Goal: Task Accomplishment & Management: Complete application form

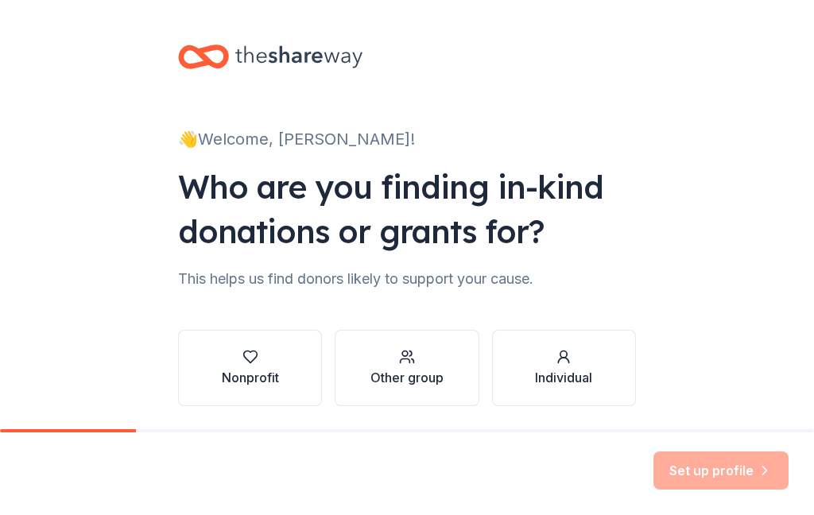
click at [260, 371] on div "Nonprofit" at bounding box center [250, 377] width 57 height 19
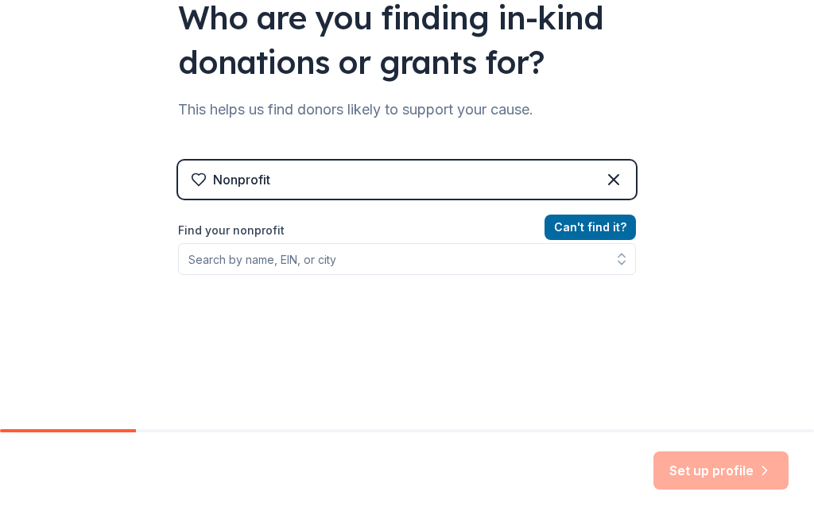
scroll to position [169, 0]
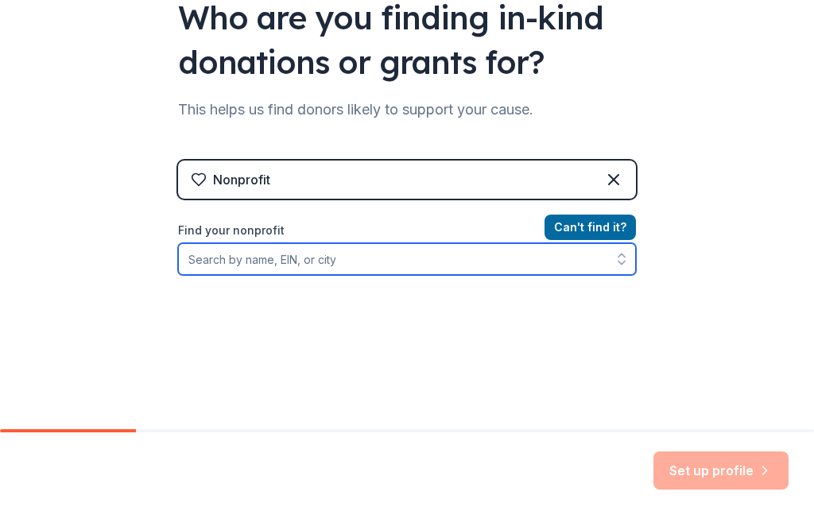
click at [217, 270] on input "Find your nonprofit" at bounding box center [407, 259] width 458 height 32
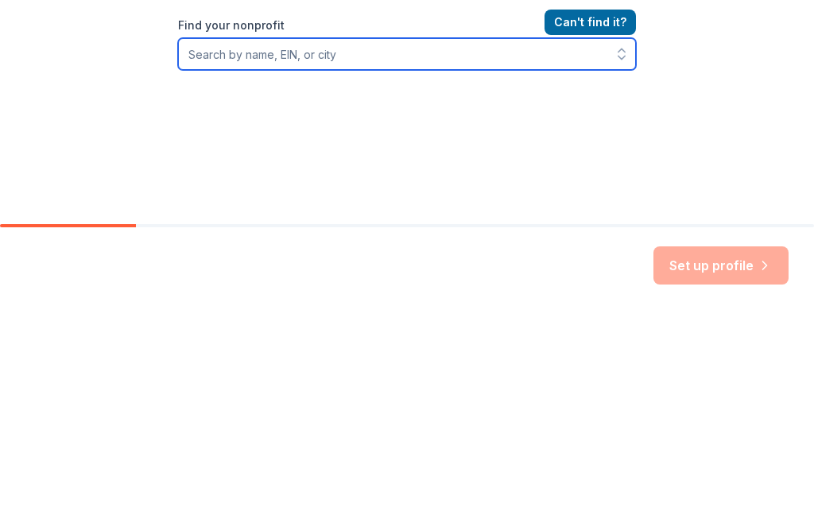
type input "L"
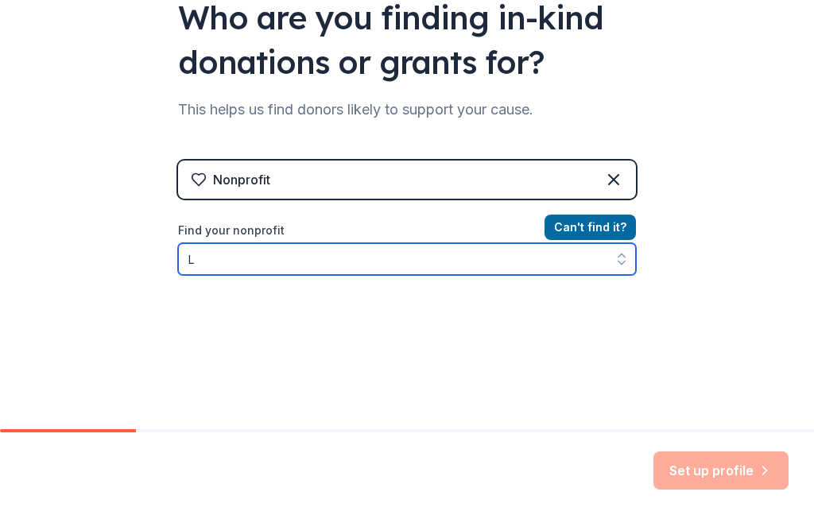
click at [231, 269] on input "L" at bounding box center [407, 259] width 458 height 32
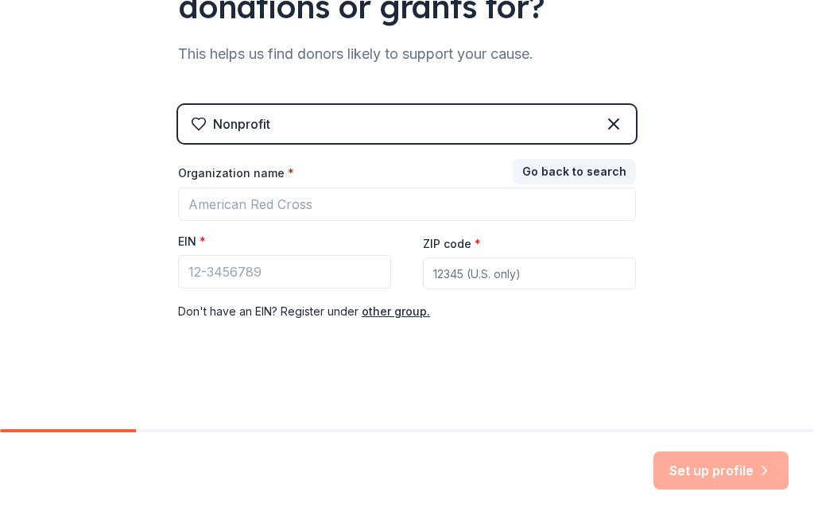
scroll to position [225, 0]
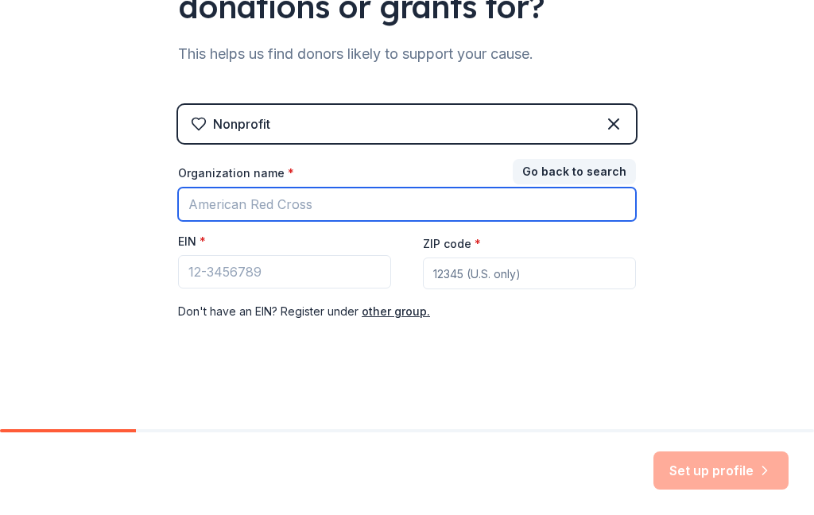
click at [241, 213] on input "Organization name *" at bounding box center [407, 204] width 458 height 33
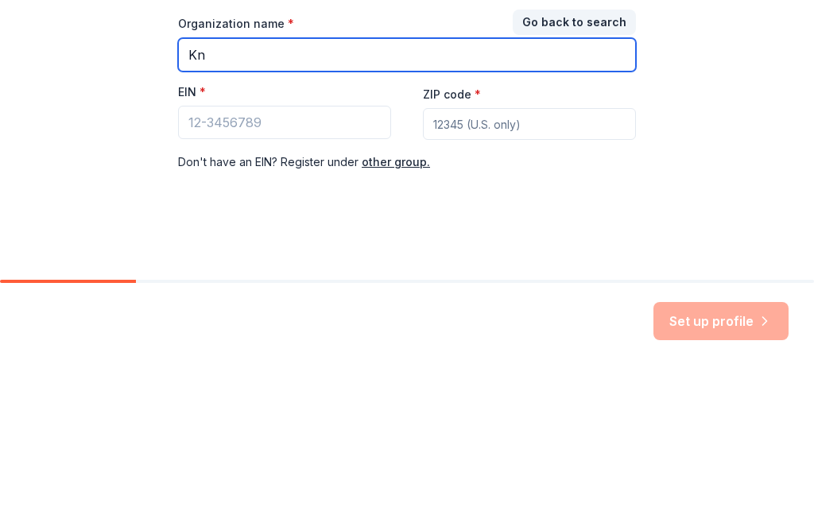
type input "K"
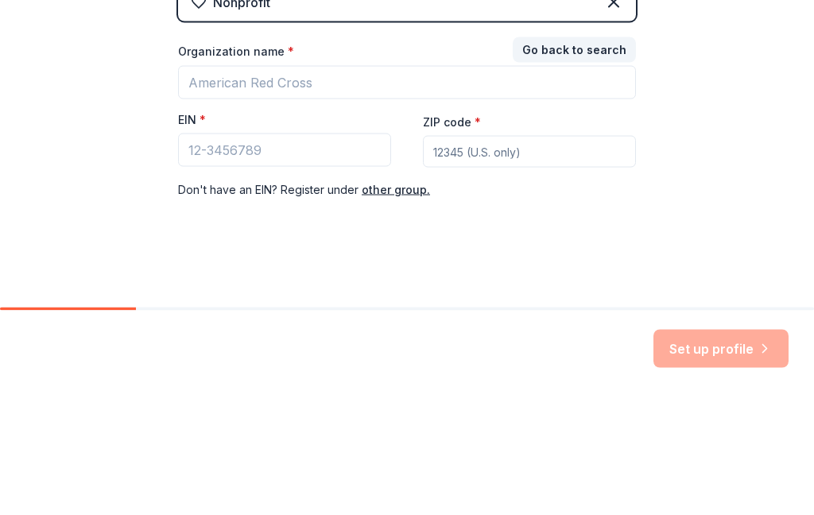
click at [591, 159] on button "Go back to search" at bounding box center [574, 171] width 123 height 25
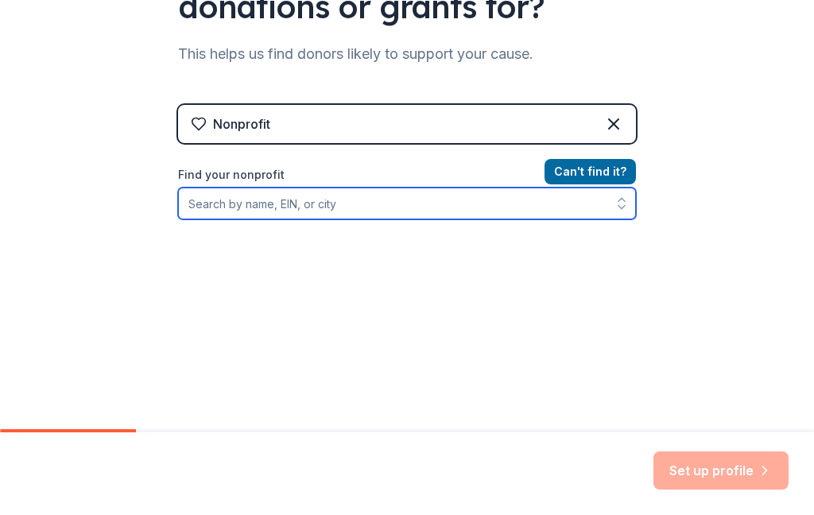
click at [243, 208] on input "Find your nonprofit" at bounding box center [407, 204] width 458 height 32
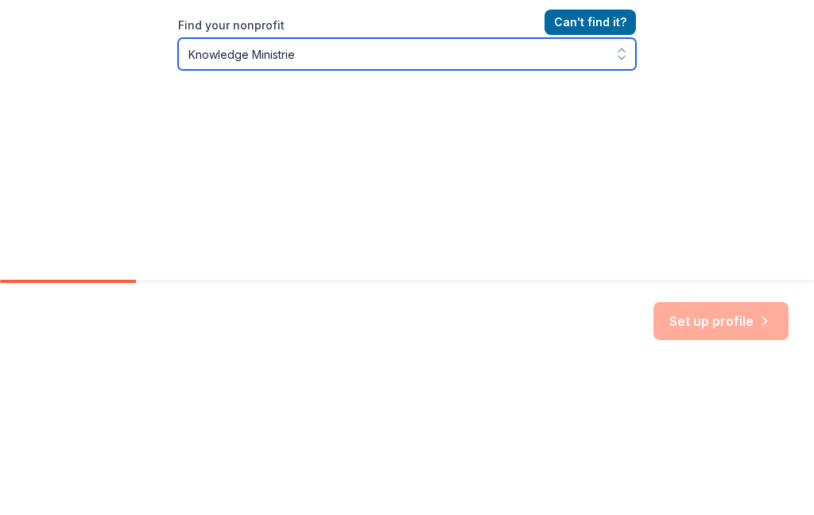
type input "Knowledge Ministries"
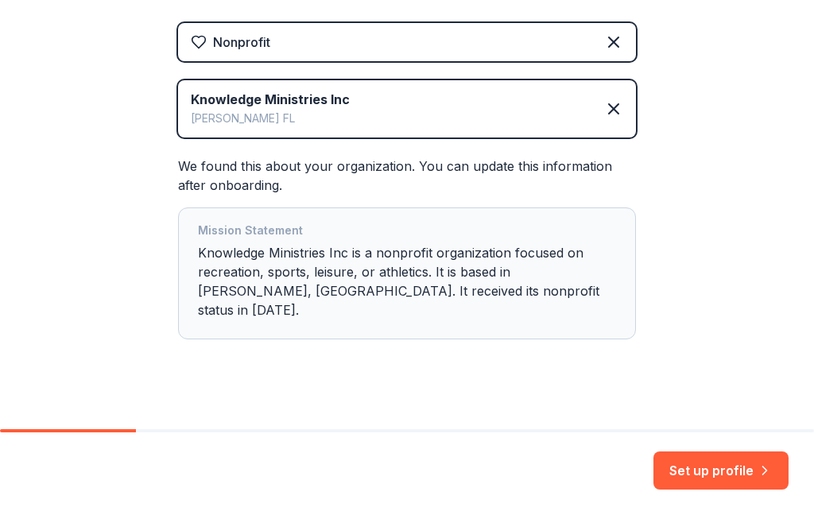
scroll to position [306, 0]
click at [754, 471] on button "Set up profile" at bounding box center [720, 471] width 135 height 38
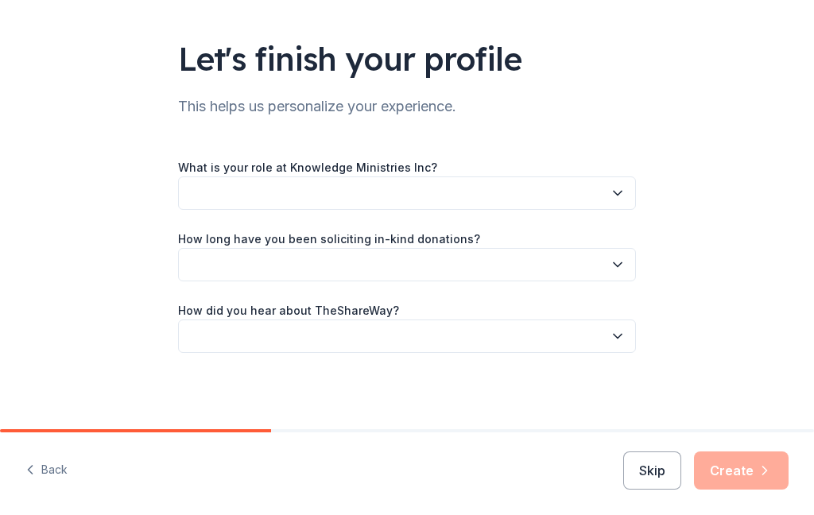
scroll to position [90, 0]
click at [620, 189] on icon "button" at bounding box center [618, 193] width 16 height 16
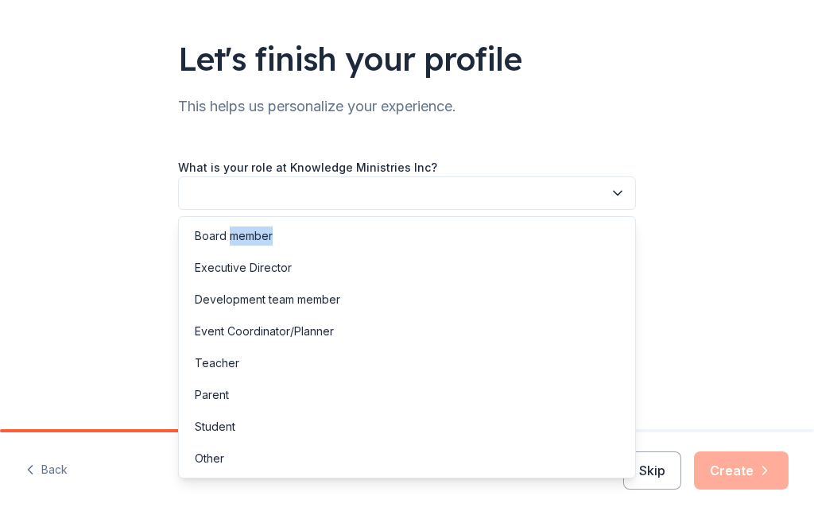
click at [494, 241] on div "Board member" at bounding box center [407, 236] width 450 height 32
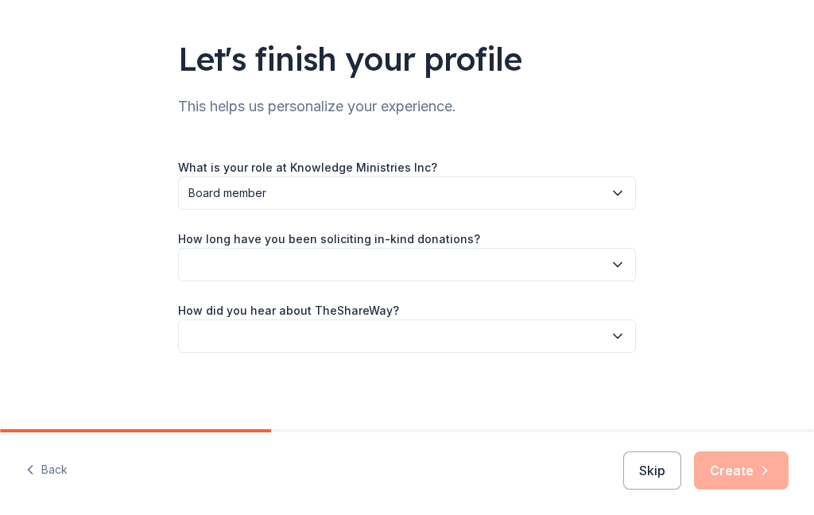
click at [576, 259] on button "button" at bounding box center [407, 264] width 458 height 33
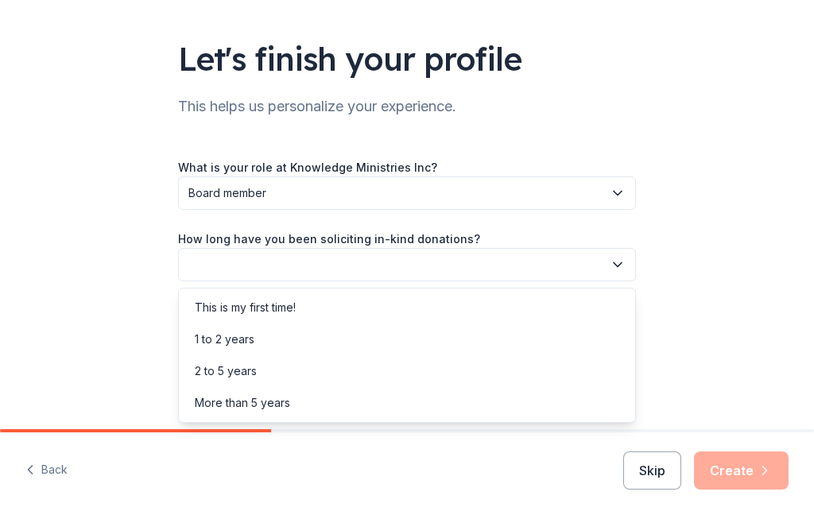
click at [501, 386] on div "2 to 5 years" at bounding box center [407, 371] width 450 height 32
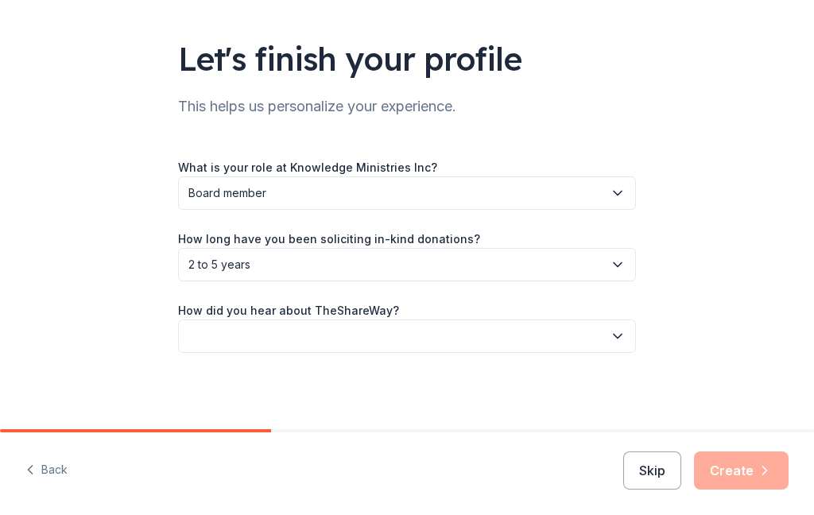
click at [550, 256] on span "2 to 5 years" at bounding box center [395, 264] width 415 height 19
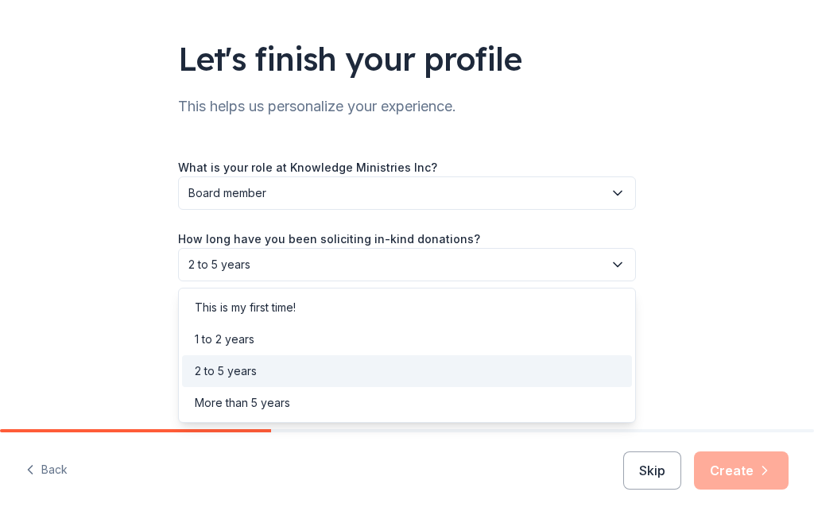
click at [490, 399] on div "More than 5 years" at bounding box center [407, 403] width 450 height 32
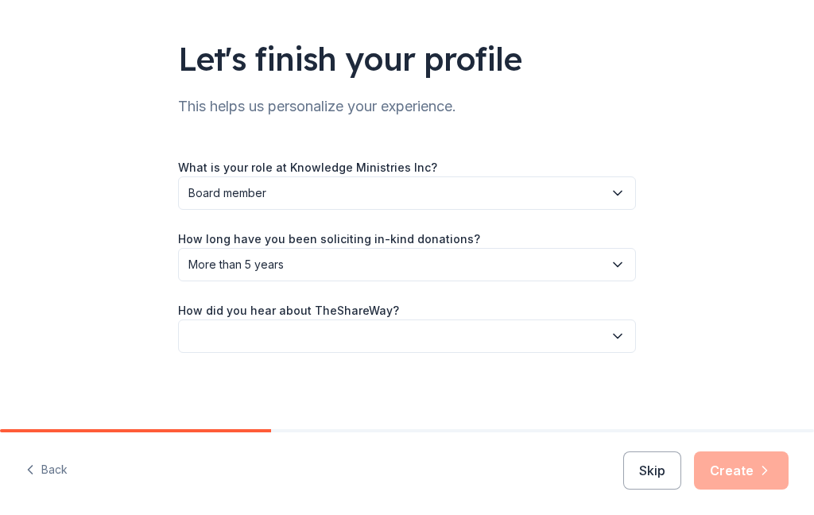
click at [537, 328] on button "button" at bounding box center [407, 336] width 458 height 33
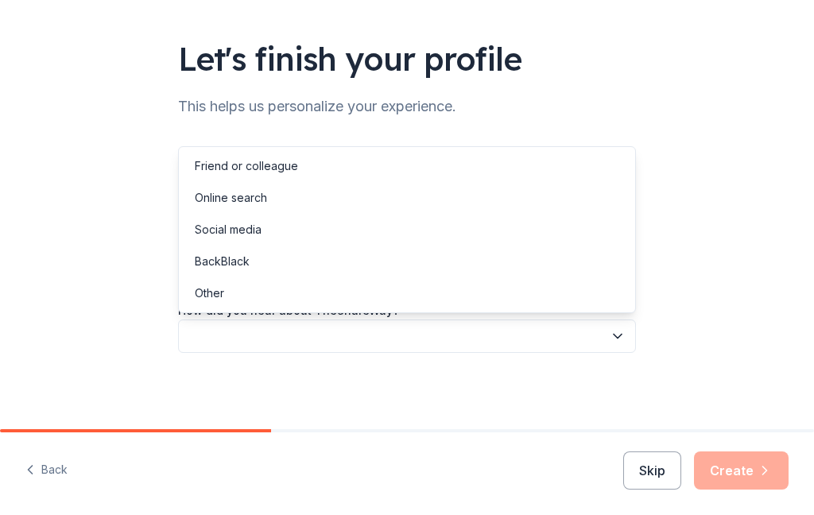
click at [244, 229] on div "Social media" at bounding box center [228, 229] width 67 height 19
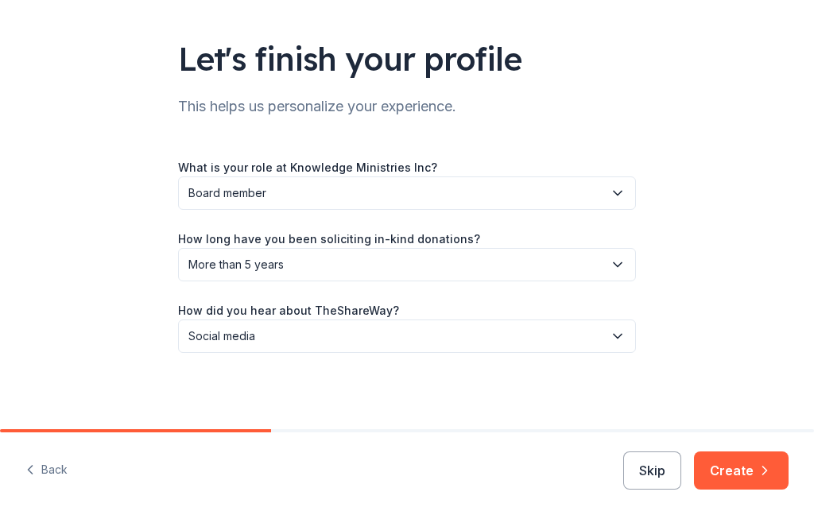
click at [751, 472] on button "Create" at bounding box center [741, 471] width 95 height 38
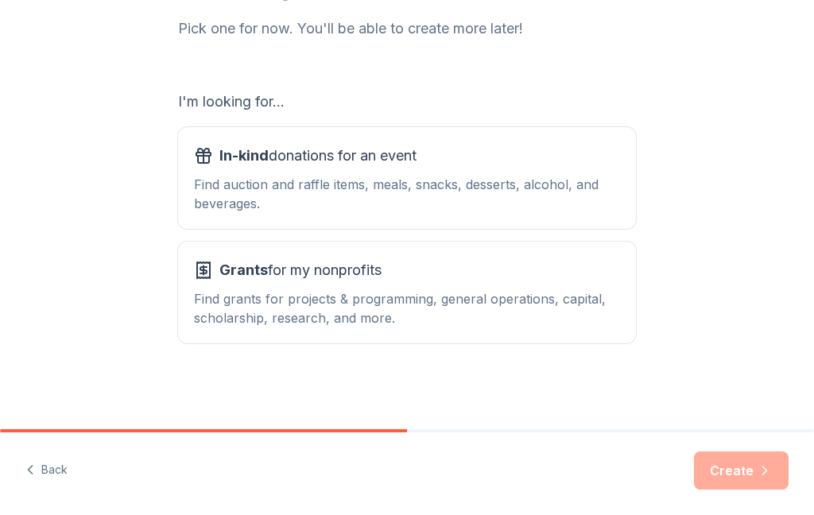
scroll to position [212, 0]
click at [529, 176] on div "Find auction and raffle items, meals, snacks, desserts, alcohol, and beverages." at bounding box center [407, 194] width 426 height 38
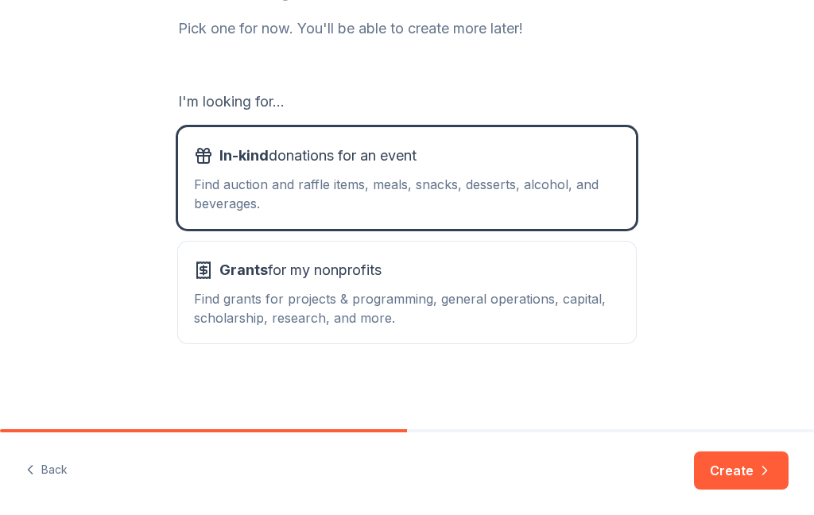
click at [549, 272] on div "Grants for my nonprofits" at bounding box center [407, 270] width 426 height 25
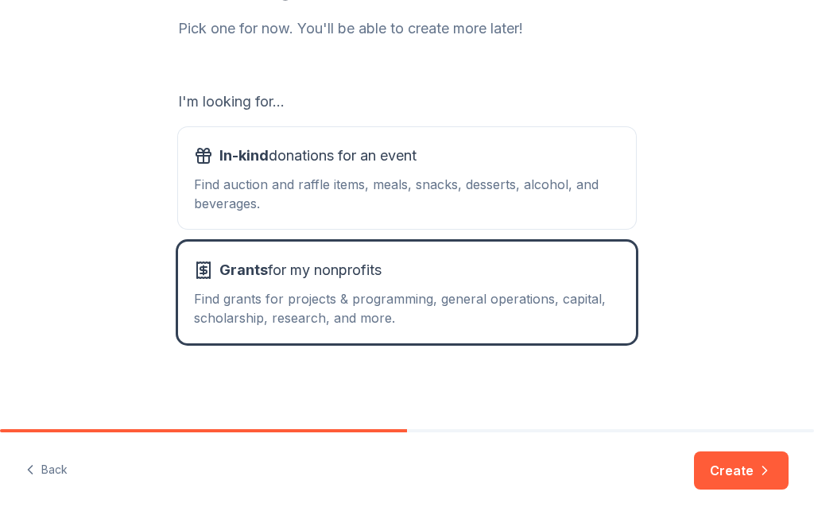
click at [553, 180] on div "Find auction and raffle items, meals, snacks, desserts, alcohol, and beverages." at bounding box center [407, 194] width 426 height 38
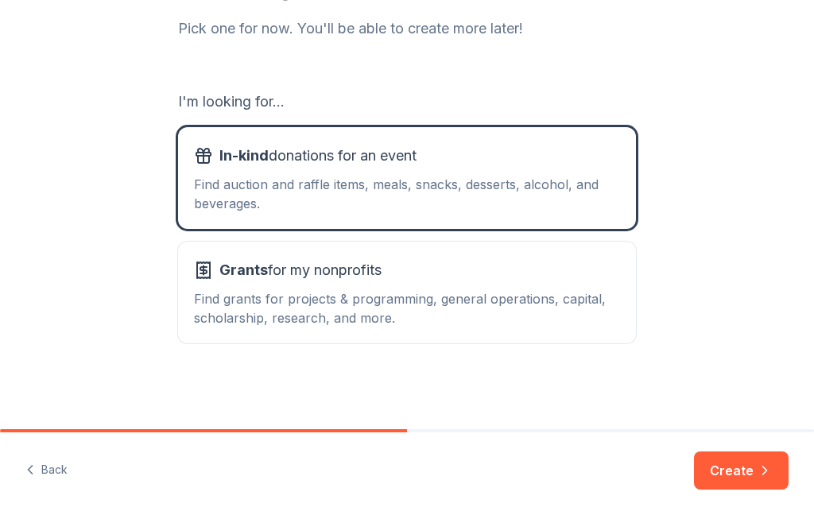
click at [758, 471] on icon "button" at bounding box center [765, 471] width 16 height 16
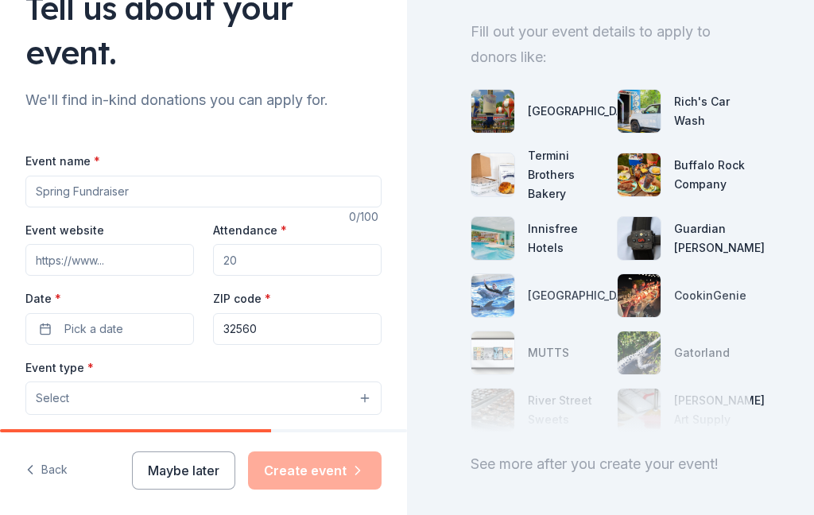
scroll to position [144, 0]
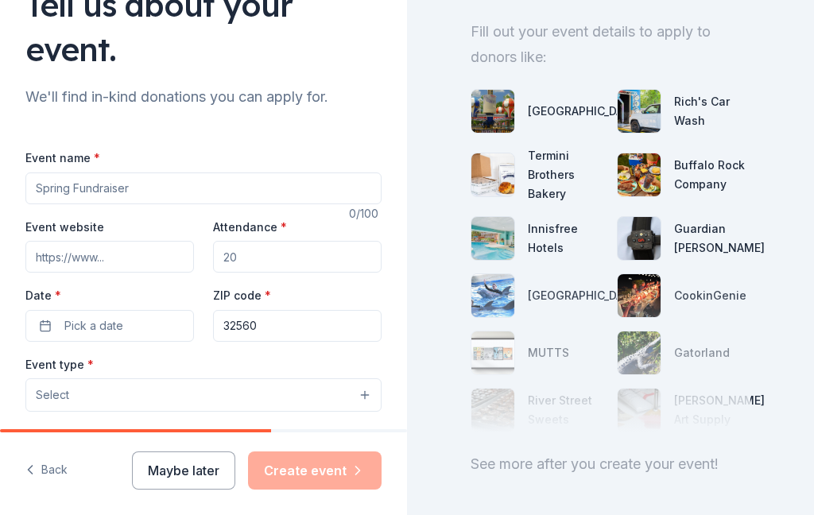
click at [88, 183] on input "Event name *" at bounding box center [203, 189] width 356 height 32
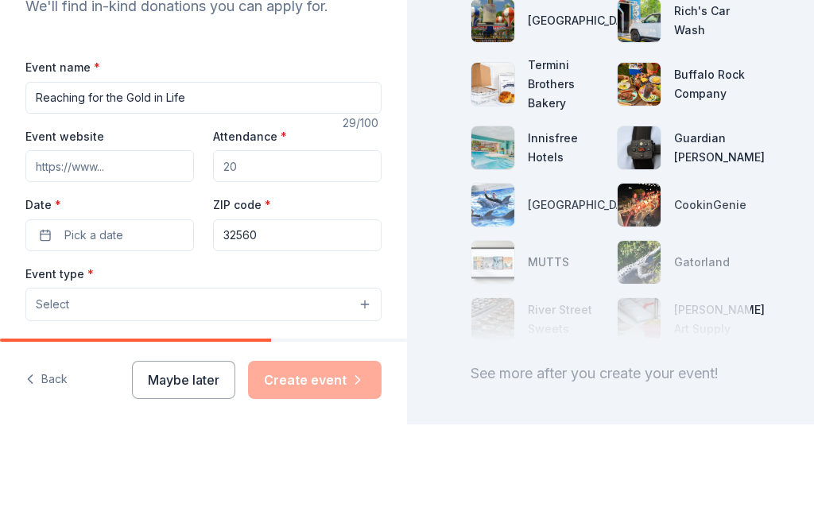
scroll to position [64, 0]
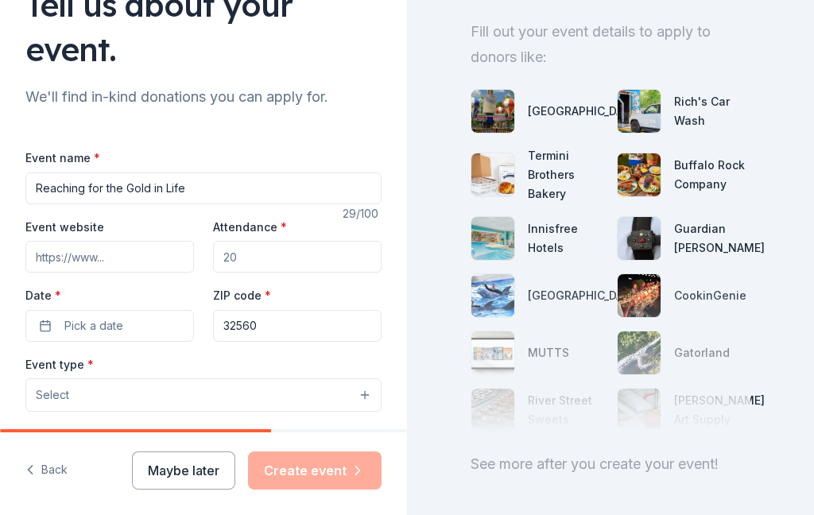
type input "Reaching for the Gold in Life"
click at [249, 241] on input "Attendance *" at bounding box center [297, 257] width 169 height 32
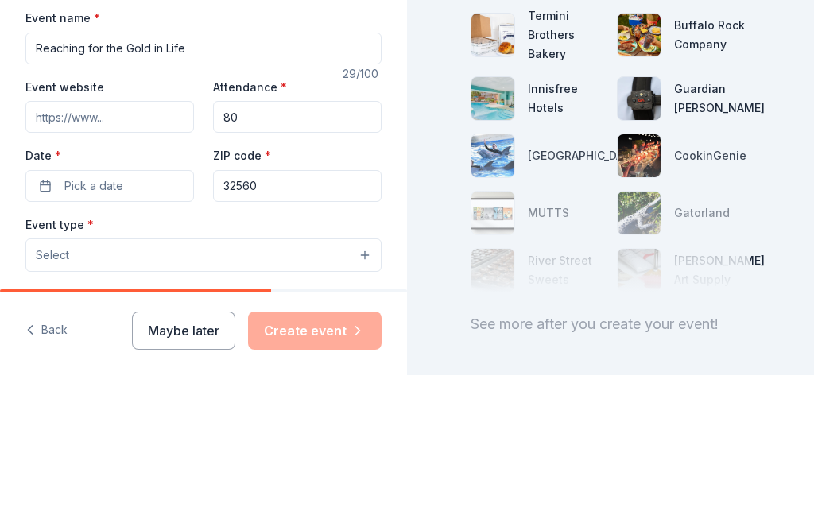
type input "80"
click at [440, 79] on div "226 donors available Fill out your event details to apply to donors like: OWA P…" at bounding box center [610, 257] width 407 height 515
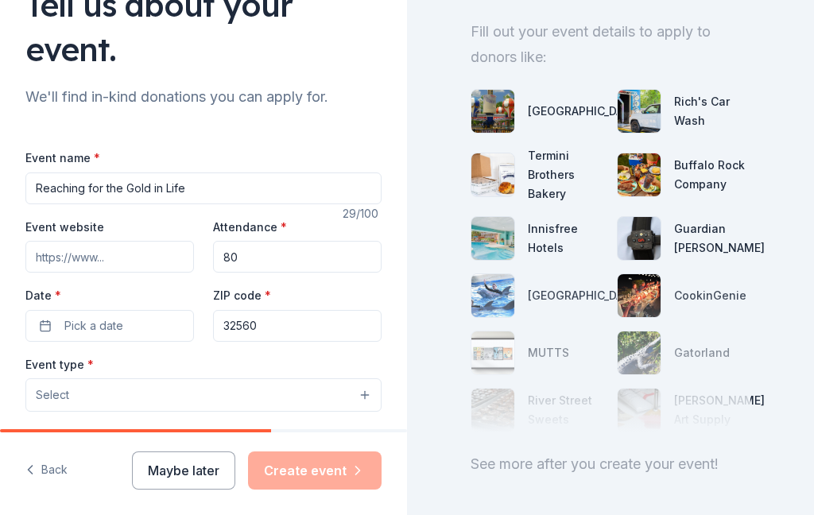
click at [134, 310] on button "Pick a date" at bounding box center [109, 326] width 169 height 32
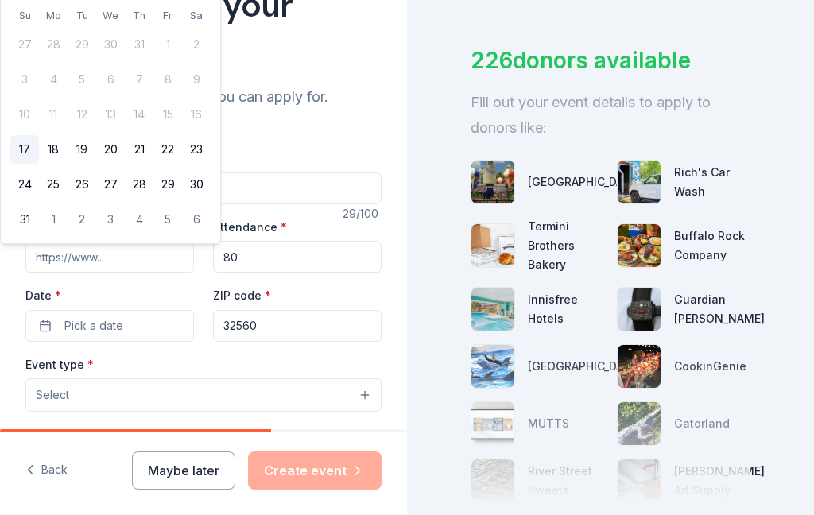
scroll to position [0, 0]
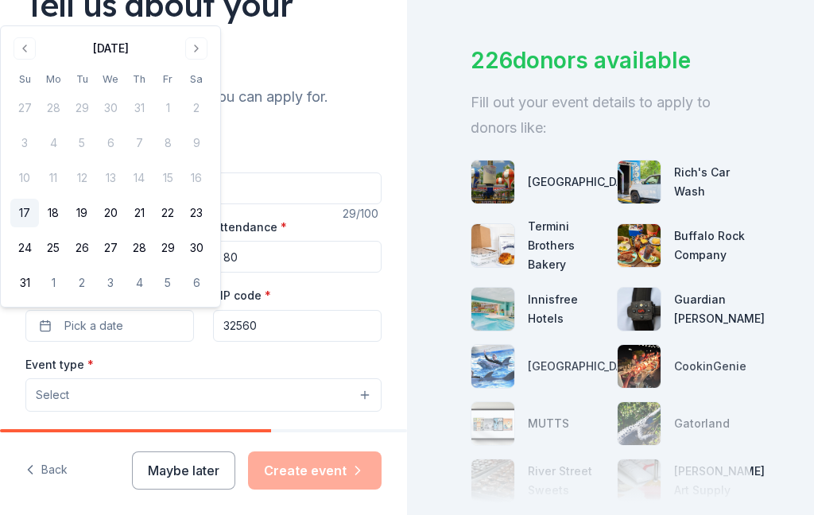
click at [194, 44] on button "Go to next month" at bounding box center [196, 48] width 22 height 22
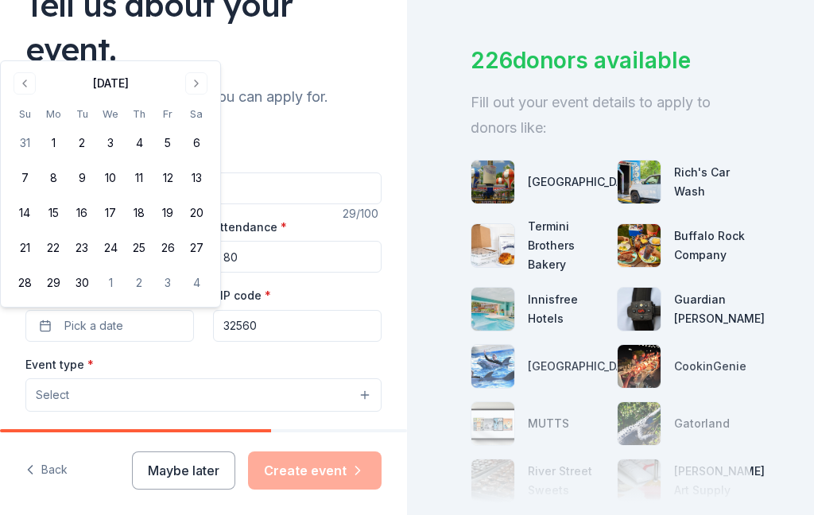
click at [199, 91] on button "Go to next month" at bounding box center [196, 83] width 22 height 22
click at [203, 87] on button "Go to next month" at bounding box center [196, 83] width 22 height 22
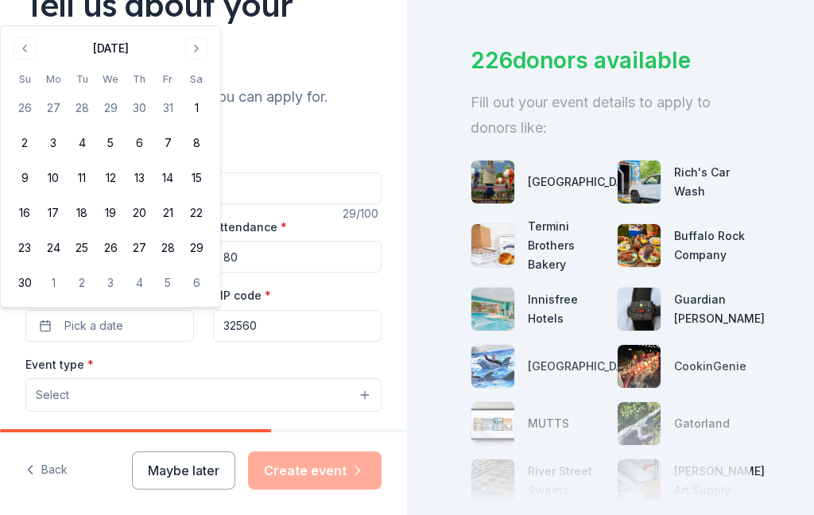
click at [188, 112] on button "1" at bounding box center [196, 108] width 29 height 29
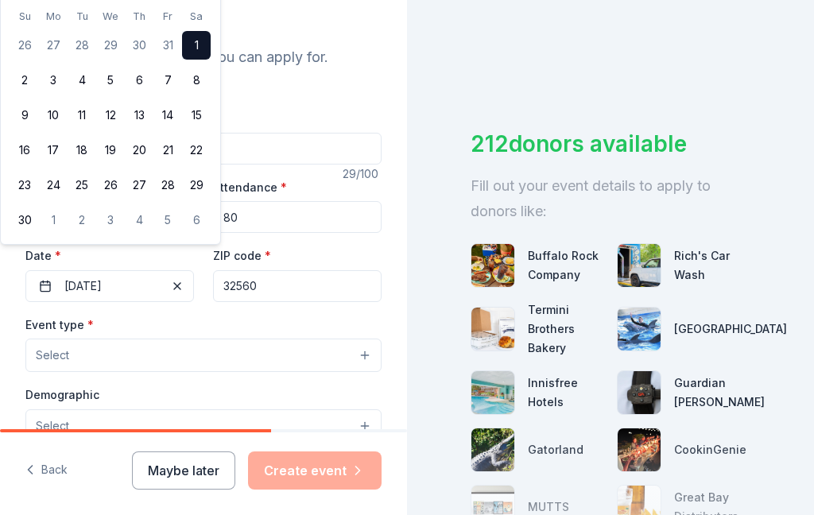
scroll to position [212, 0]
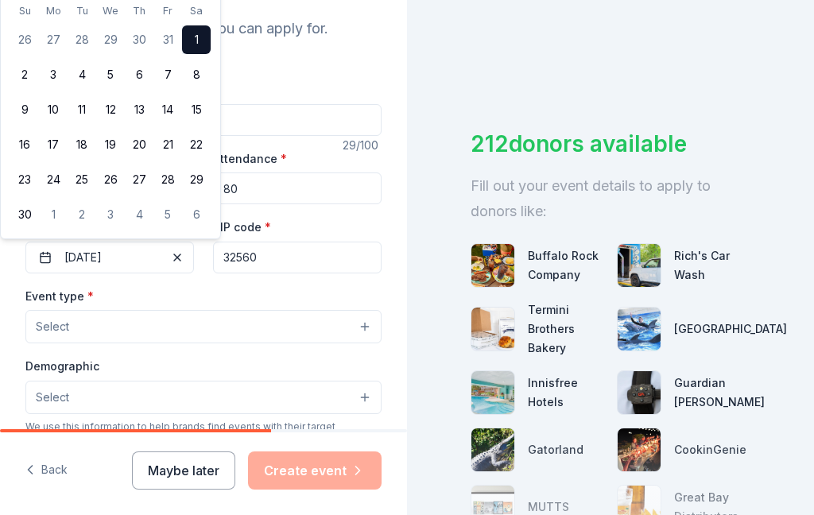
click at [160, 336] on button "Select" at bounding box center [203, 326] width 356 height 33
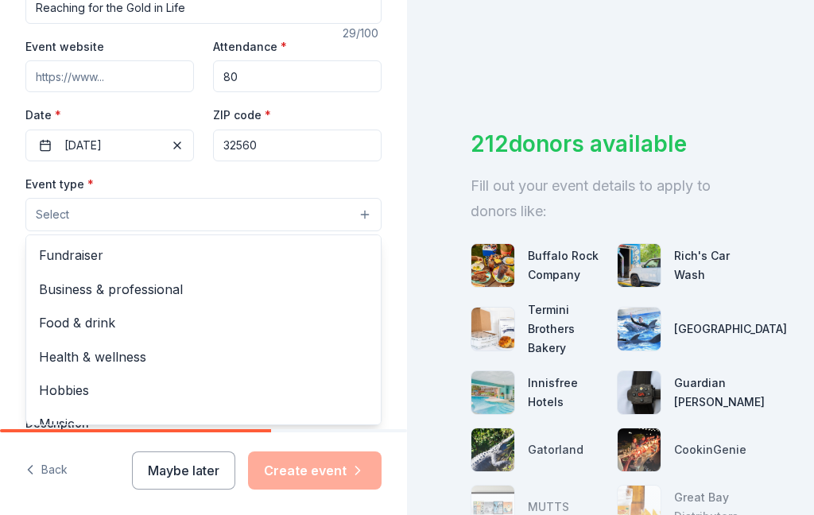
scroll to position [328, 0]
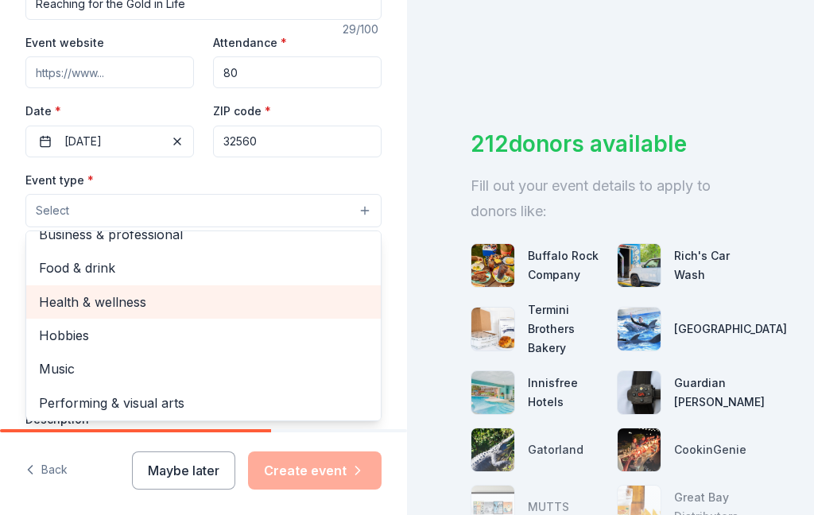
click at [162, 300] on span "Health & wellness" at bounding box center [203, 302] width 329 height 21
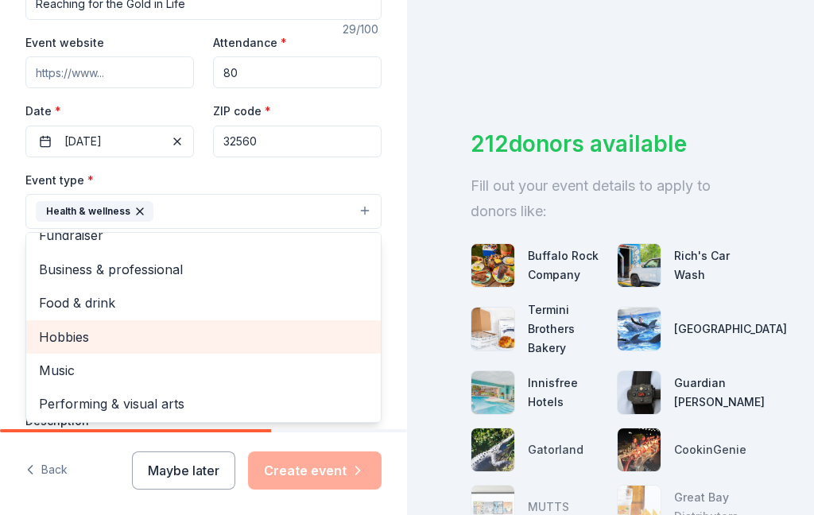
click at [91, 343] on span "Hobbies" at bounding box center [203, 337] width 329 height 21
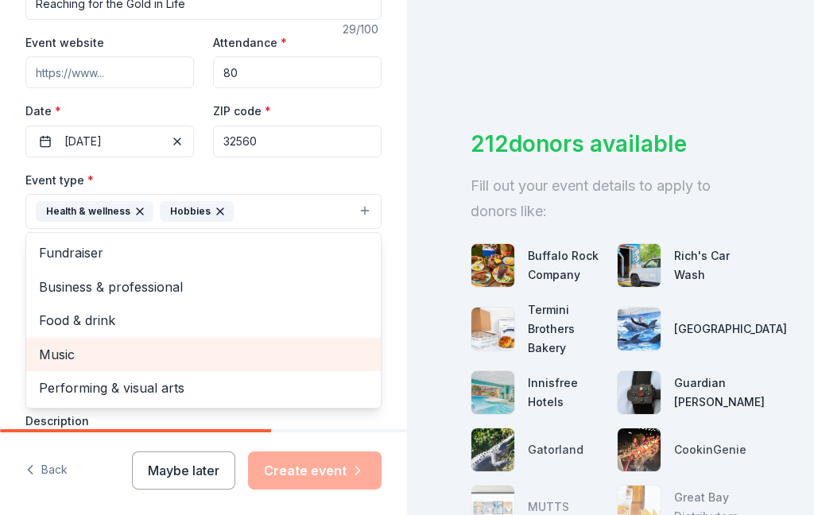
click at [227, 209] on div "Hobbies" at bounding box center [197, 211] width 74 height 21
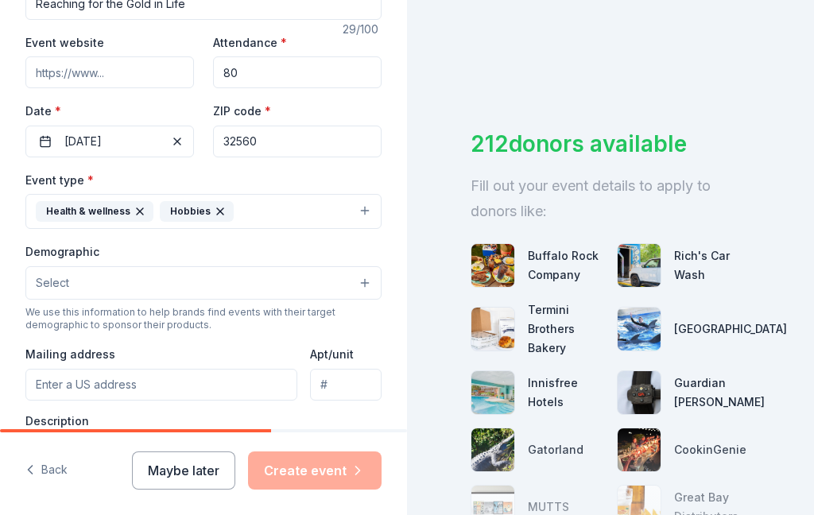
click at [220, 213] on icon "button" at bounding box center [220, 211] width 13 height 13
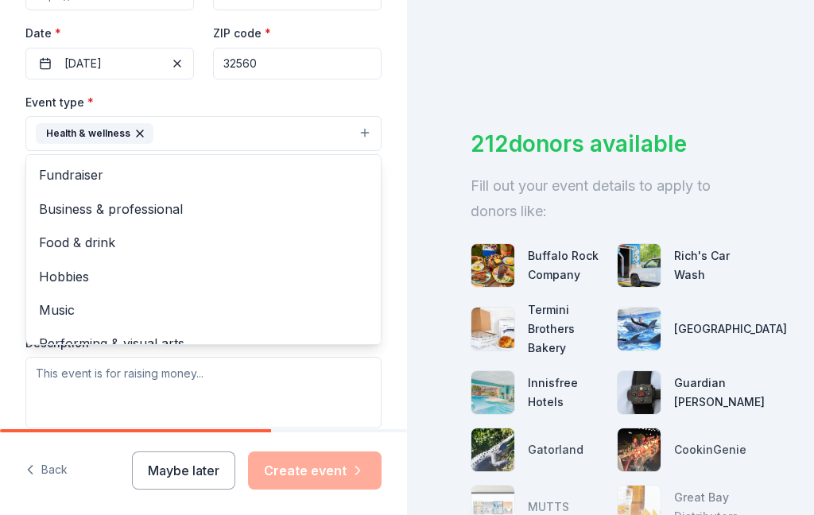
scroll to position [404, 0]
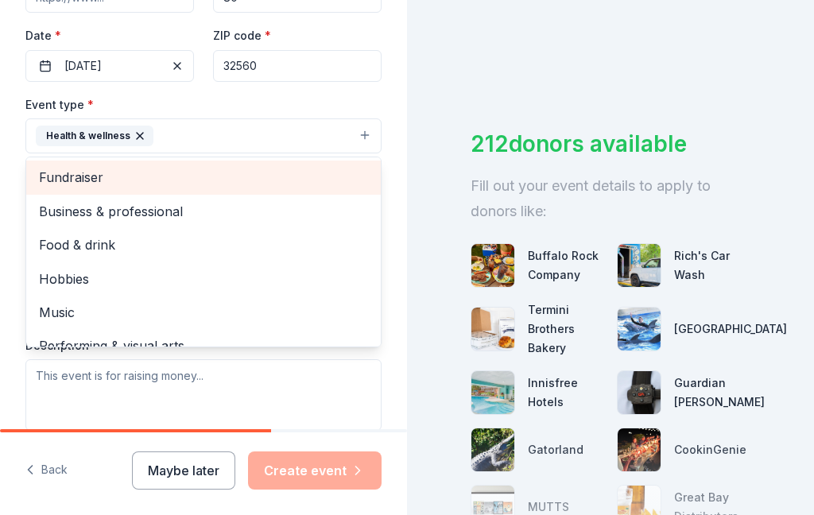
click at [100, 183] on span "Fundraiser" at bounding box center [203, 177] width 329 height 21
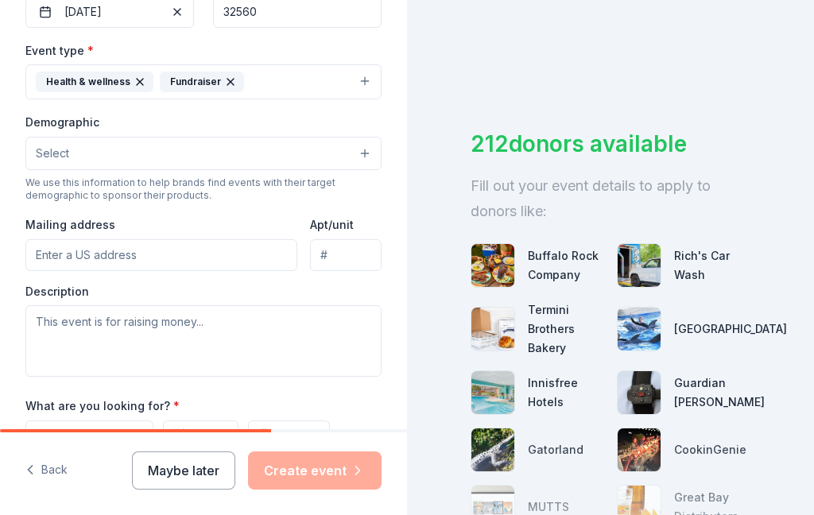
scroll to position [461, 0]
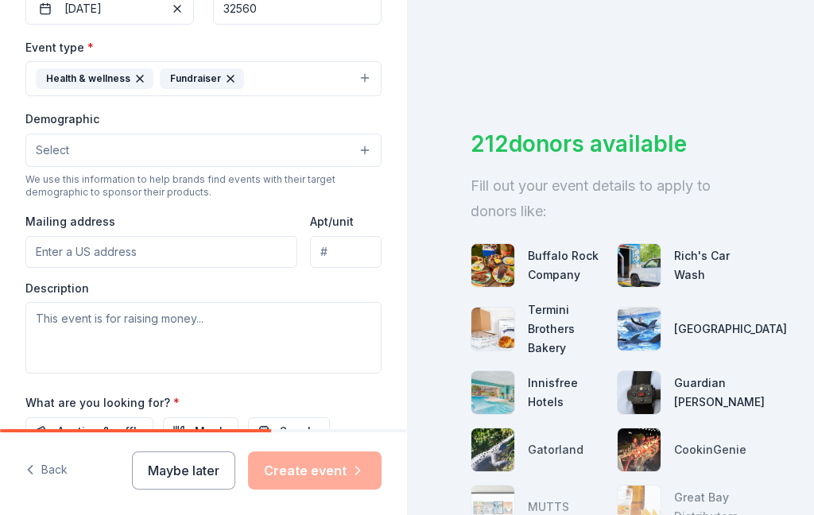
click at [308, 154] on button "Select" at bounding box center [203, 150] width 356 height 33
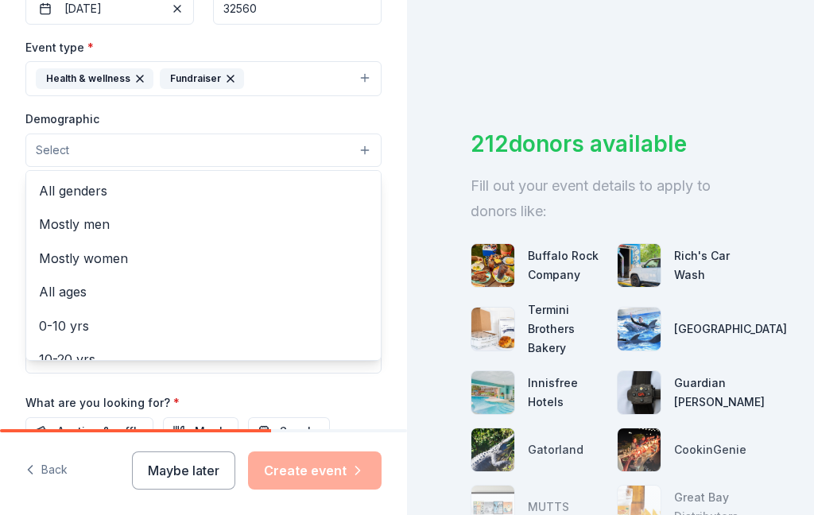
scroll to position [0, 0]
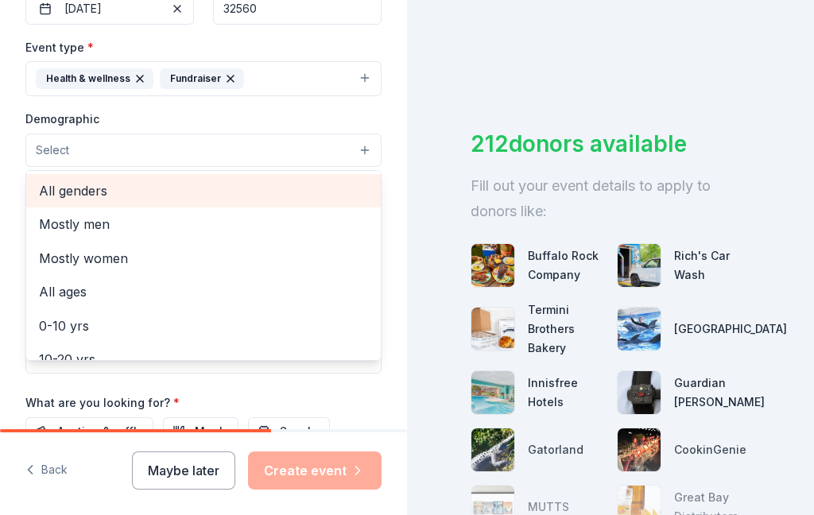
click at [111, 194] on span "All genders" at bounding box center [203, 190] width 329 height 21
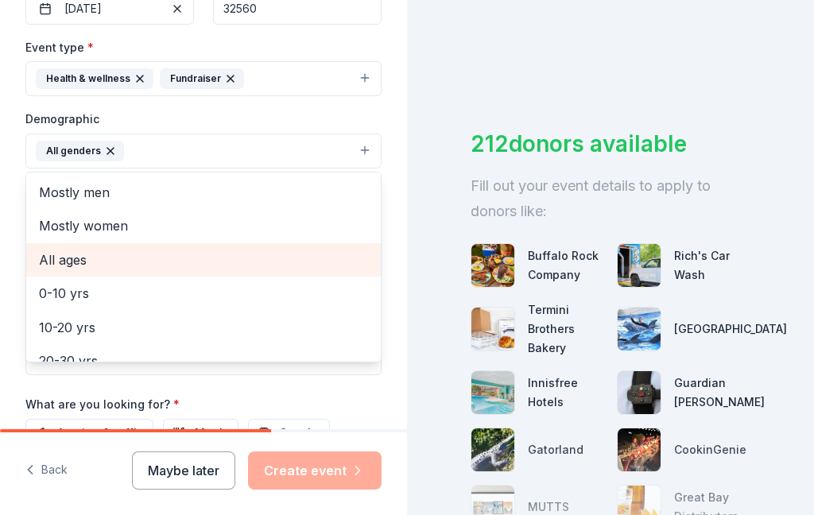
click at [77, 258] on span "All ages" at bounding box center [203, 260] width 329 height 21
click at [196, 143] on div "All ages" at bounding box center [166, 151] width 72 height 21
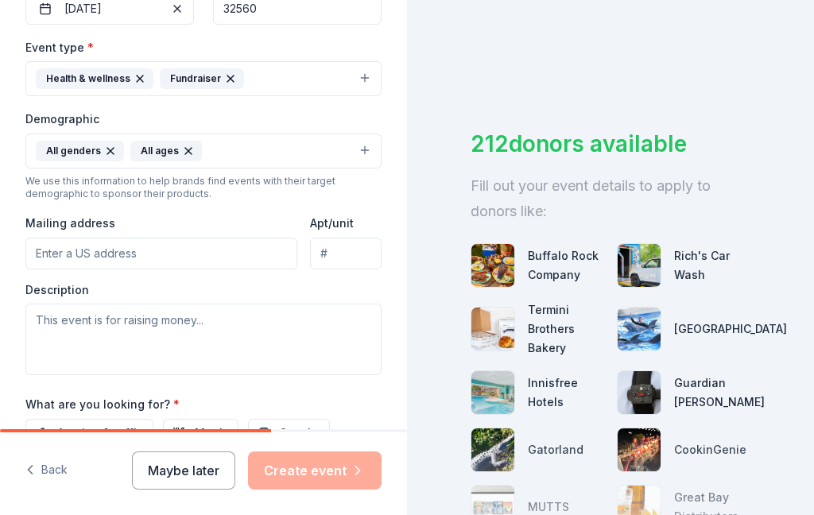
click at [188, 157] on icon "button" at bounding box center [188, 151] width 13 height 13
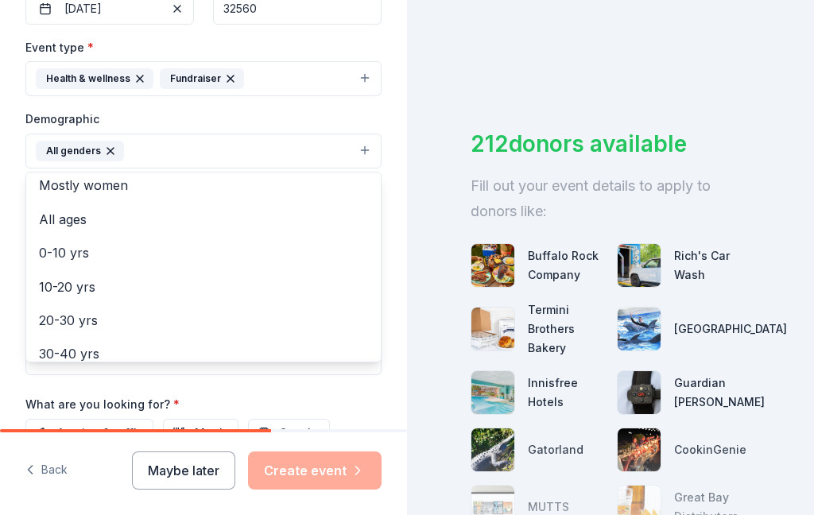
scroll to position [40, 0]
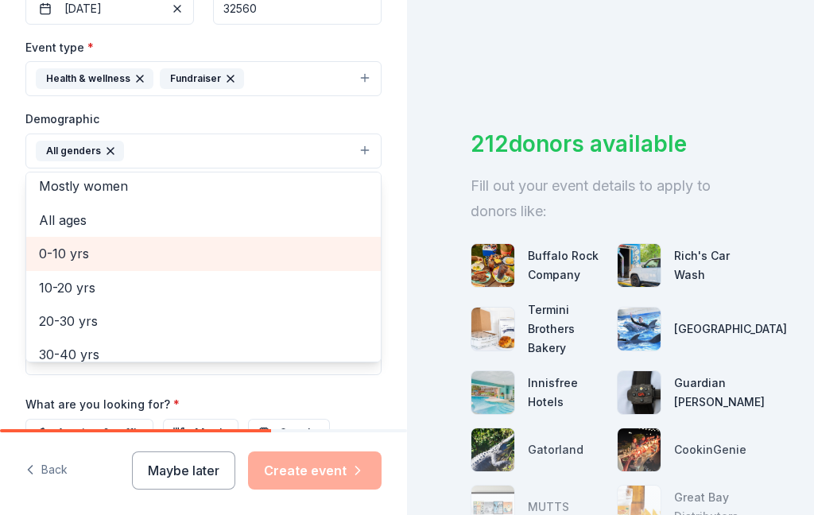
click at [86, 254] on span "0-10 yrs" at bounding box center [203, 253] width 329 height 21
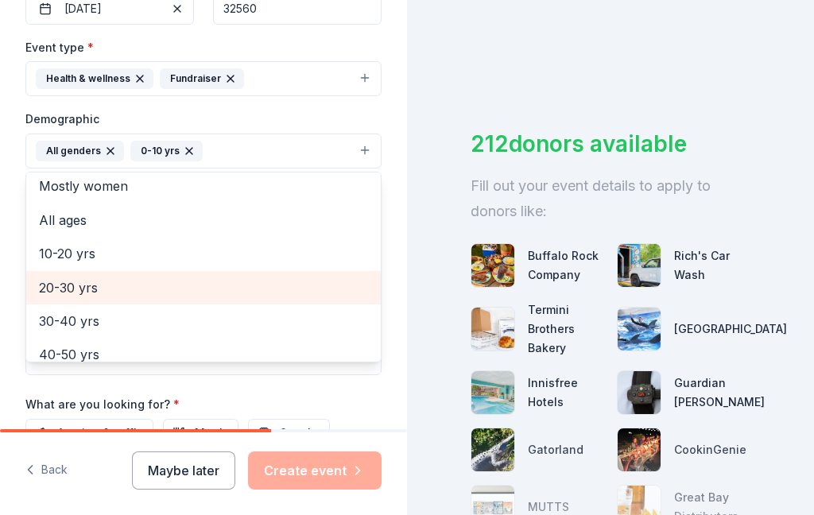
click at [72, 290] on span "20-30 yrs" at bounding box center [203, 287] width 329 height 21
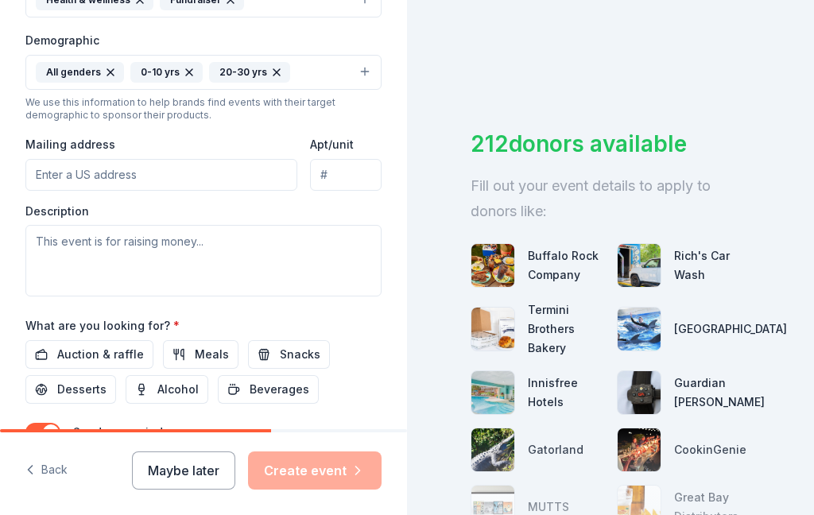
scroll to position [541, 0]
click at [204, 183] on input "Mailing address" at bounding box center [161, 174] width 272 height 32
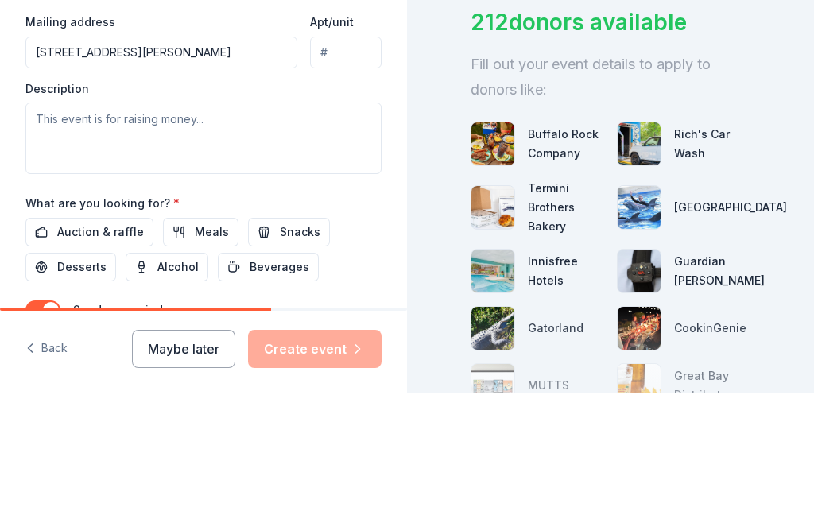
type input "7248 Tannehill Drive, Pensacola, FL, 32526"
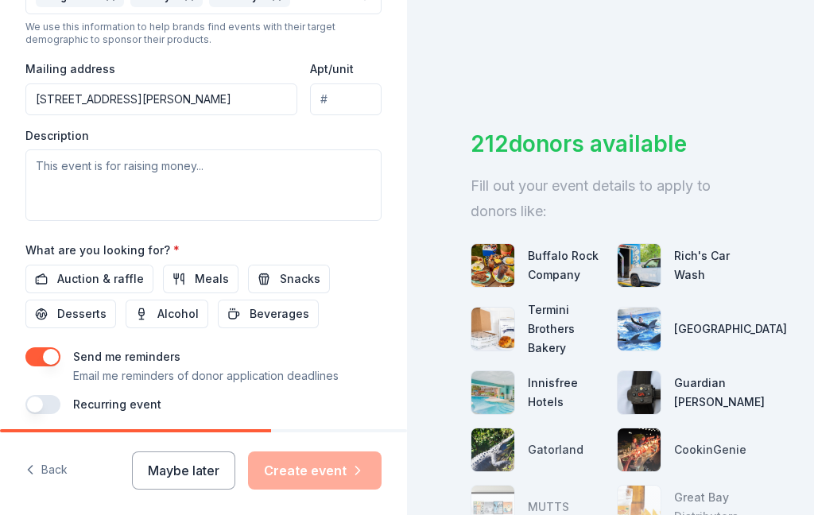
scroll to position [615, 0]
click at [288, 270] on span "Snacks" at bounding box center [300, 279] width 41 height 19
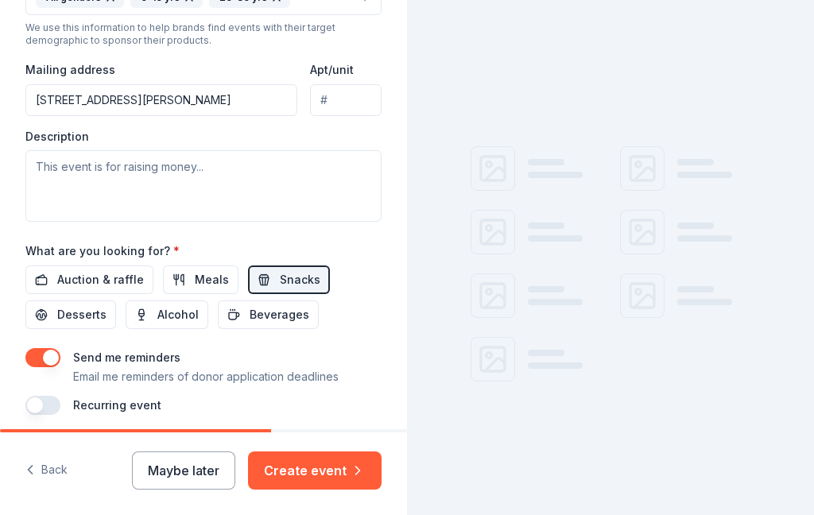
click at [278, 305] on span "Beverages" at bounding box center [280, 314] width 60 height 19
click at [202, 270] on span "Meals" at bounding box center [212, 279] width 34 height 19
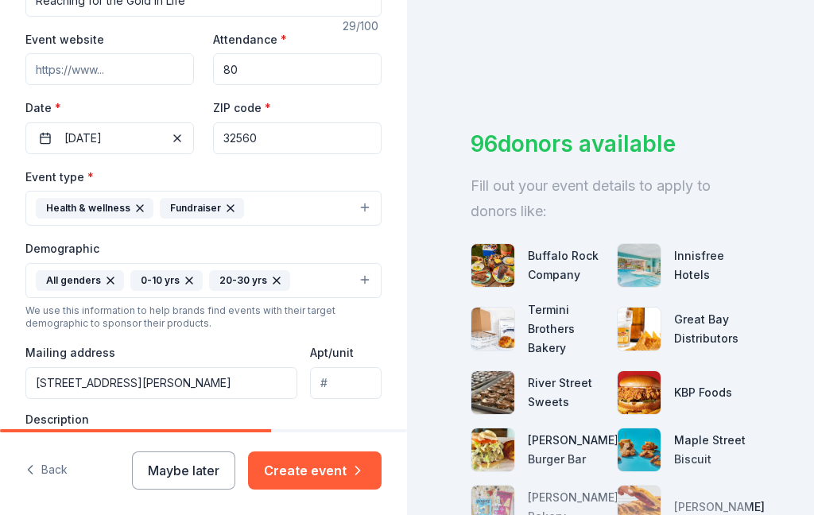
click at [206, 468] on button "Maybe later" at bounding box center [183, 471] width 103 height 38
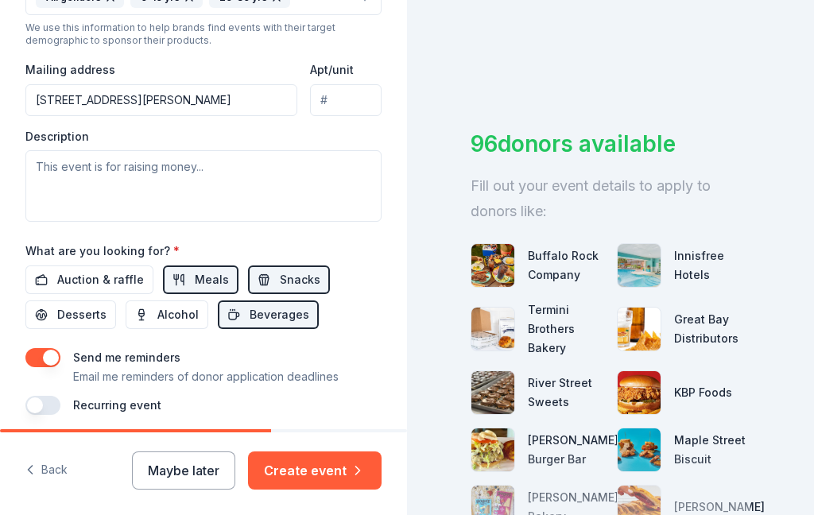
click at [197, 476] on button "Maybe later" at bounding box center [183, 471] width 103 height 38
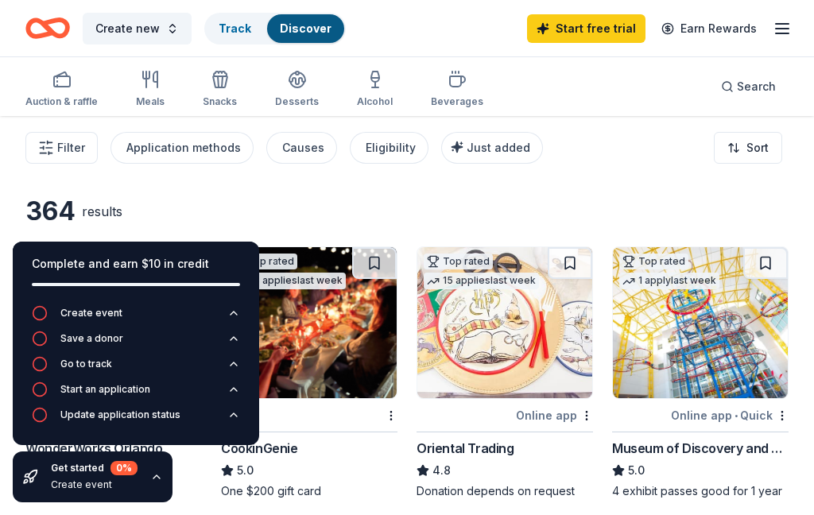
click at [160, 494] on div "Get started 0 % Create event" at bounding box center [93, 477] width 160 height 51
click at [159, 471] on button "button" at bounding box center [156, 477] width 13 height 13
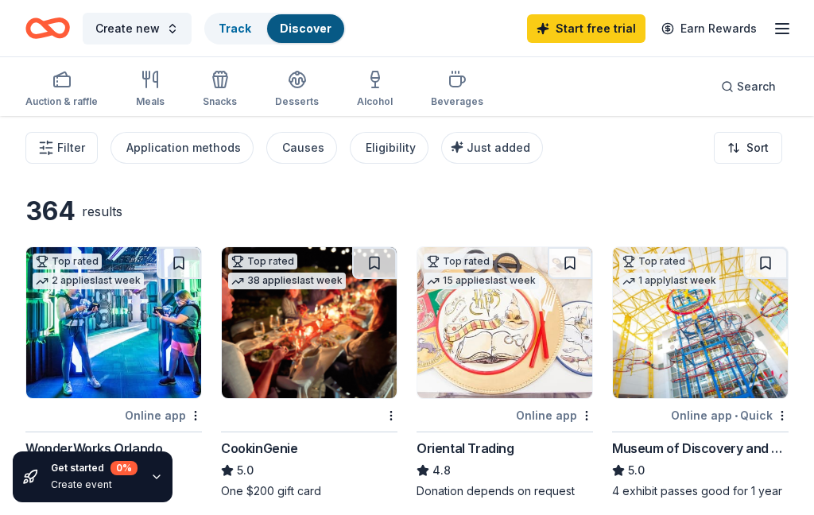
scroll to position [64, 0]
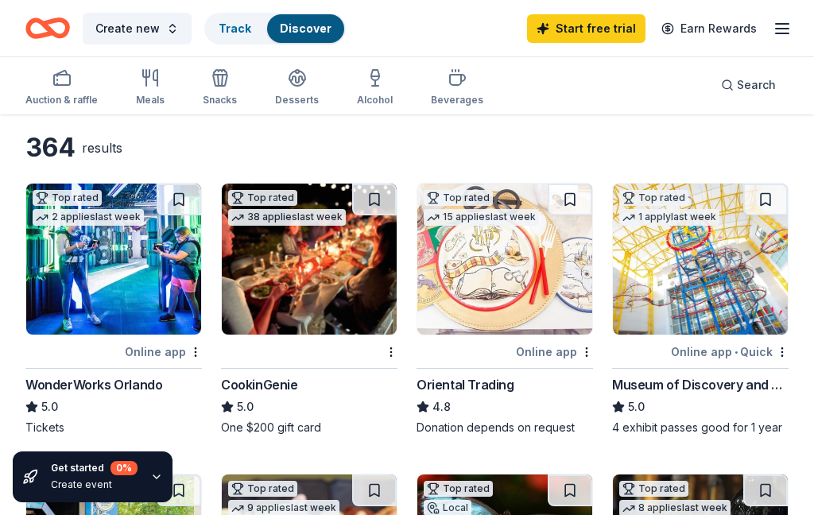
click at [301, 311] on img at bounding box center [309, 259] width 175 height 151
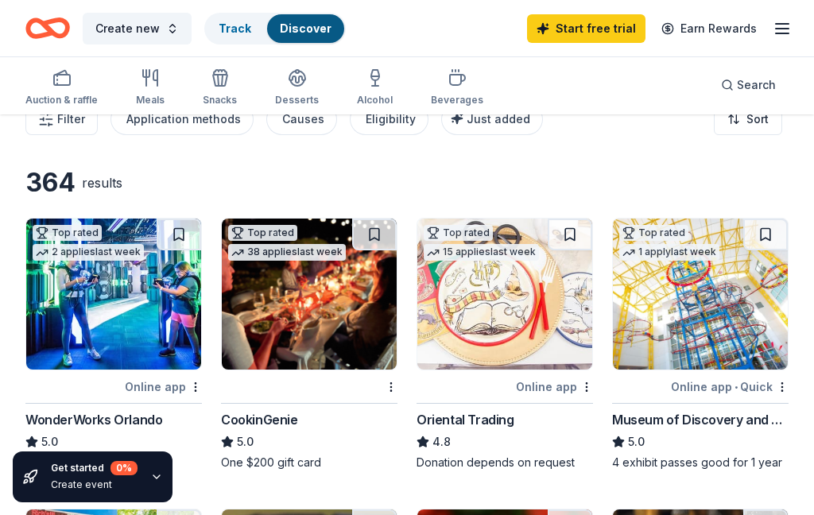
scroll to position [14, 0]
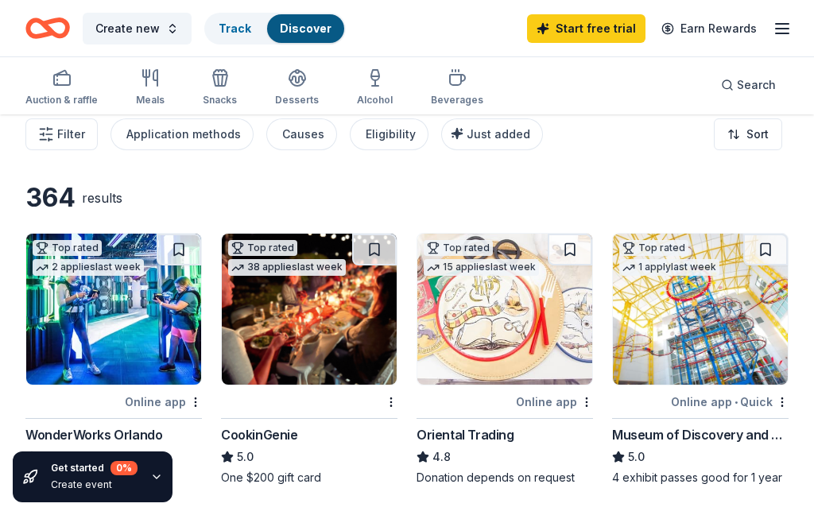
click at [50, 138] on icon "button" at bounding box center [46, 134] width 16 height 16
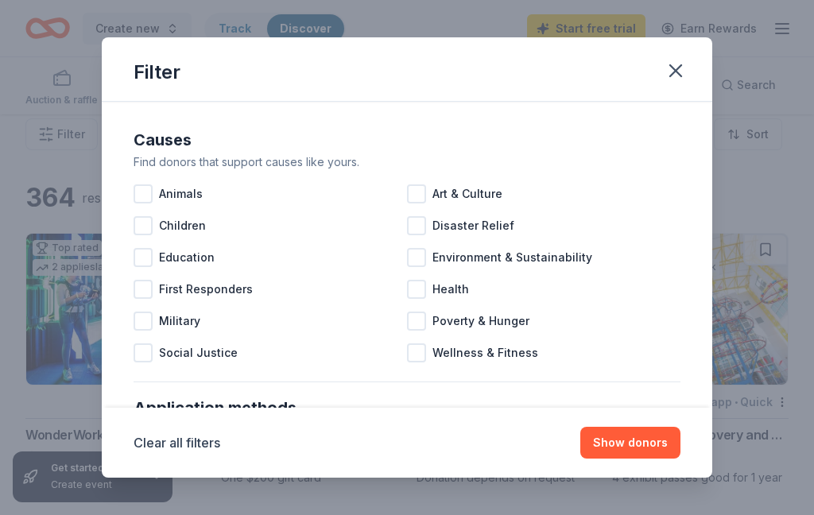
click at [186, 220] on span "Children" at bounding box center [182, 225] width 47 height 19
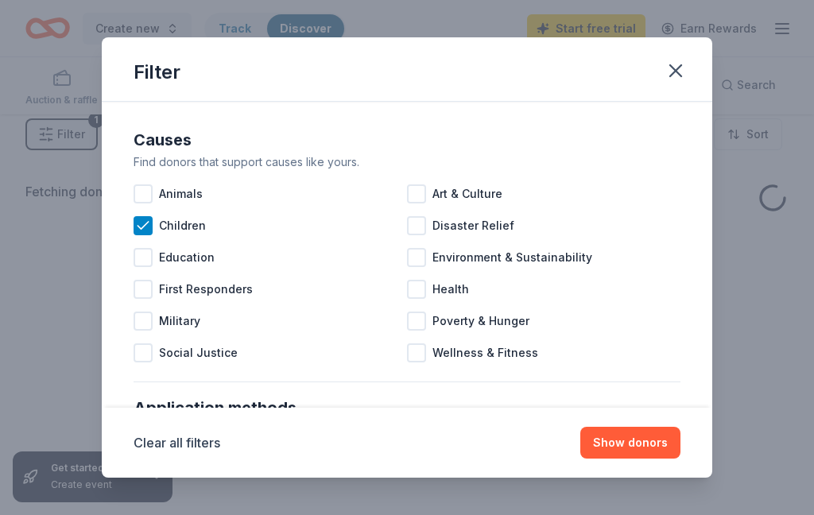
scroll to position [77, 0]
click at [185, 252] on span "Education" at bounding box center [187, 257] width 56 height 19
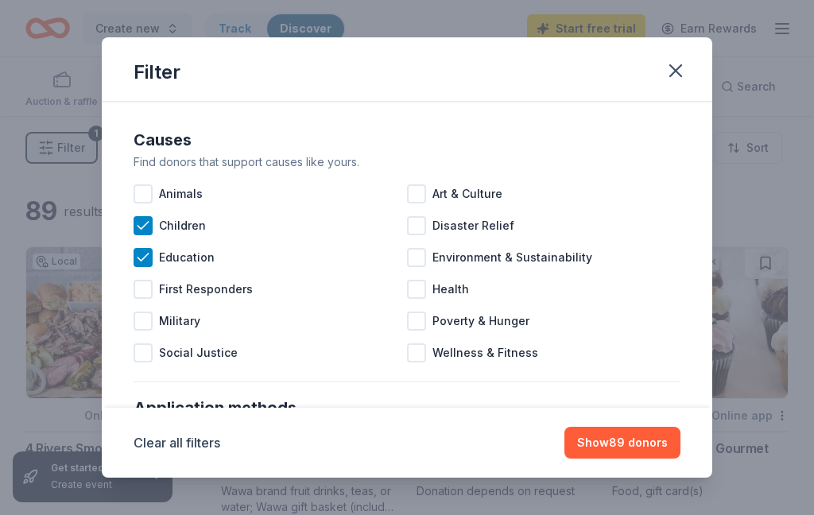
click at [452, 297] on span "Health" at bounding box center [450, 289] width 37 height 19
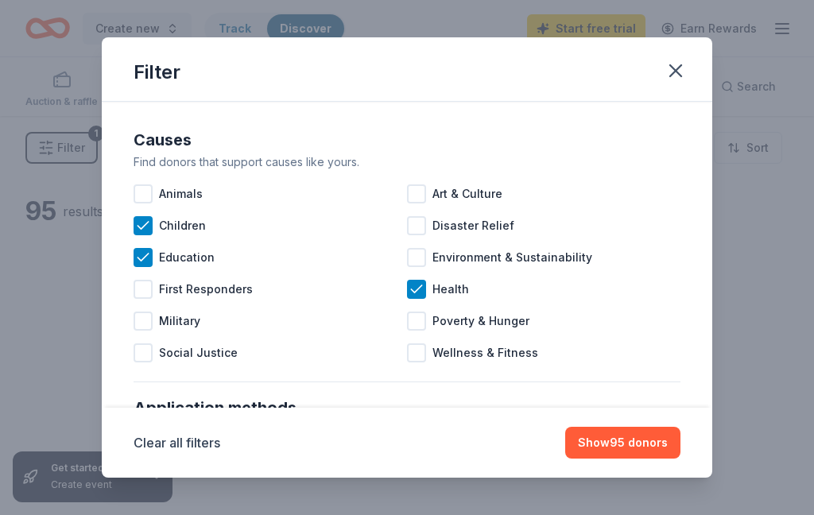
click at [503, 316] on span "Poverty & Hunger" at bounding box center [480, 321] width 97 height 19
click at [506, 359] on span "Wellness & Fitness" at bounding box center [485, 352] width 106 height 19
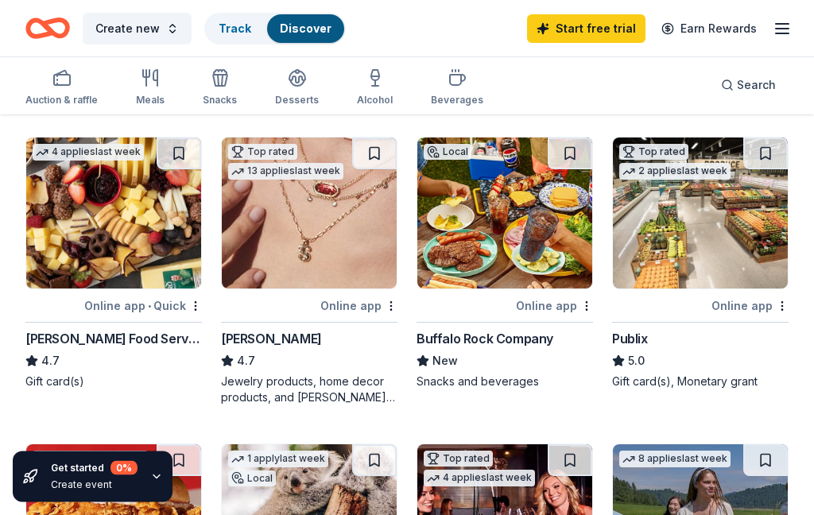
scroll to position [417, 0]
click at [382, 140] on button at bounding box center [374, 154] width 45 height 32
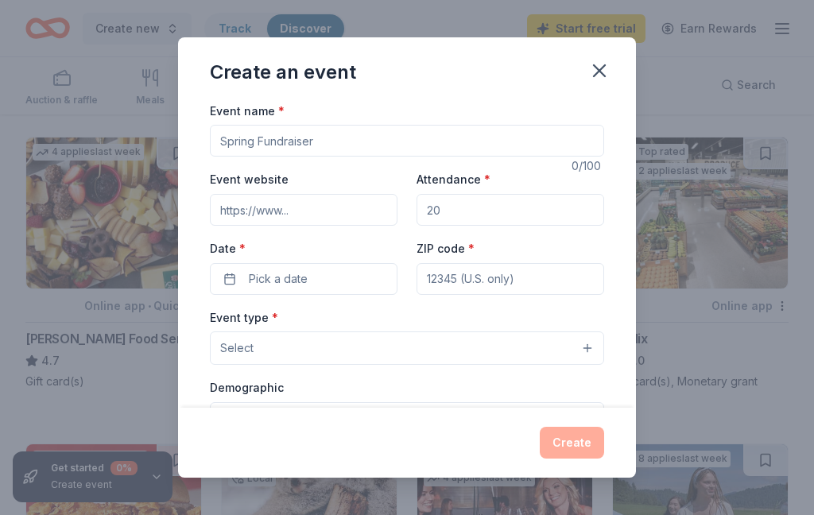
click at [595, 61] on button "button" at bounding box center [599, 70] width 35 height 35
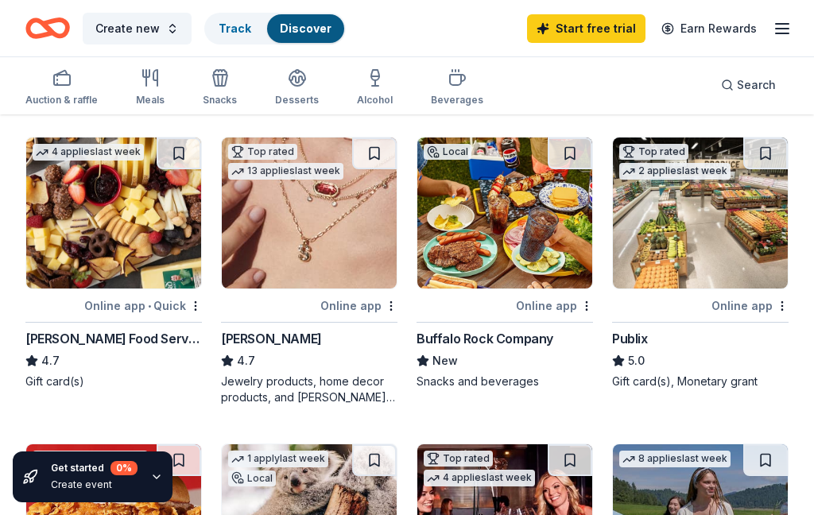
click at [366, 153] on button at bounding box center [374, 154] width 45 height 32
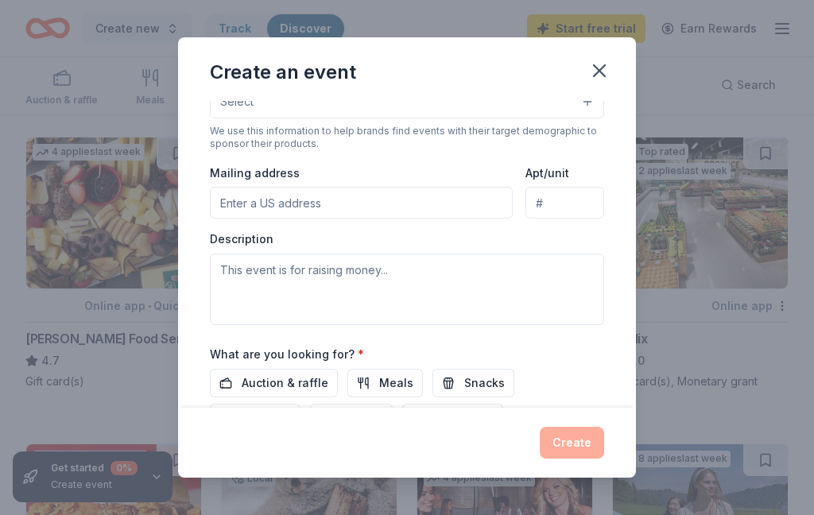
click at [621, 66] on div "Create an event" at bounding box center [407, 69] width 458 height 64
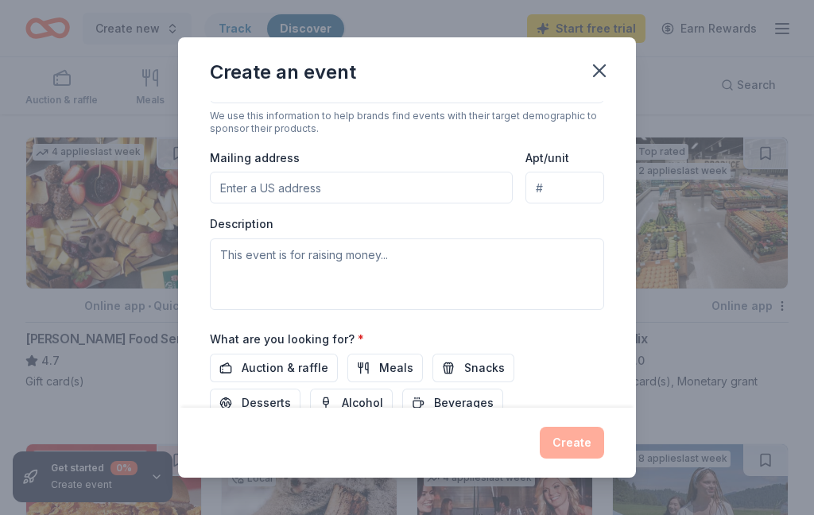
click at [621, 66] on div "Create an event" at bounding box center [407, 69] width 458 height 64
click at [603, 68] on icon "button" at bounding box center [599, 71] width 22 height 22
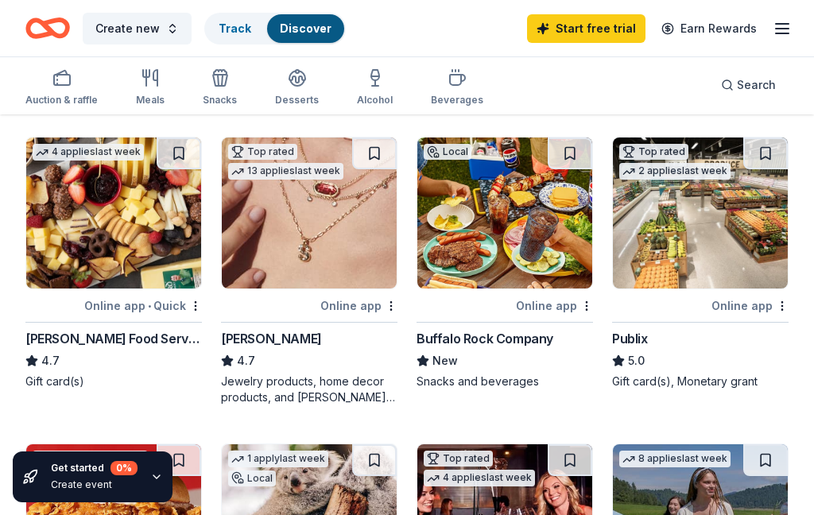
click at [308, 258] on img at bounding box center [309, 213] width 175 height 151
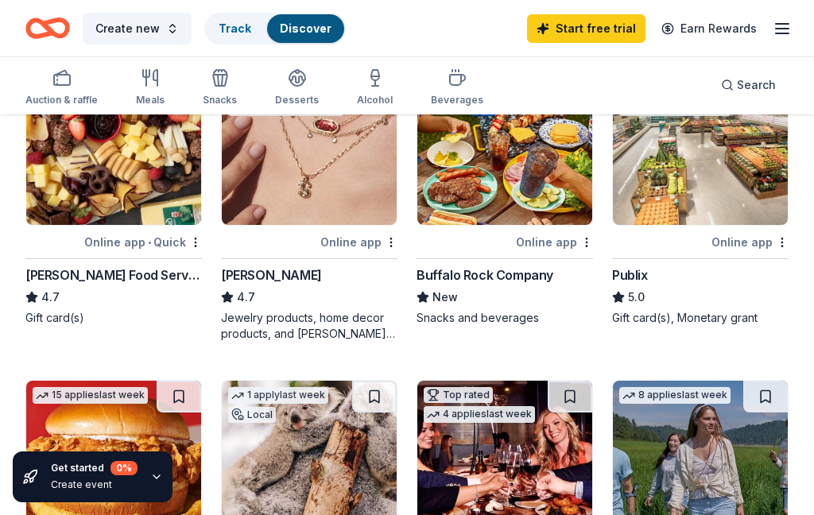
click at [321, 196] on img at bounding box center [309, 149] width 175 height 151
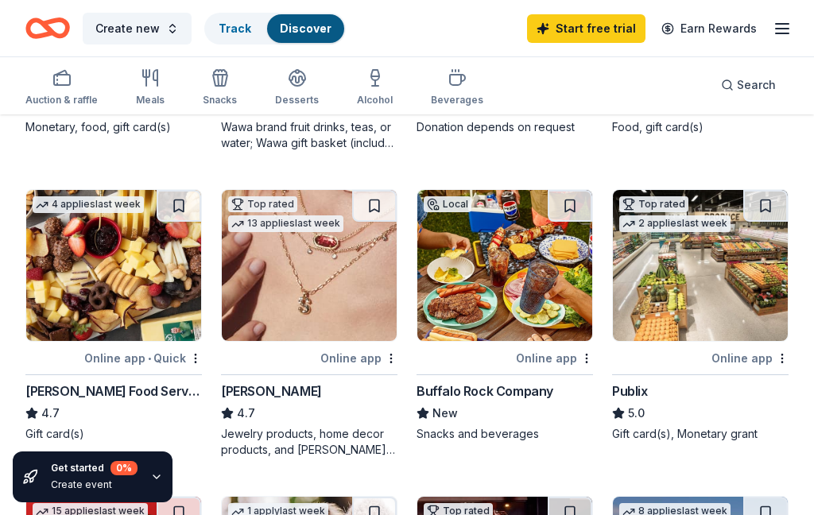
click at [762, 204] on button at bounding box center [765, 206] width 45 height 32
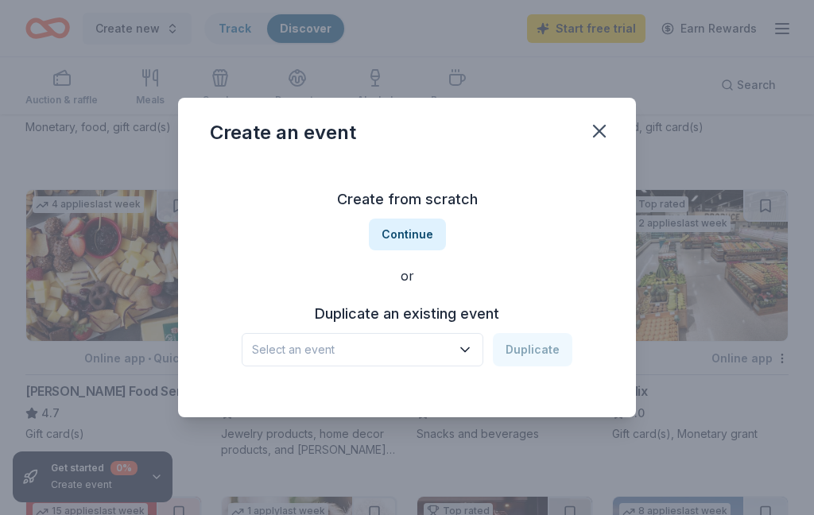
click at [469, 352] on icon "button" at bounding box center [465, 350] width 8 height 4
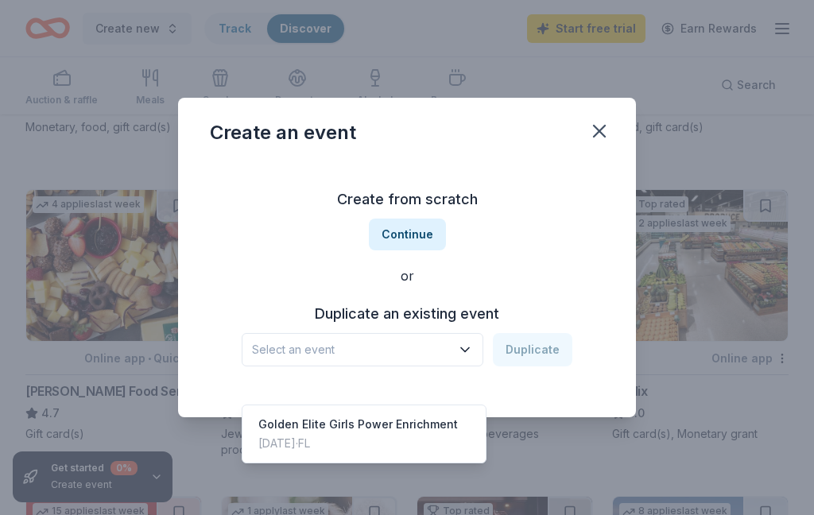
click at [465, 358] on icon "button" at bounding box center [465, 350] width 16 height 16
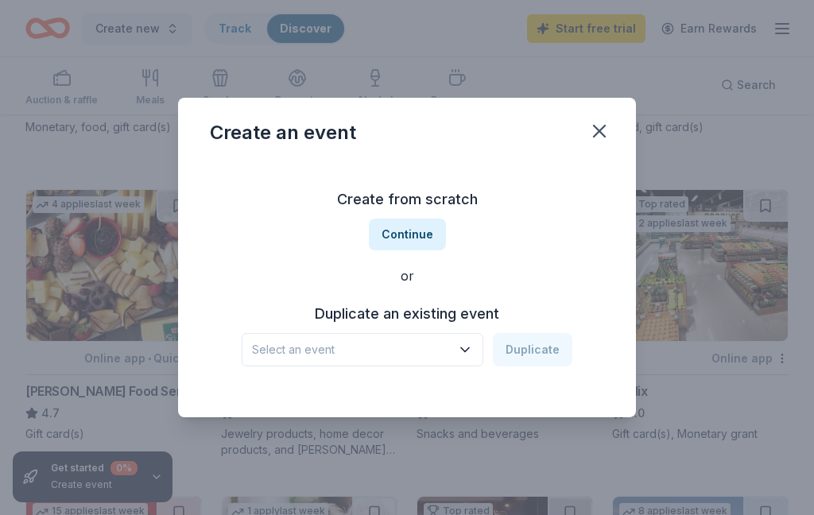
click at [605, 142] on icon "button" at bounding box center [599, 131] width 22 height 22
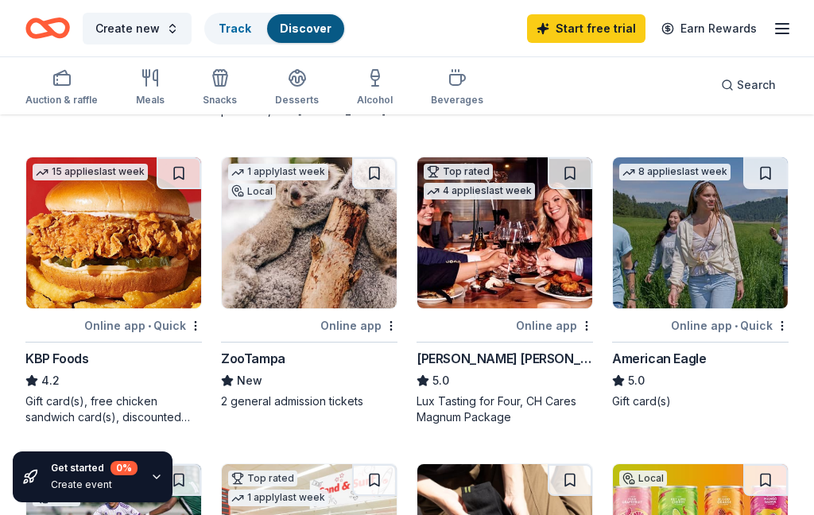
scroll to position [725, 0]
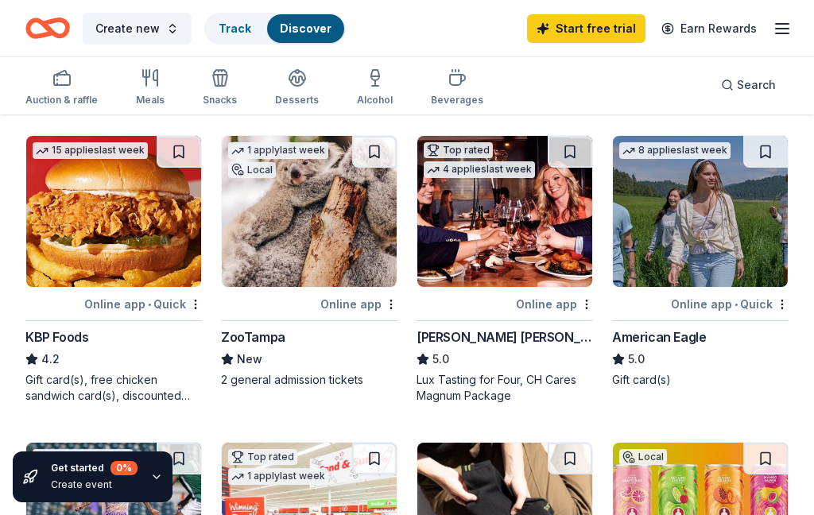
click at [157, 272] on img at bounding box center [113, 211] width 175 height 151
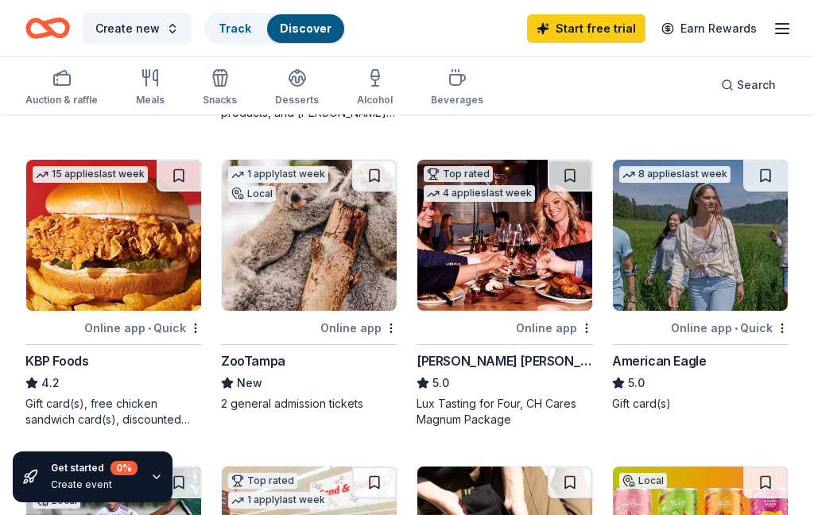
scroll to position [704, 0]
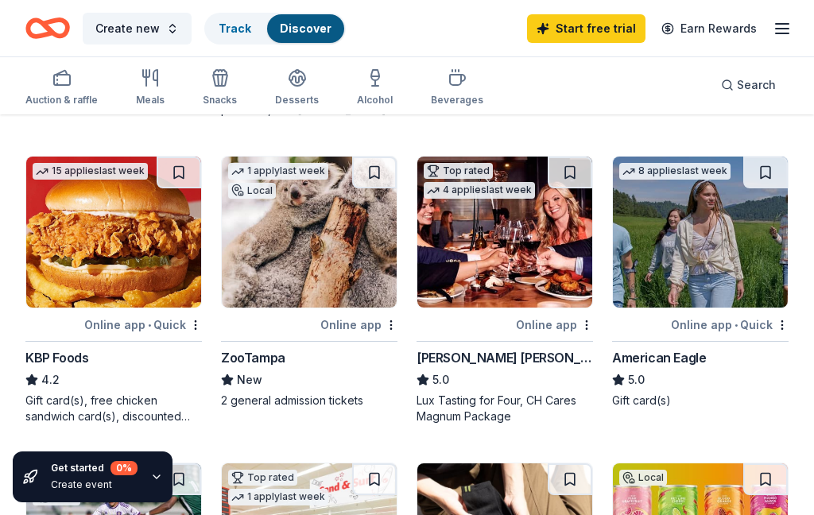
click at [721, 279] on img at bounding box center [700, 232] width 175 height 151
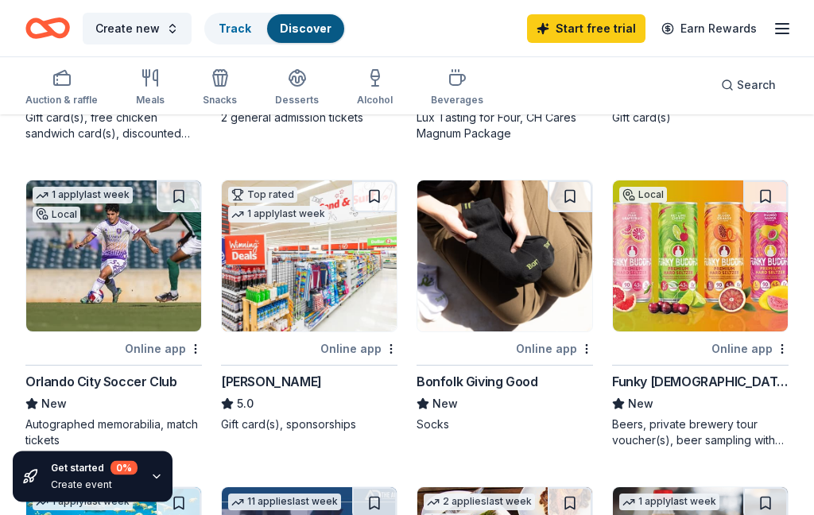
scroll to position [987, 0]
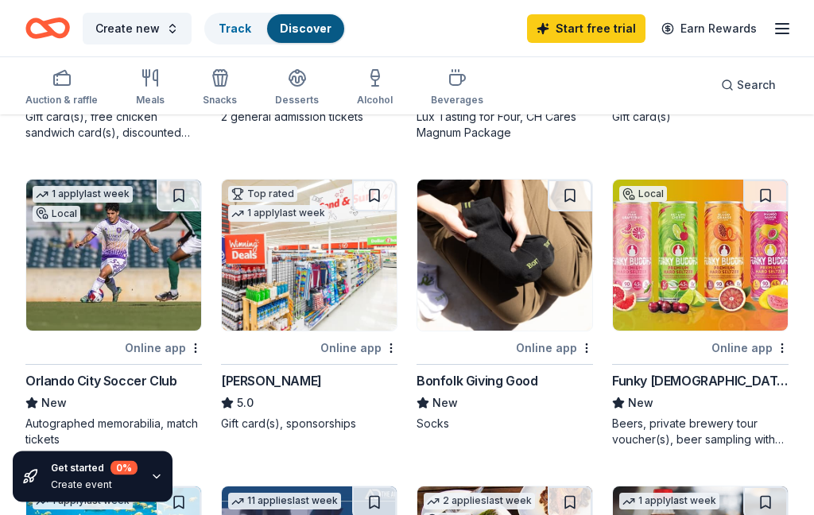
click at [339, 272] on img at bounding box center [309, 255] width 175 height 151
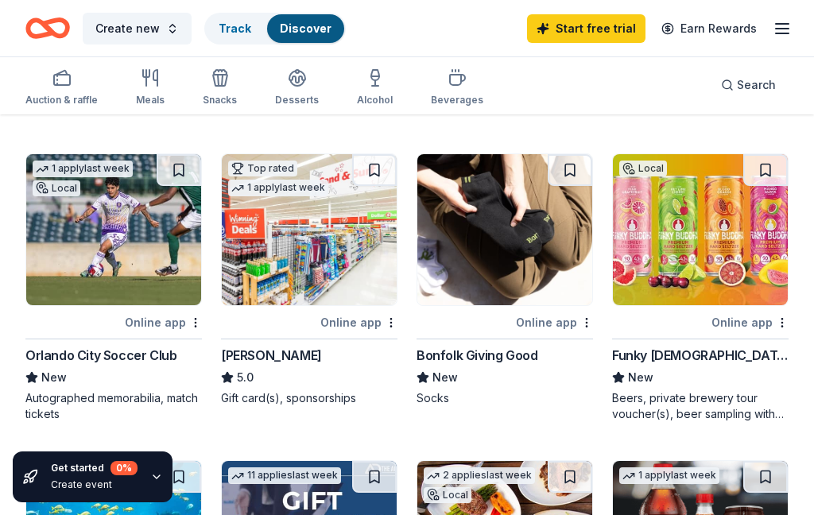
scroll to position [995, 0]
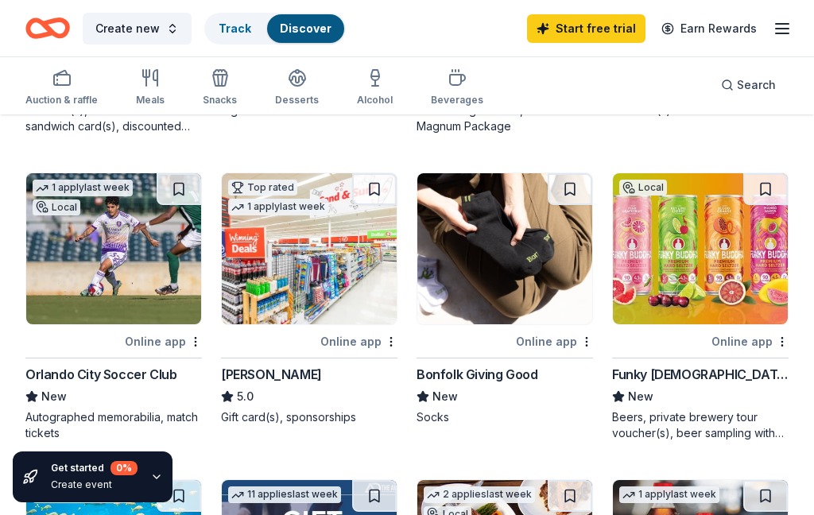
click at [532, 273] on img at bounding box center [504, 248] width 175 height 151
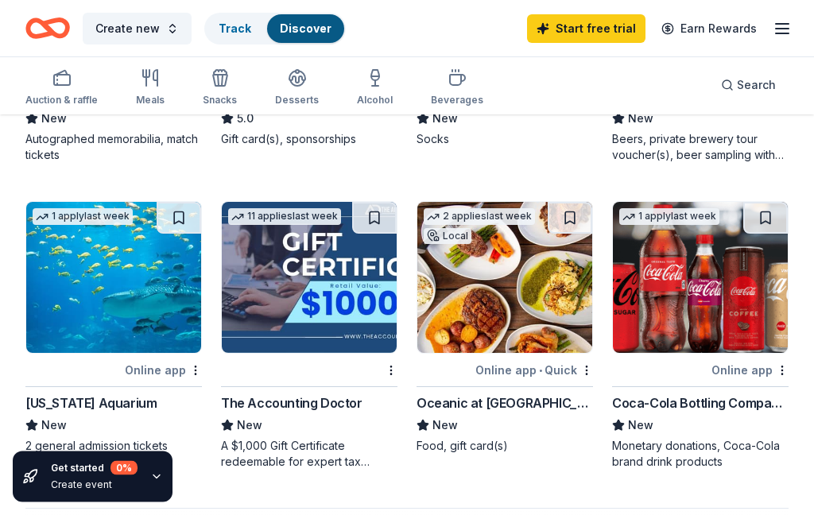
scroll to position [1274, 0]
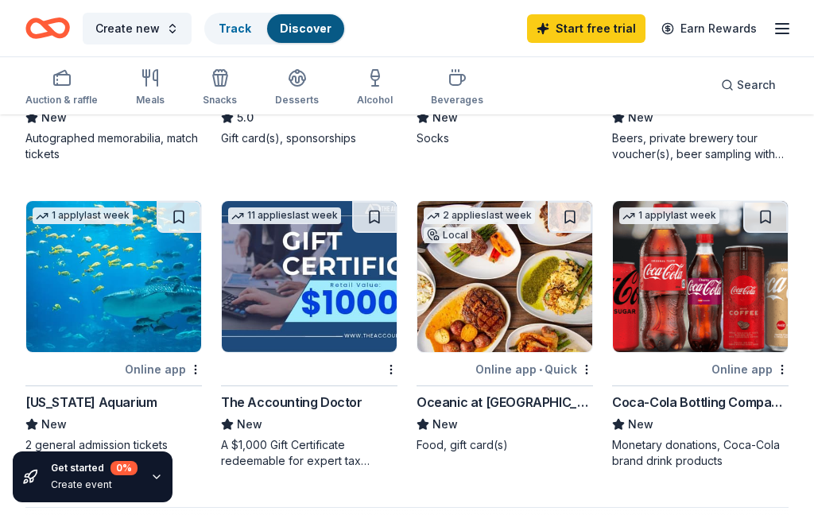
click at [280, 307] on img at bounding box center [309, 276] width 175 height 151
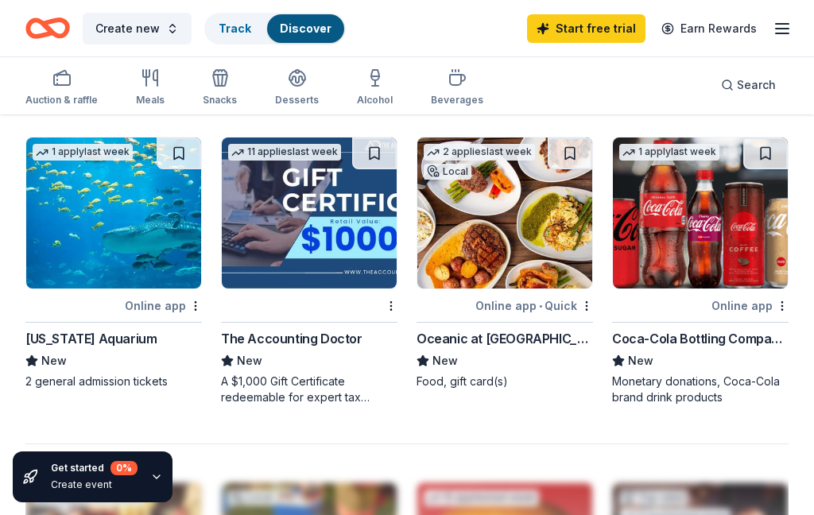
click at [790, 25] on icon "button" at bounding box center [782, 28] width 19 height 19
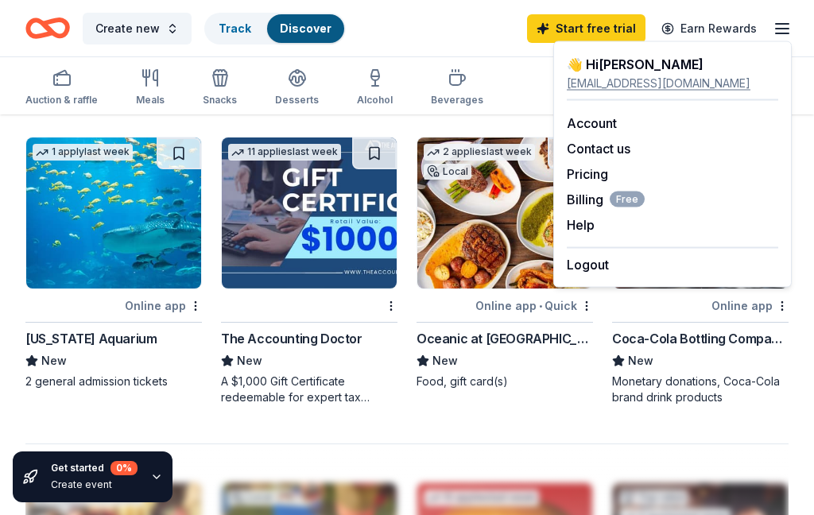
click at [594, 175] on link "Pricing" at bounding box center [587, 174] width 41 height 16
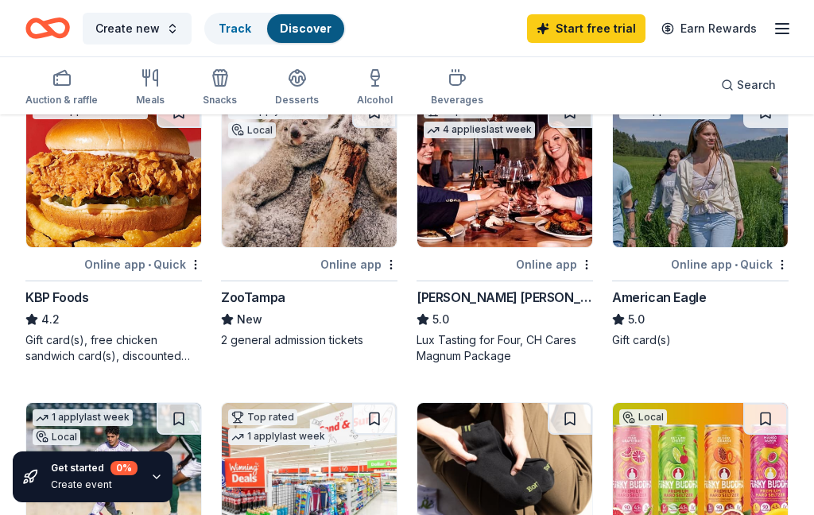
scroll to position [762, 0]
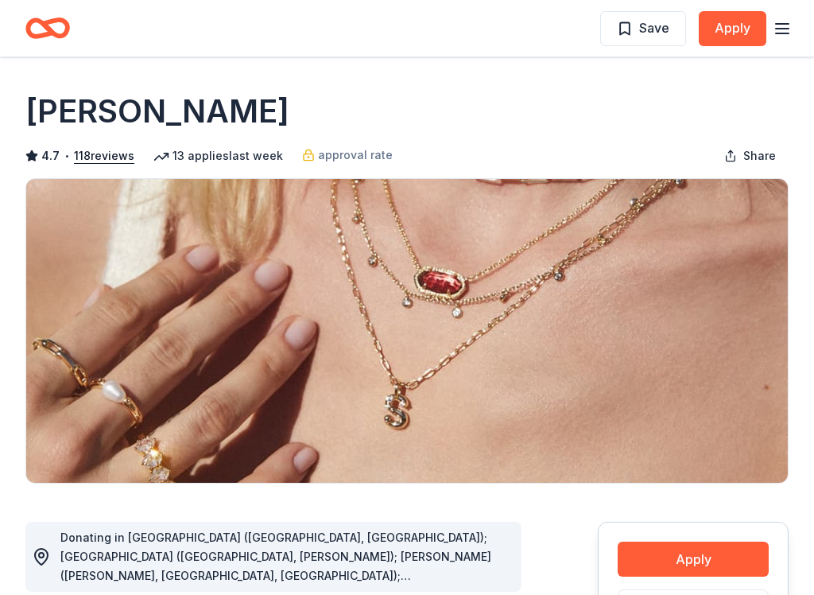
click at [808, 14] on div "Save Apply" at bounding box center [407, 28] width 814 height 56
click at [789, 19] on icon "button" at bounding box center [782, 28] width 19 height 19
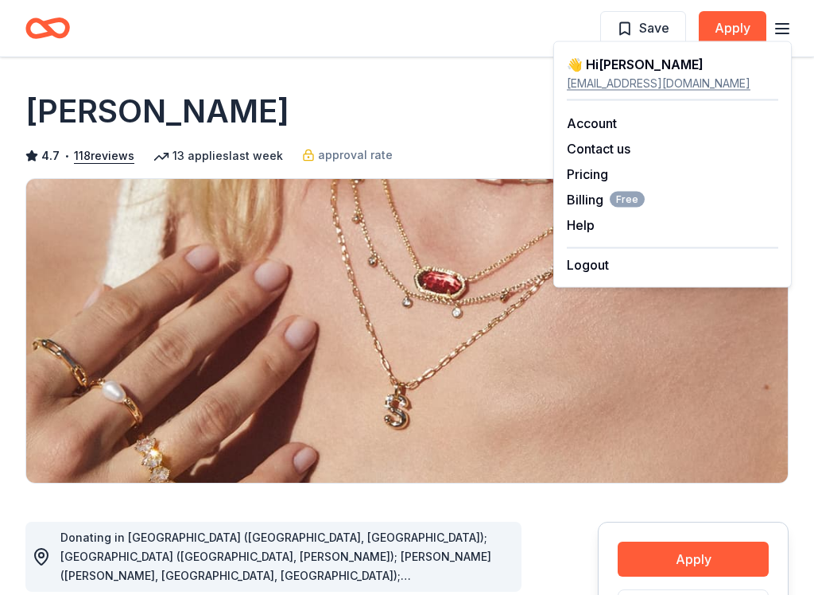
click at [607, 180] on link "Pricing" at bounding box center [587, 174] width 41 height 16
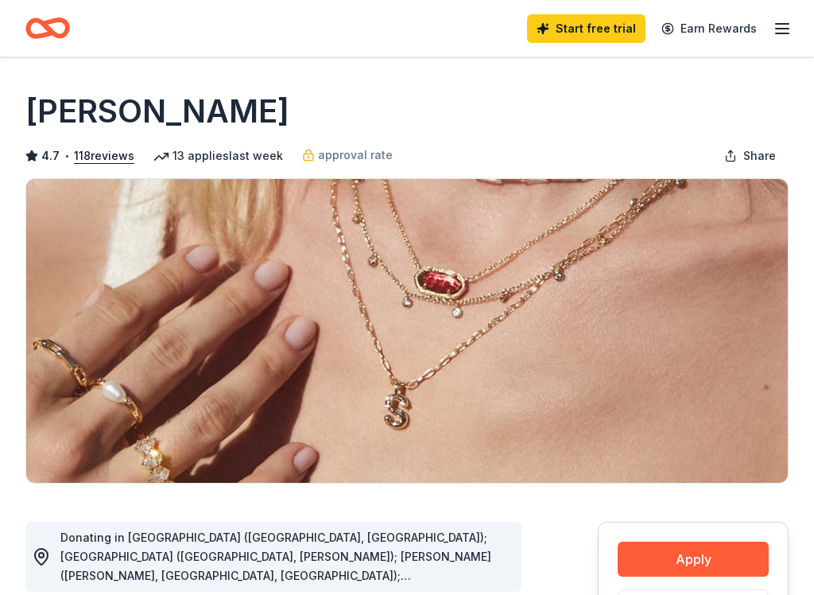
click at [744, 541] on button "Apply" at bounding box center [693, 558] width 151 height 35
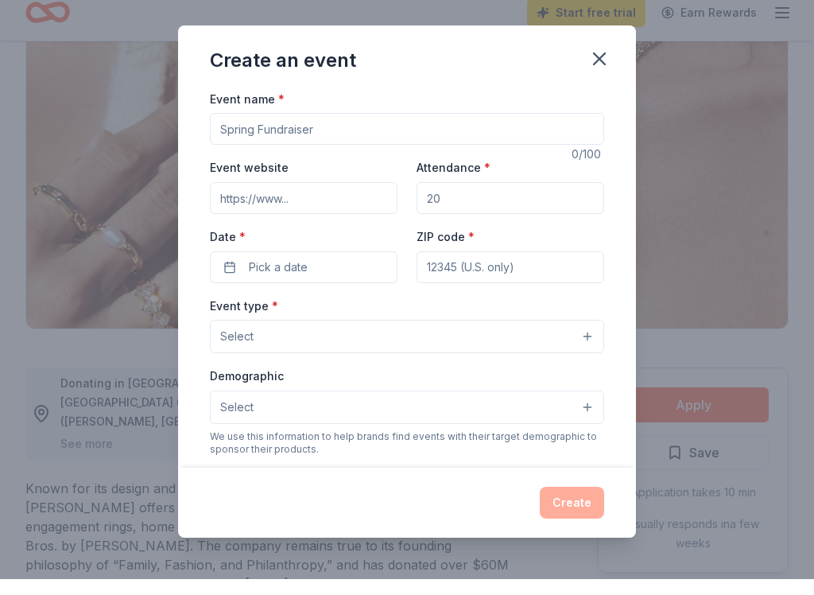
scroll to position [154, 0]
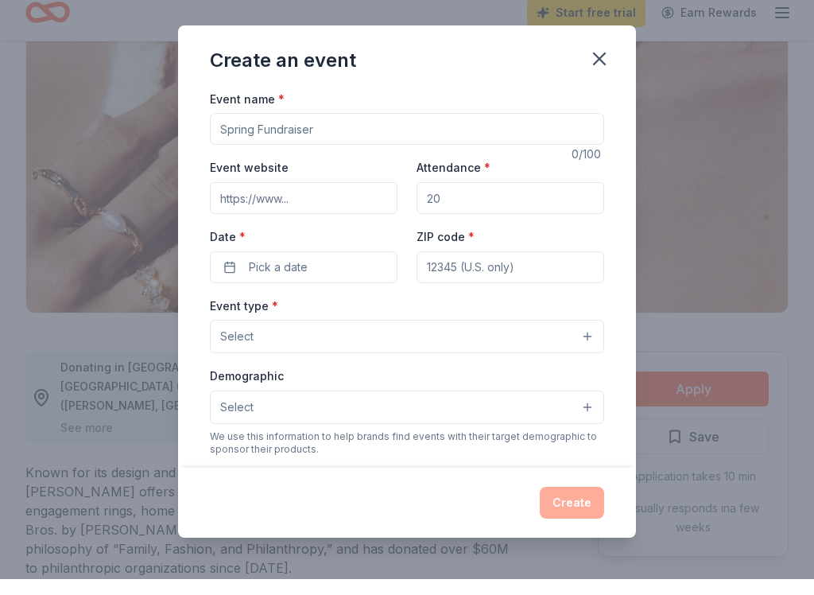
click at [285, 130] on input "Event name *" at bounding box center [407, 145] width 394 height 32
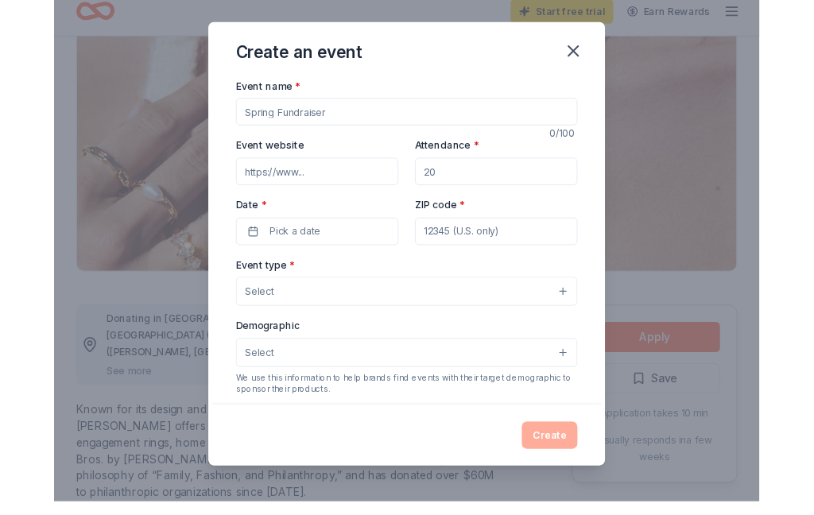
scroll to position [138, 0]
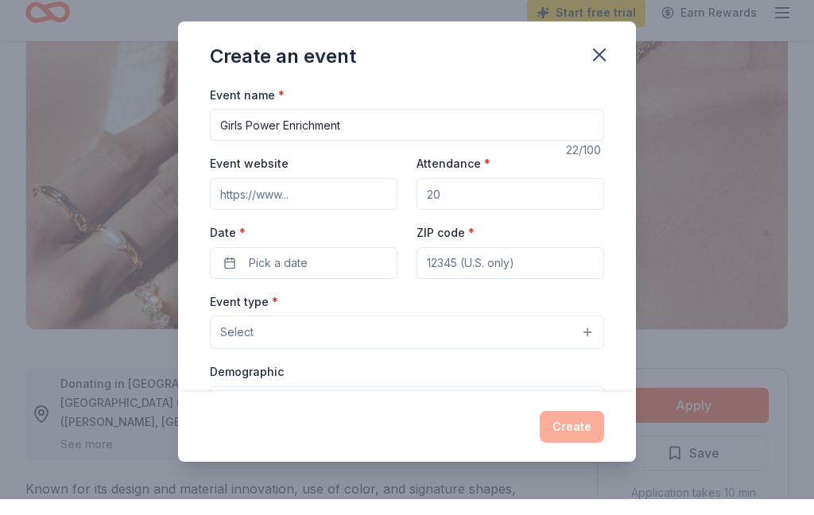
click at [226, 125] on input "Girls Power Enrichment" at bounding box center [407, 141] width 394 height 32
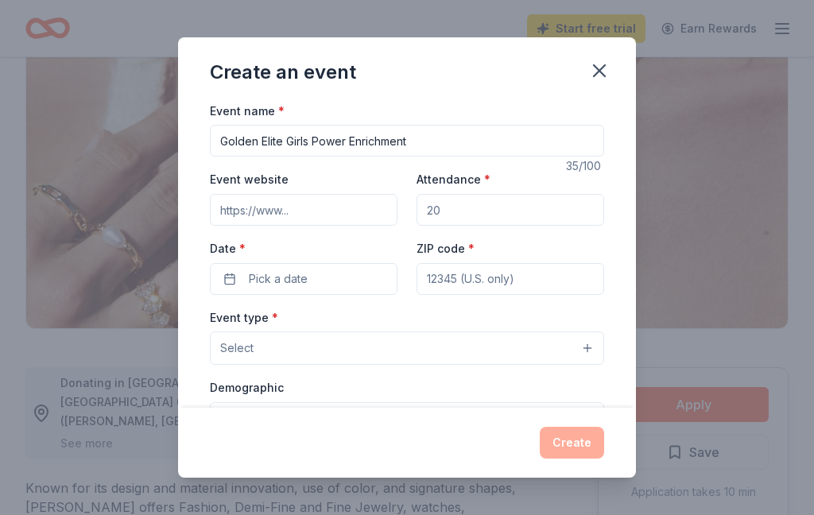
type input "Golden Elite Girls Power Enrichment"
click at [475, 211] on input "Attendance *" at bounding box center [511, 210] width 188 height 32
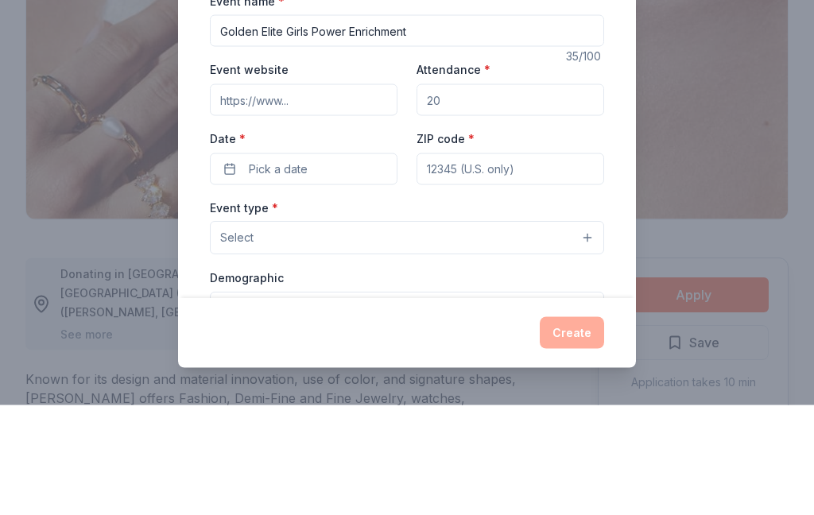
type input "2"
type input "30"
click at [347, 263] on button "Pick a date" at bounding box center [304, 279] width 188 height 32
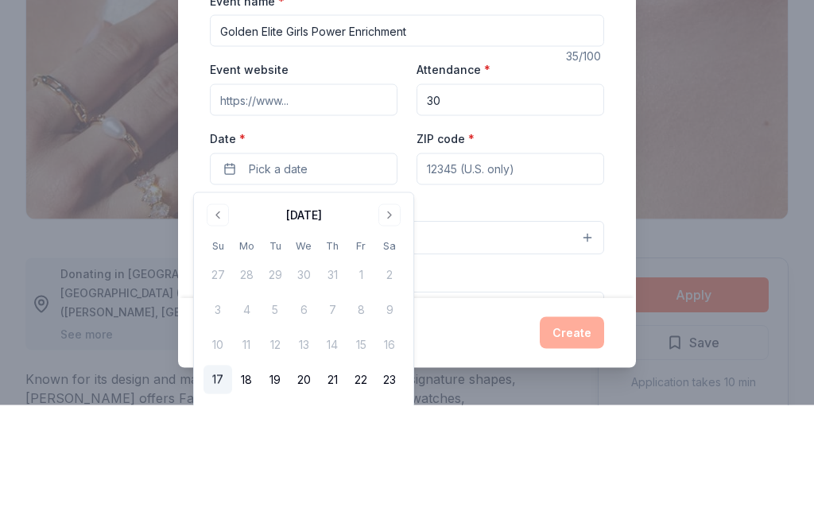
scroll to position [264, 0]
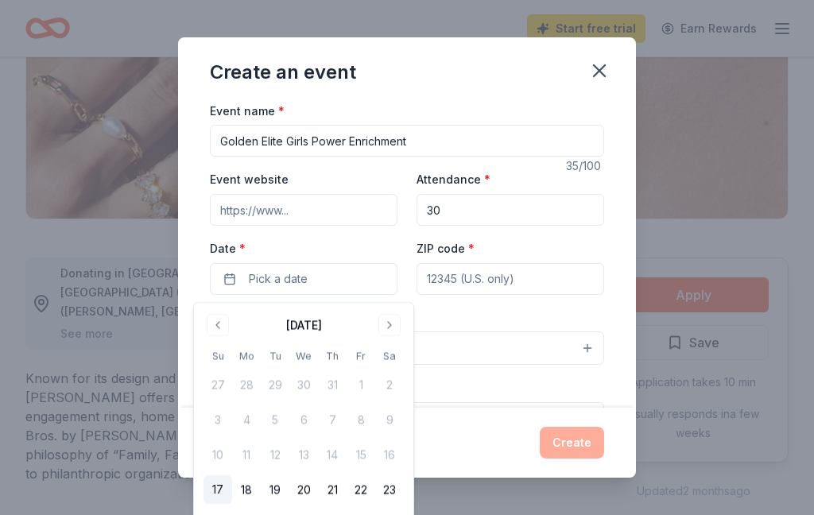
click at [386, 327] on button "Go to next month" at bounding box center [389, 325] width 22 height 22
click at [397, 326] on button "Go to next month" at bounding box center [389, 325] width 22 height 22
click at [383, 331] on button "Go to next month" at bounding box center [389, 325] width 22 height 22
click at [392, 423] on button "8" at bounding box center [389, 419] width 29 height 29
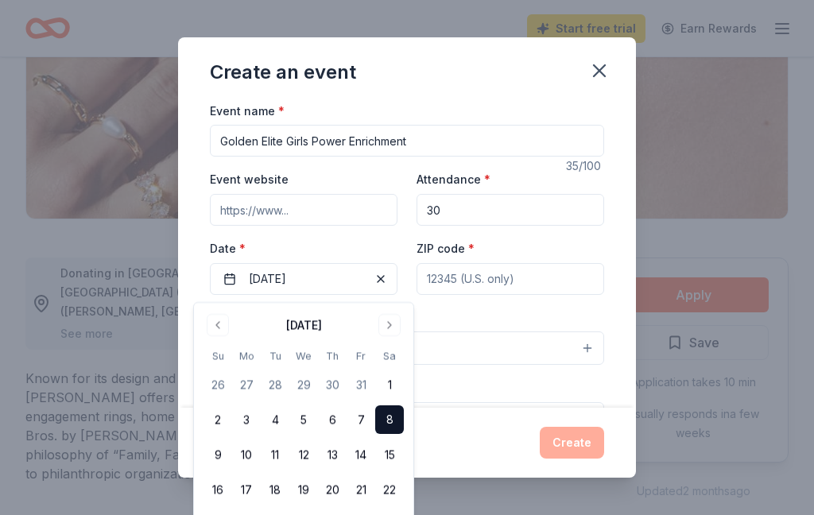
click at [472, 312] on div "Event type * Select" at bounding box center [407, 337] width 394 height 58
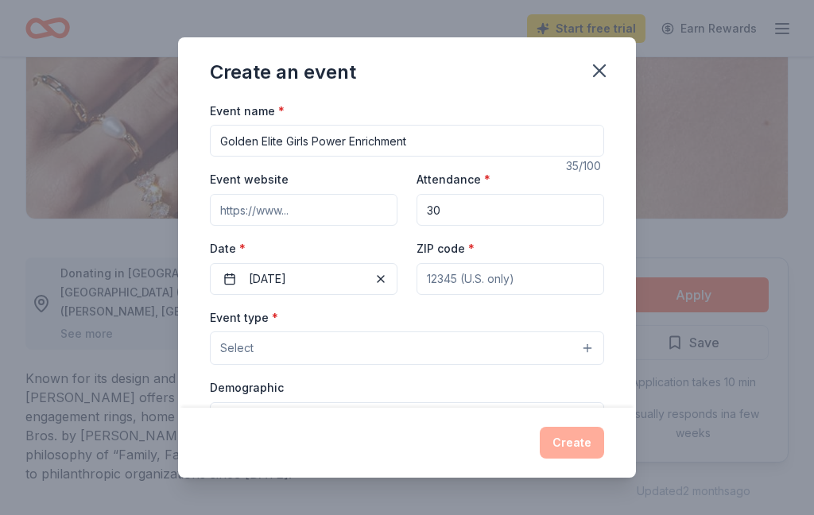
click at [465, 281] on input "ZIP code *" at bounding box center [511, 279] width 188 height 32
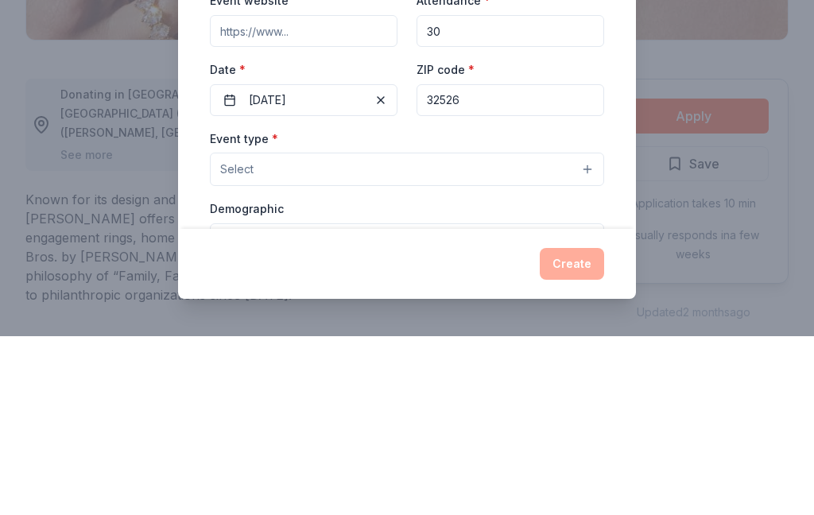
type input "32526"
click at [304, 332] on button "Select" at bounding box center [407, 348] width 394 height 33
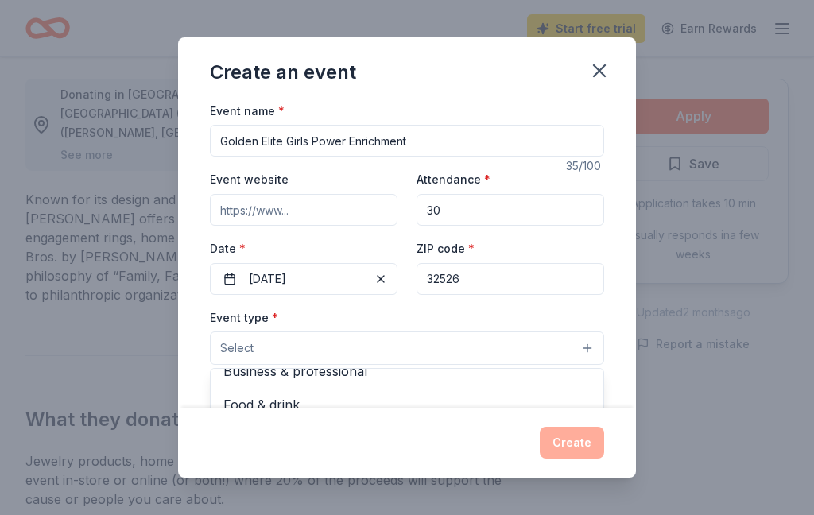
scroll to position [51, 0]
click at [332, 440] on span "Health & wellness" at bounding box center [406, 438] width 367 height 21
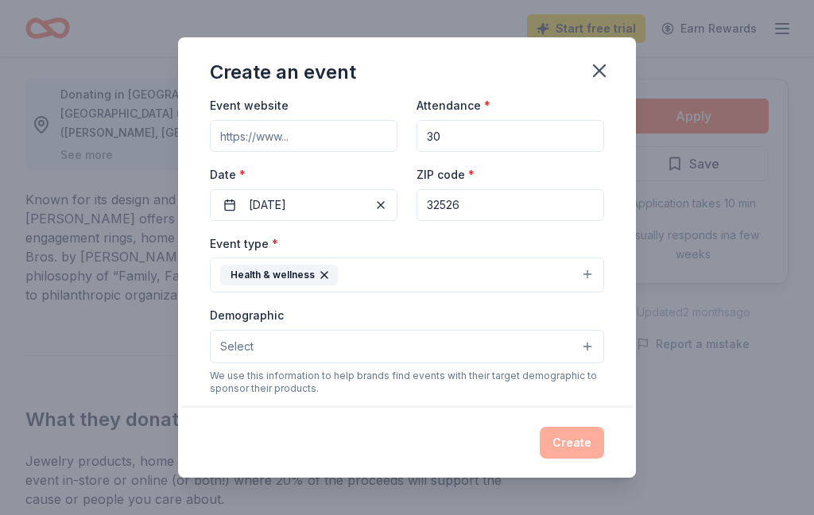
scroll to position [92, 0]
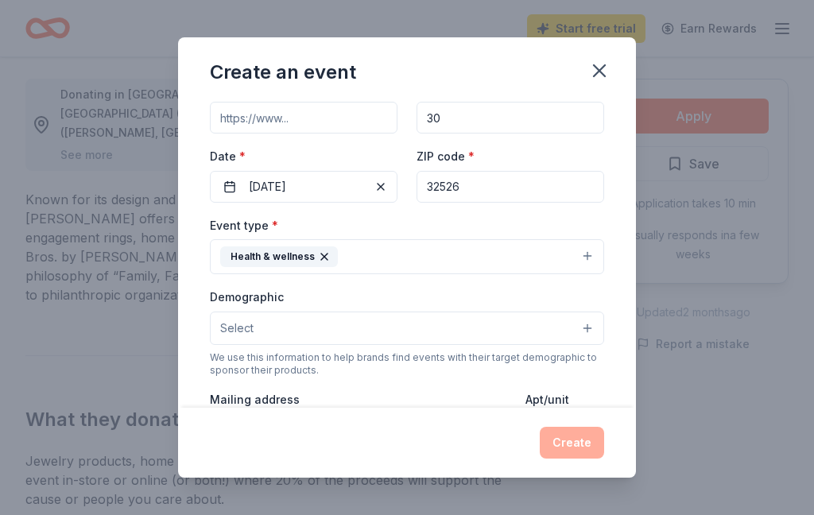
click at [355, 335] on button "Select" at bounding box center [407, 328] width 394 height 33
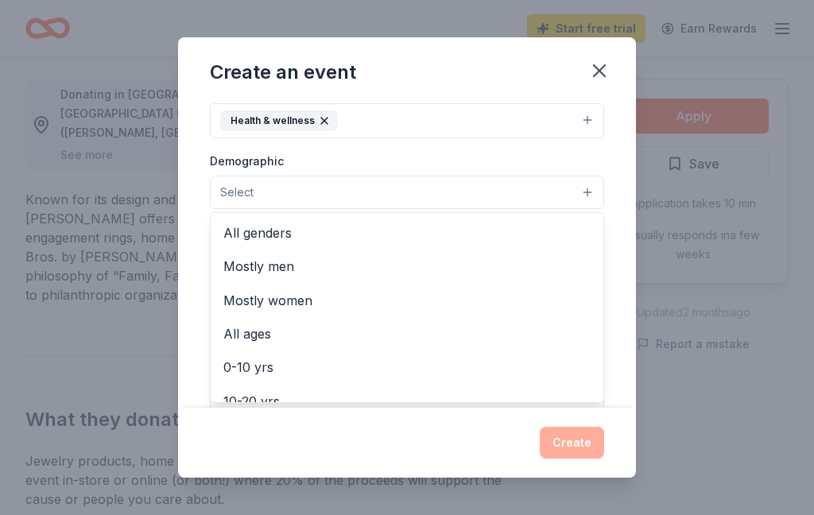
scroll to position [0, 0]
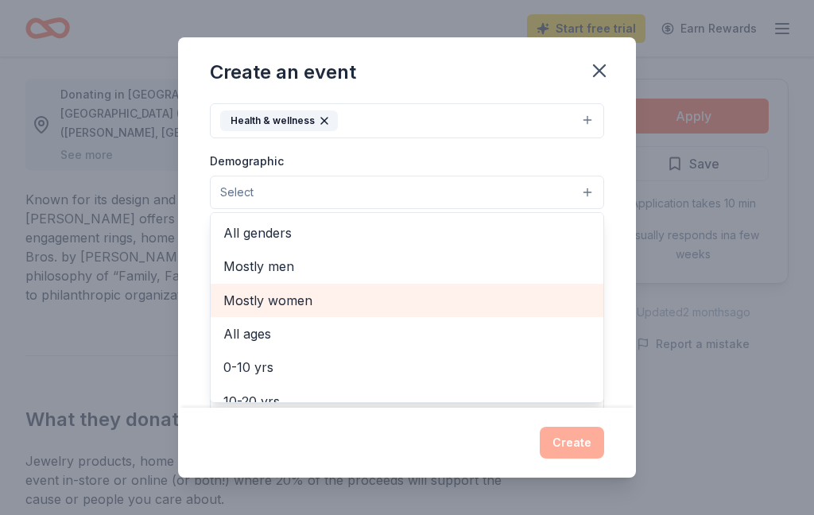
click at [278, 311] on span "Mostly women" at bounding box center [406, 300] width 367 height 21
click at [261, 339] on span "0-10 yrs" at bounding box center [406, 335] width 367 height 21
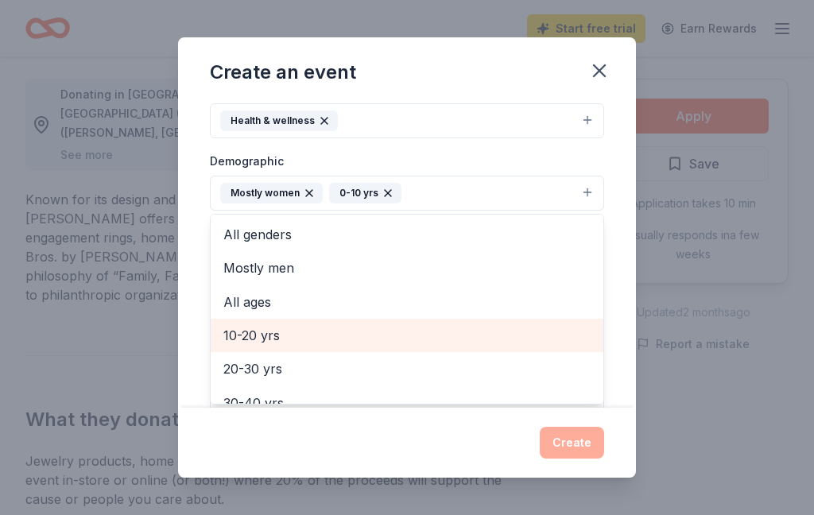
click at [274, 335] on span "10-20 yrs" at bounding box center [406, 335] width 367 height 21
click at [215, 352] on div "20-30 yrs" at bounding box center [407, 335] width 393 height 33
click at [560, 188] on div "20-30 yrs" at bounding box center [533, 193] width 81 height 21
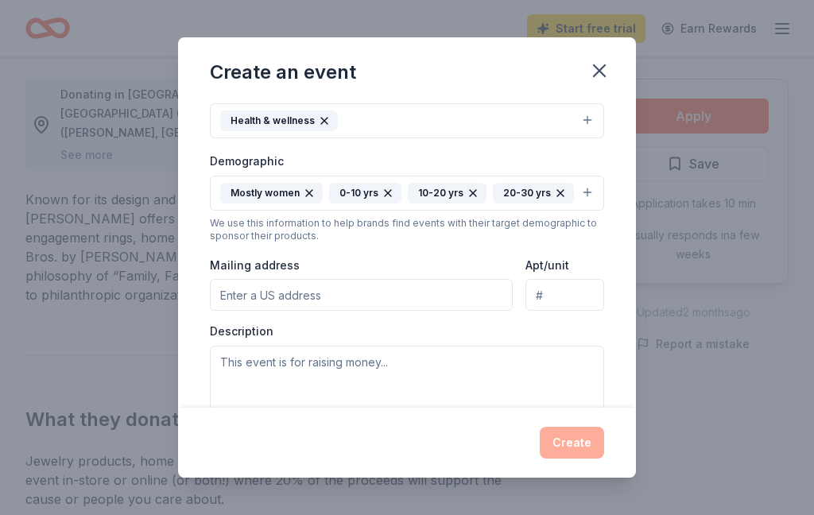
click at [557, 196] on icon "button" at bounding box center [560, 193] width 6 height 6
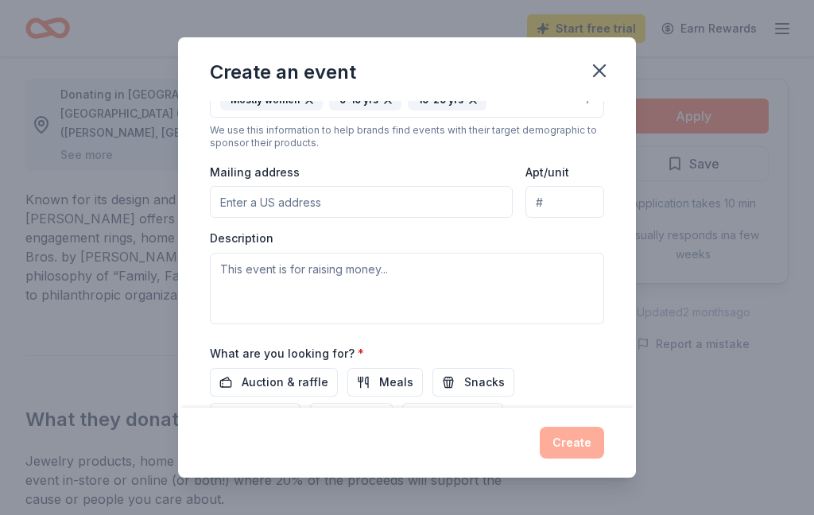
scroll to position [330, 0]
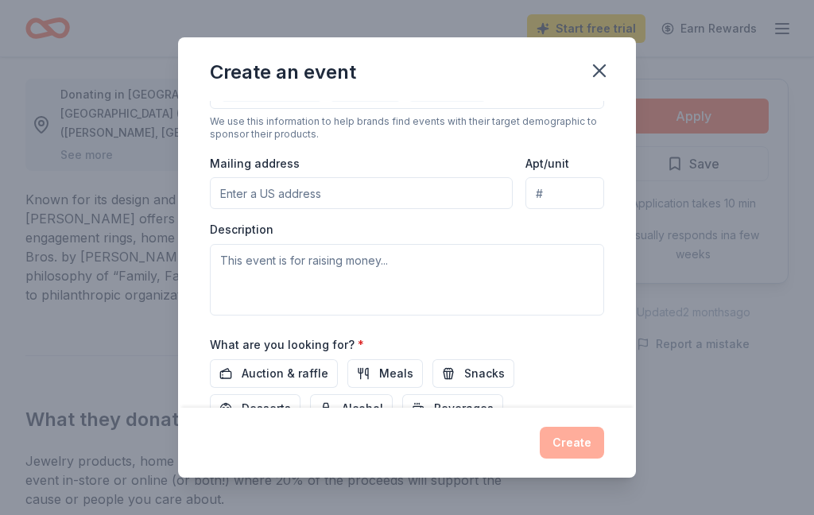
click at [338, 204] on input "Mailing address" at bounding box center [361, 193] width 303 height 32
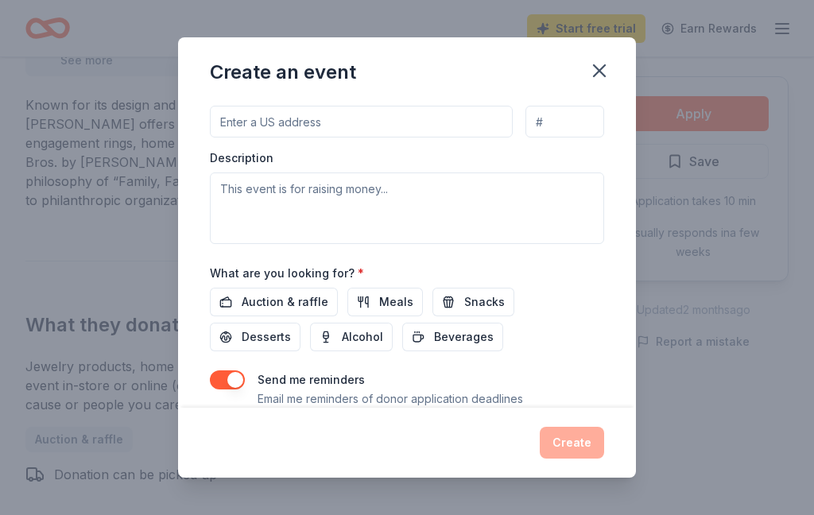
scroll to position [401, 0]
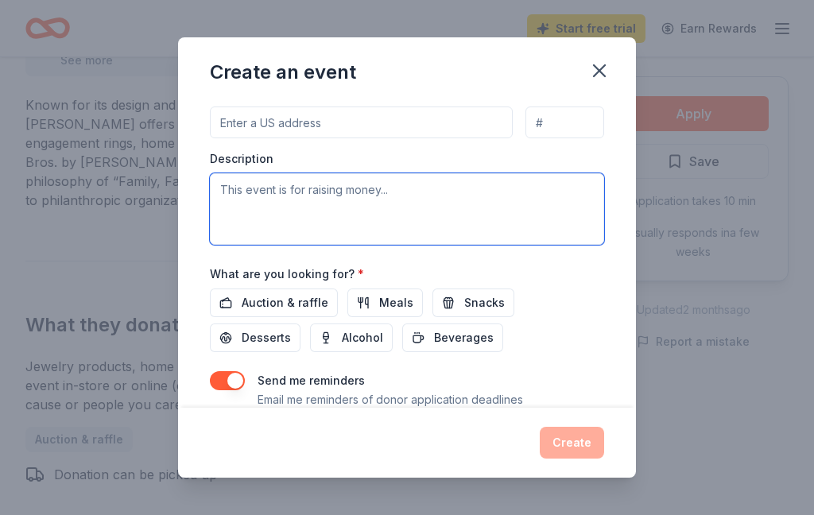
click at [366, 204] on textarea at bounding box center [407, 209] width 394 height 72
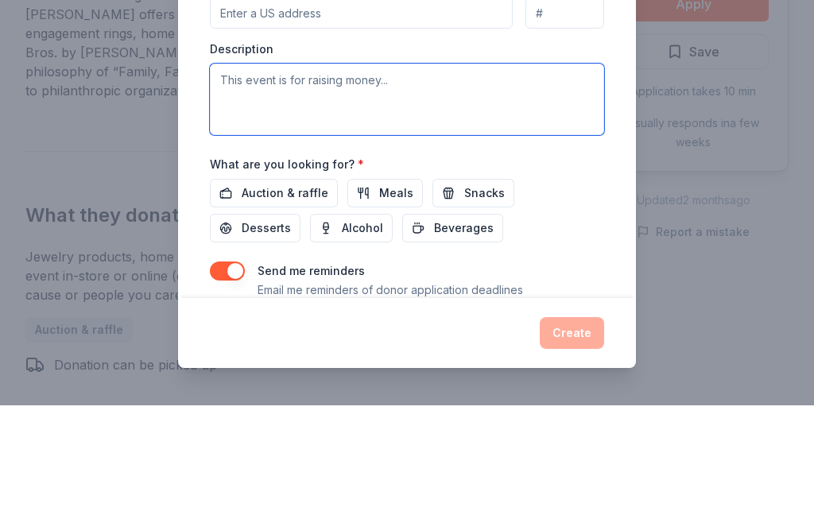
click at [239, 173] on textarea at bounding box center [407, 209] width 394 height 72
paste textarea "Golden Elite’s Girl Power Enrichment is a program designed for our female athle…"
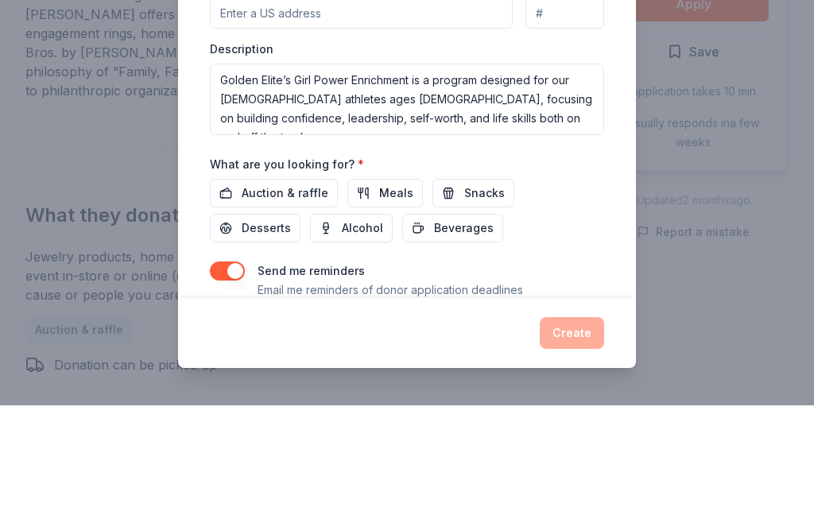
scroll to position [647, 0]
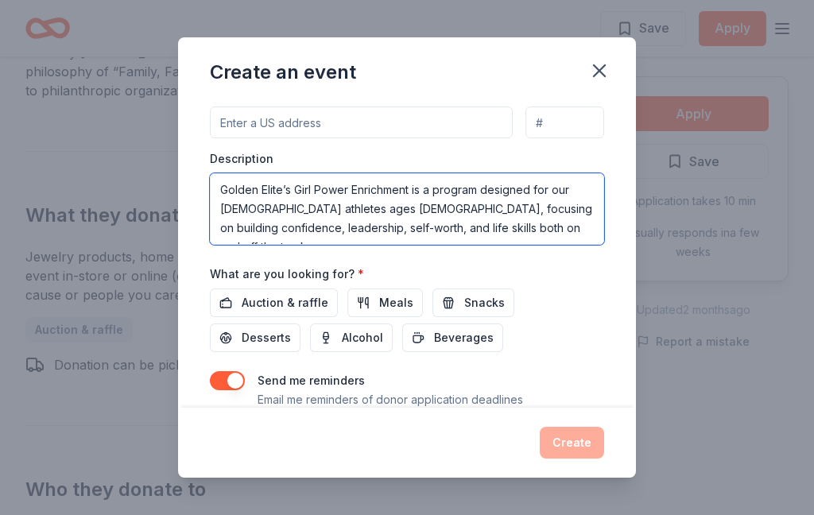
type textarea "Golden Elite’s Girl Power Enrichment is a program designed for our female athle…"
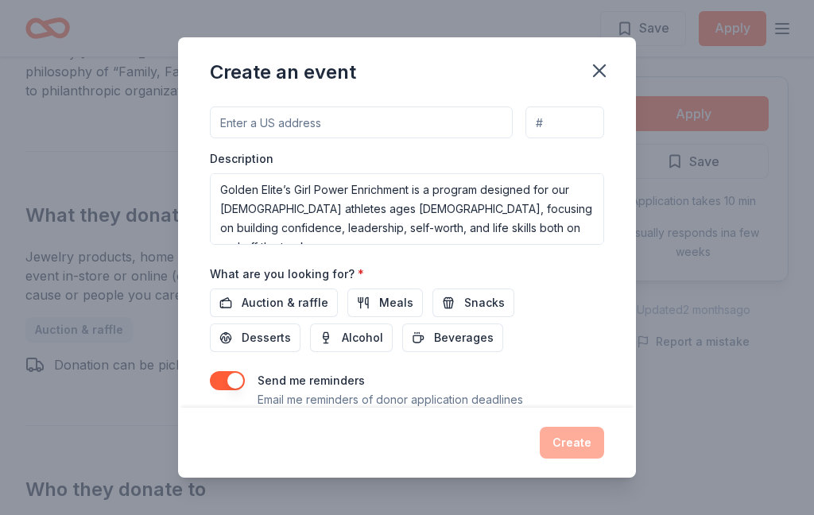
click at [390, 312] on span "Meals" at bounding box center [396, 302] width 34 height 19
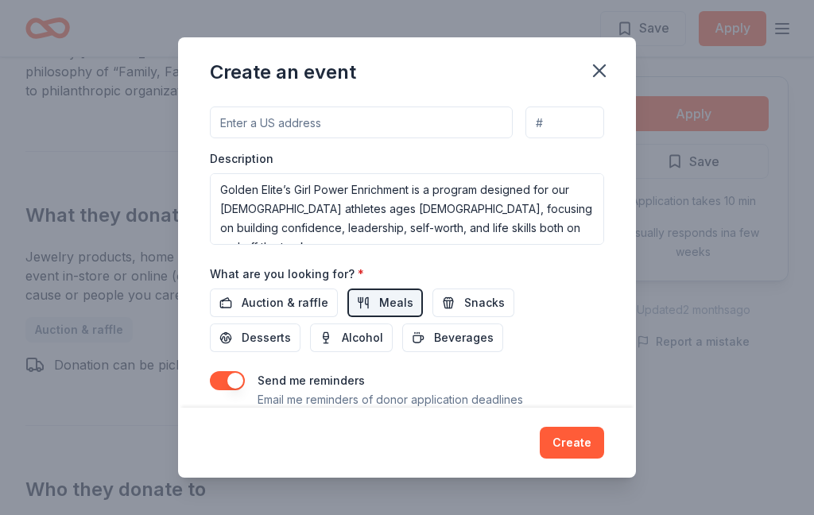
click at [478, 305] on span "Snacks" at bounding box center [484, 302] width 41 height 19
click at [291, 328] on span "Desserts" at bounding box center [266, 337] width 49 height 19
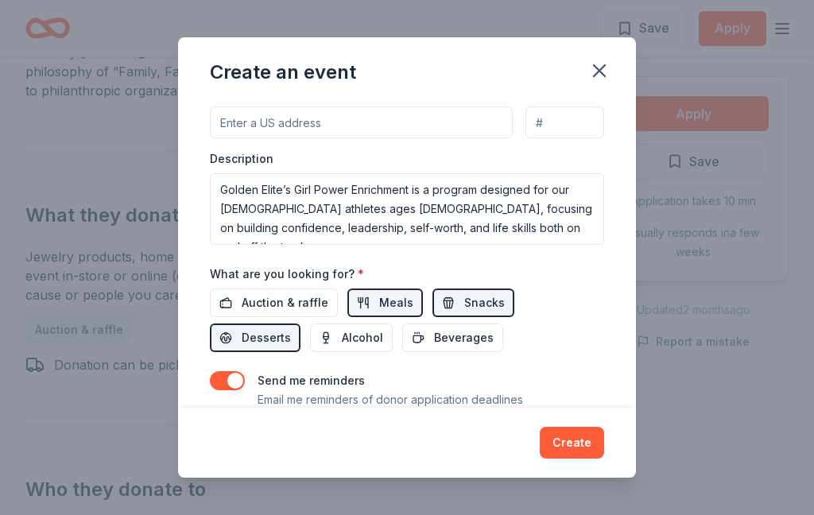
click at [583, 459] on button "Create" at bounding box center [572, 443] width 64 height 32
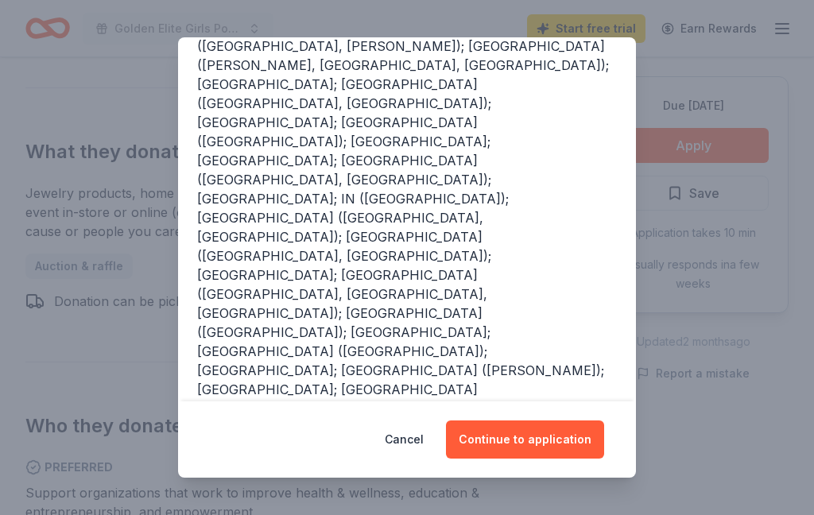
scroll to position [254, 0]
click at [529, 439] on button "Continue to application" at bounding box center [525, 440] width 158 height 38
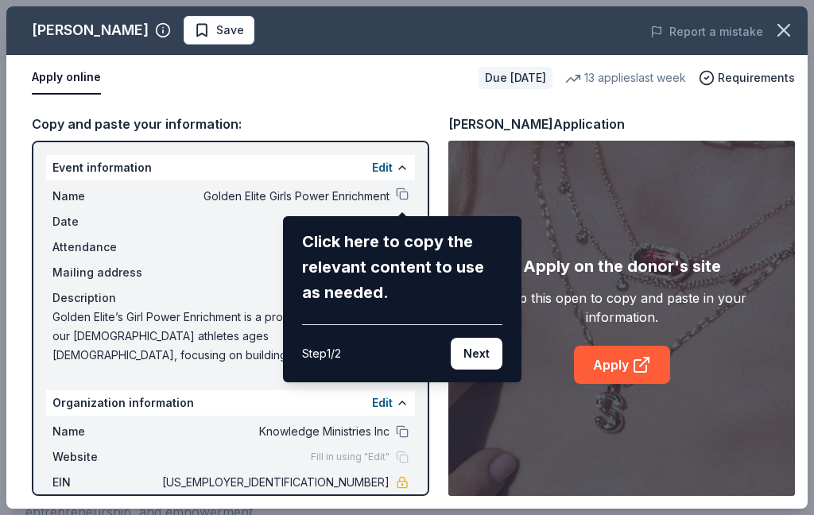
click at [470, 353] on button "Next" at bounding box center [477, 354] width 52 height 32
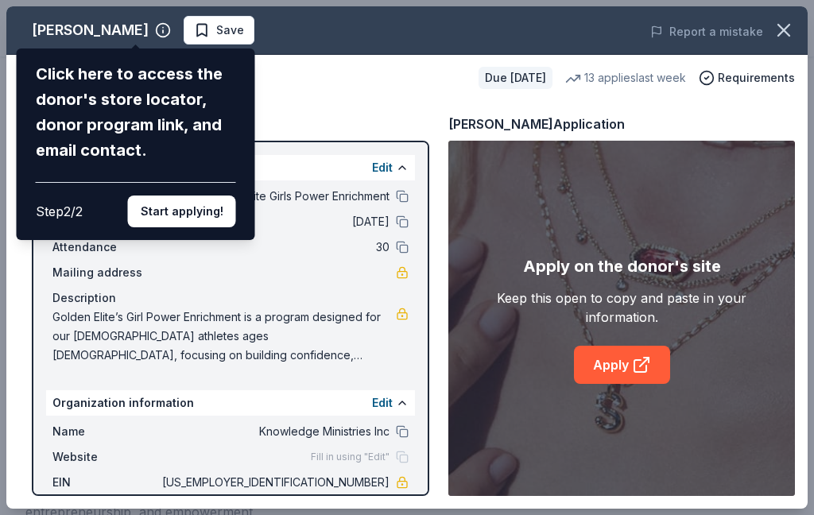
click at [208, 196] on button "Start applying!" at bounding box center [182, 212] width 108 height 32
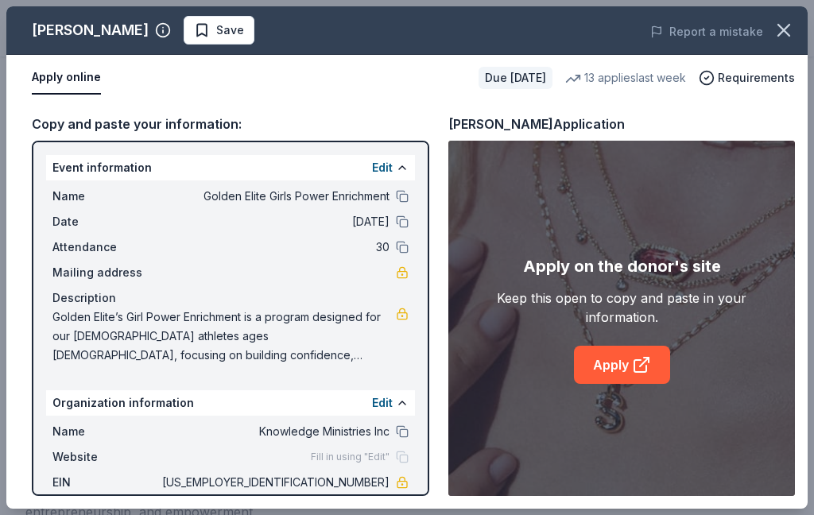
click at [653, 362] on link "Apply" at bounding box center [622, 365] width 96 height 38
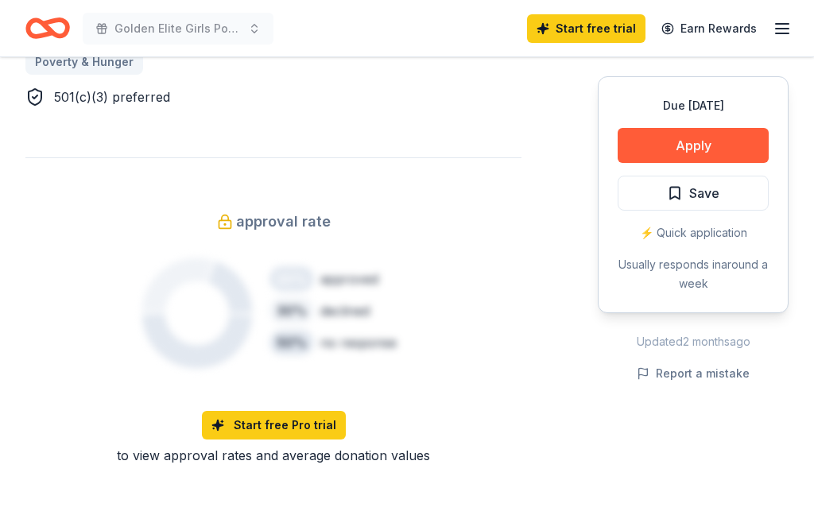
scroll to position [1008, 0]
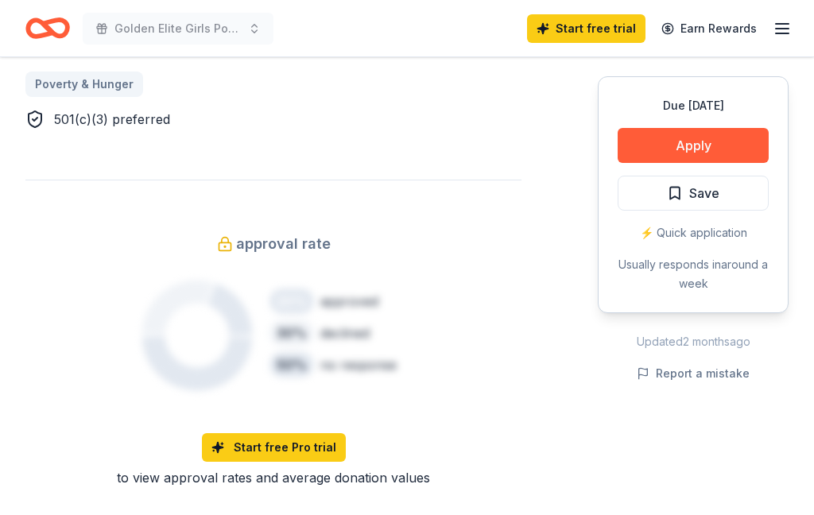
click at [754, 145] on button "Apply" at bounding box center [693, 145] width 151 height 35
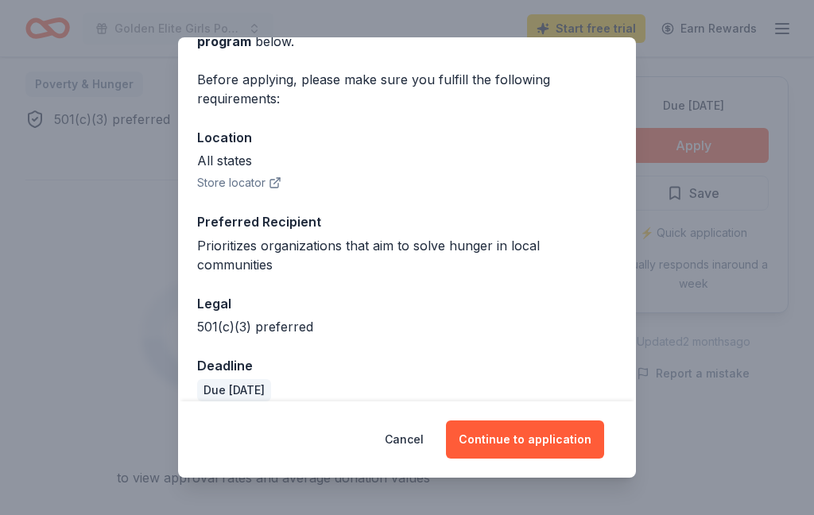
scroll to position [101, 0]
click at [528, 443] on button "Continue to application" at bounding box center [525, 440] width 158 height 38
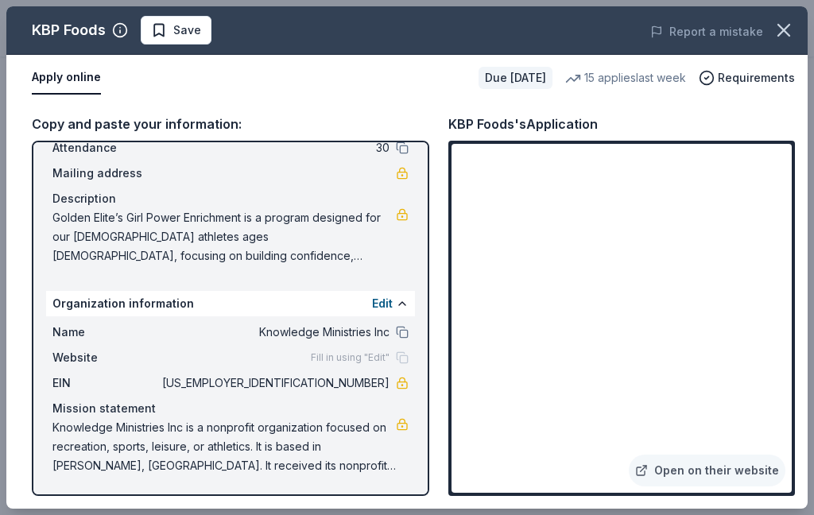
scroll to position [99, 0]
click at [754, 84] on span "Requirements" at bounding box center [756, 77] width 77 height 19
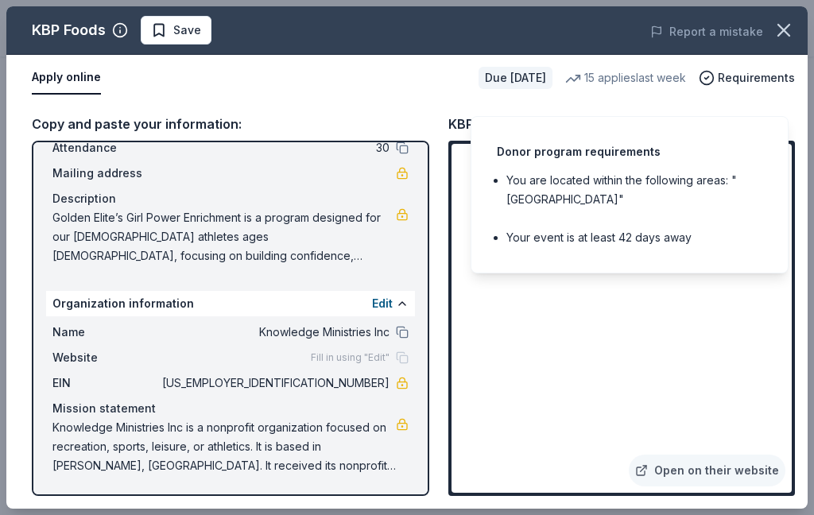
click at [678, 249] on div "Donor program requirements You are located within the following areas: "USA" Yo…" at bounding box center [630, 194] width 318 height 157
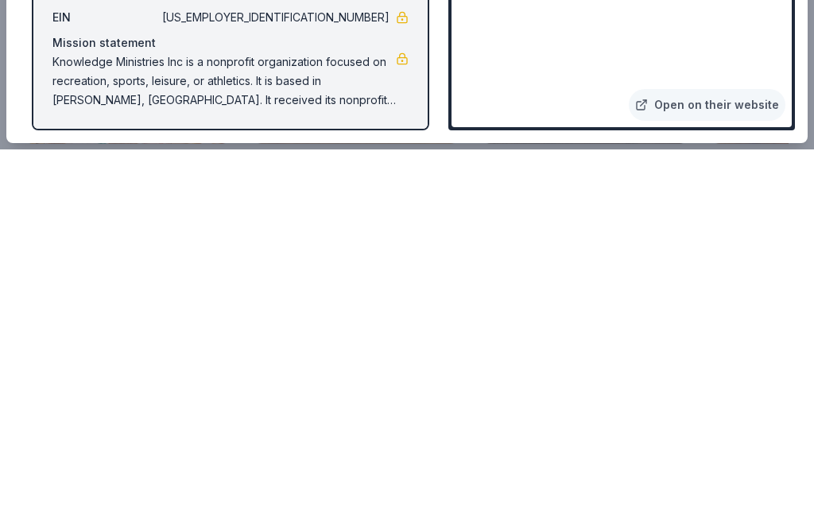
scroll to position [2230, 0]
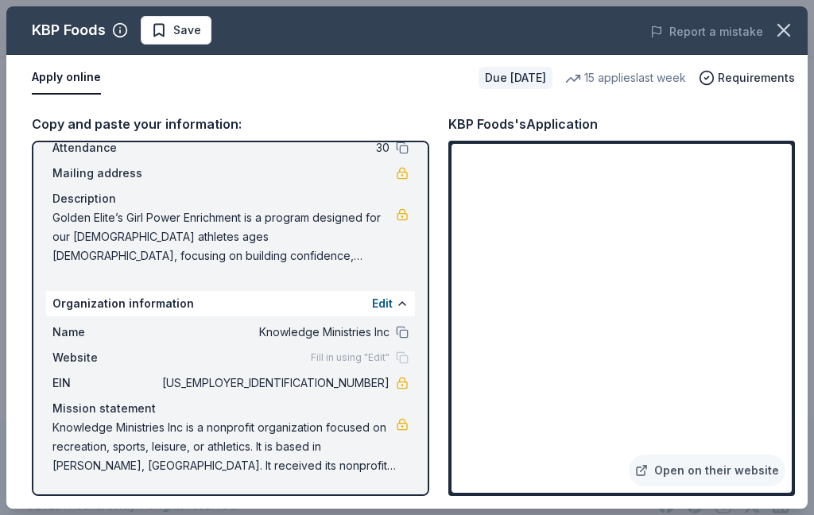
click at [786, 30] on icon "button" at bounding box center [784, 30] width 22 height 22
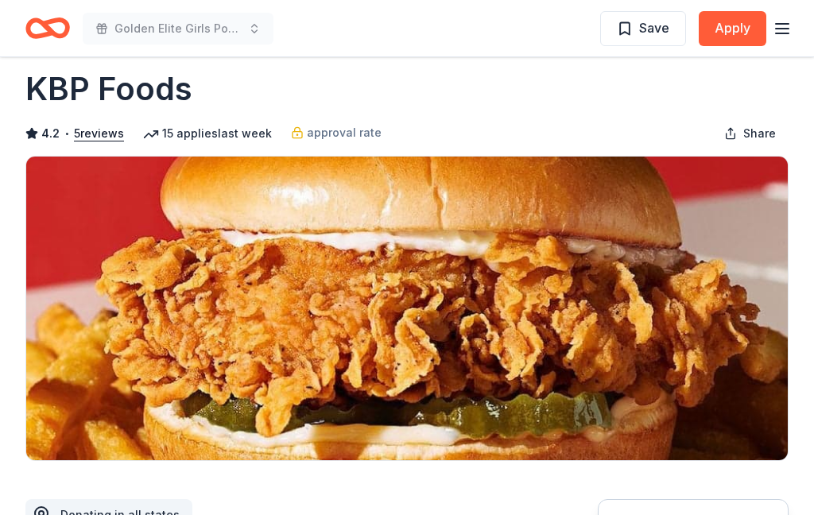
scroll to position [0, 0]
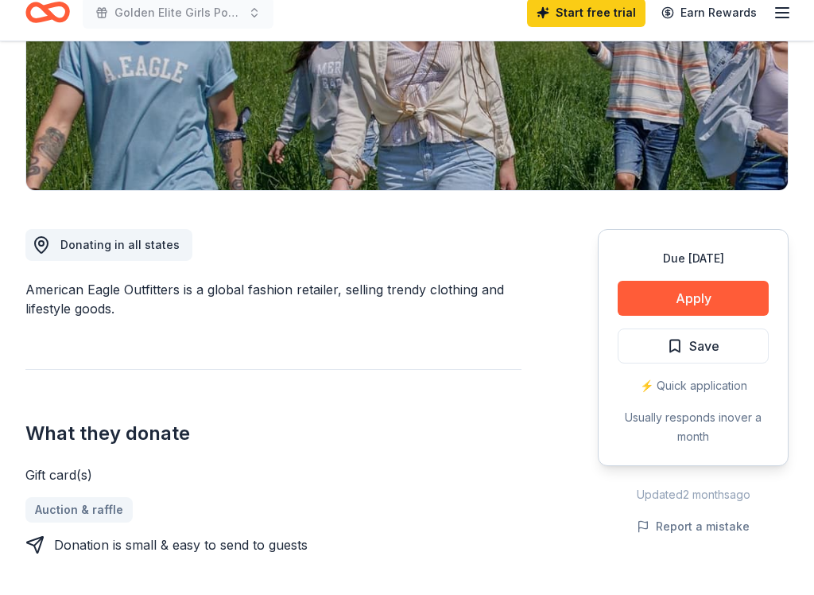
scroll to position [278, 0]
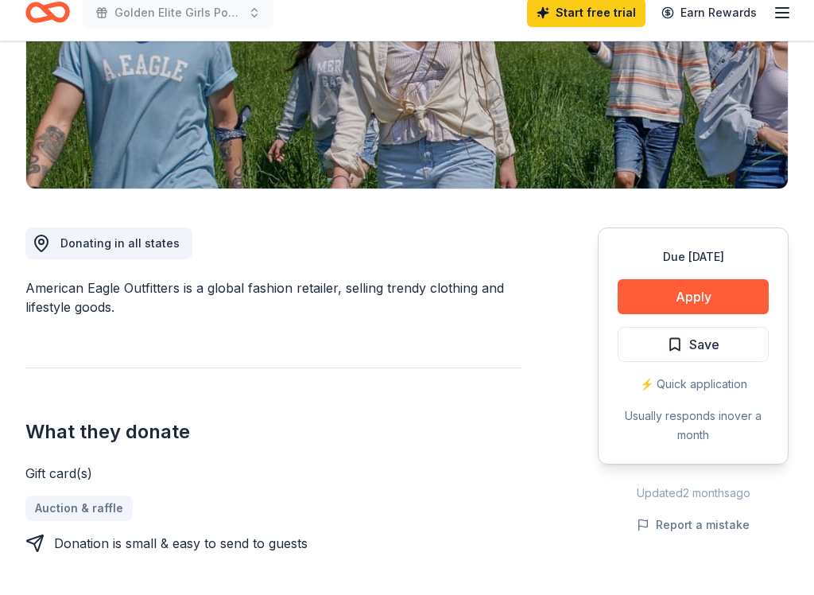
click at [715, 295] on button "Apply" at bounding box center [693, 312] width 151 height 35
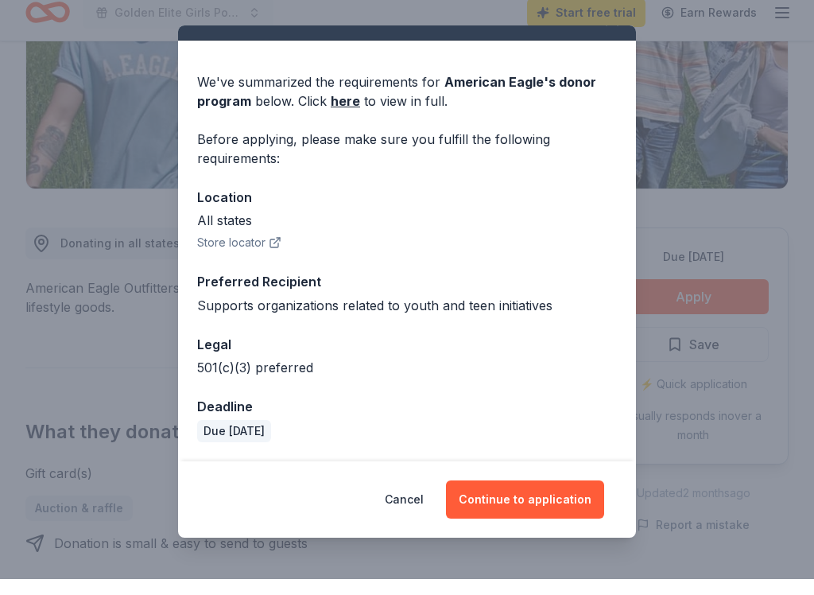
click at [520, 501] on button "Continue to application" at bounding box center [525, 515] width 158 height 38
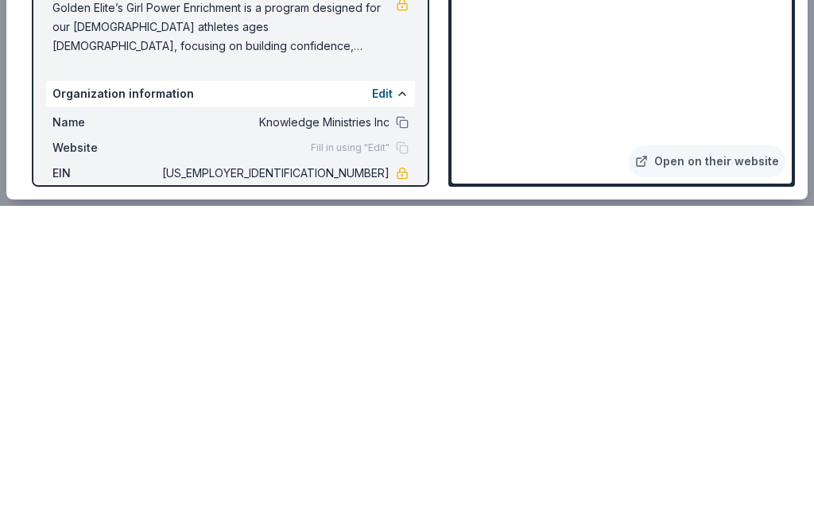
scroll to position [949, 0]
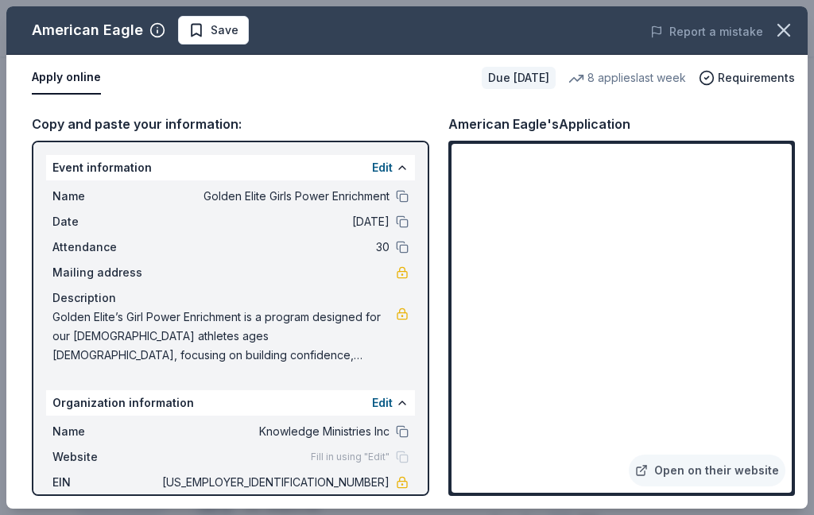
click at [405, 199] on button at bounding box center [402, 196] width 13 height 13
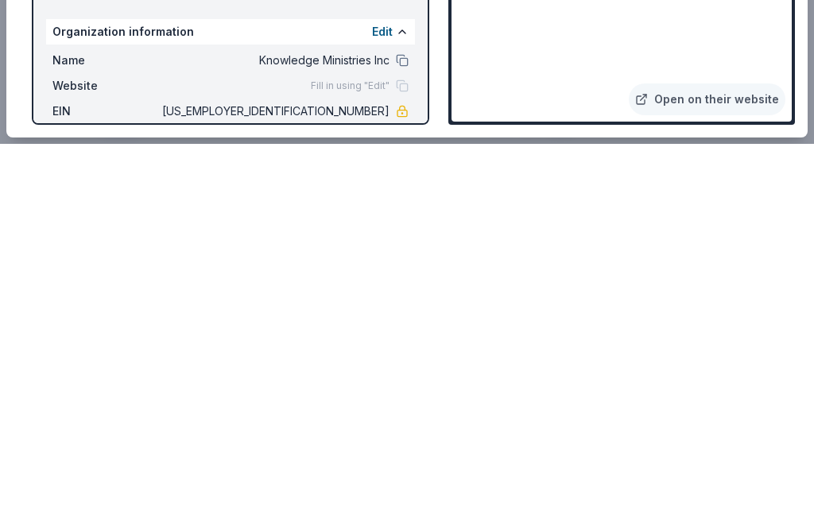
scroll to position [1232, 0]
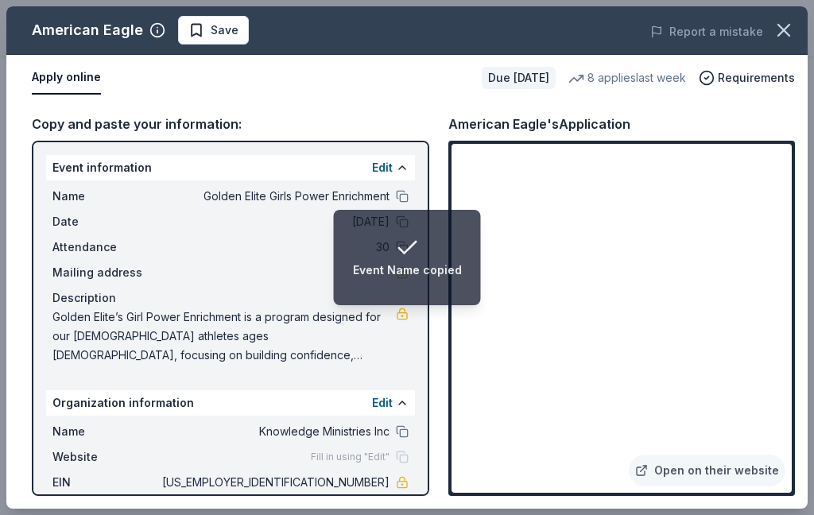
click at [284, 266] on div "Mailing address" at bounding box center [230, 272] width 356 height 19
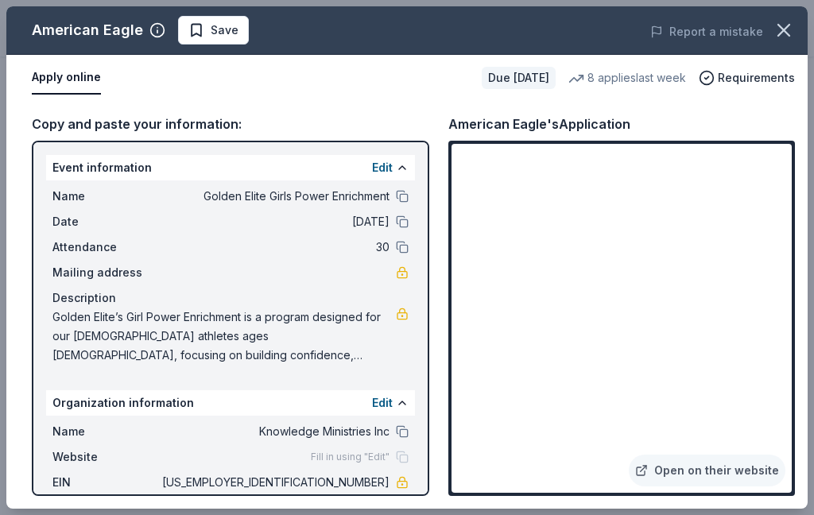
scroll to position [1934, 0]
click at [81, 314] on span "Golden Elite’s Girl Power Enrichment is a program designed for our female athle…" at bounding box center [223, 336] width 343 height 57
click at [80, 314] on span "Golden Elite’s Girl Power Enrichment is a program designed for our female athle…" at bounding box center [223, 336] width 343 height 57
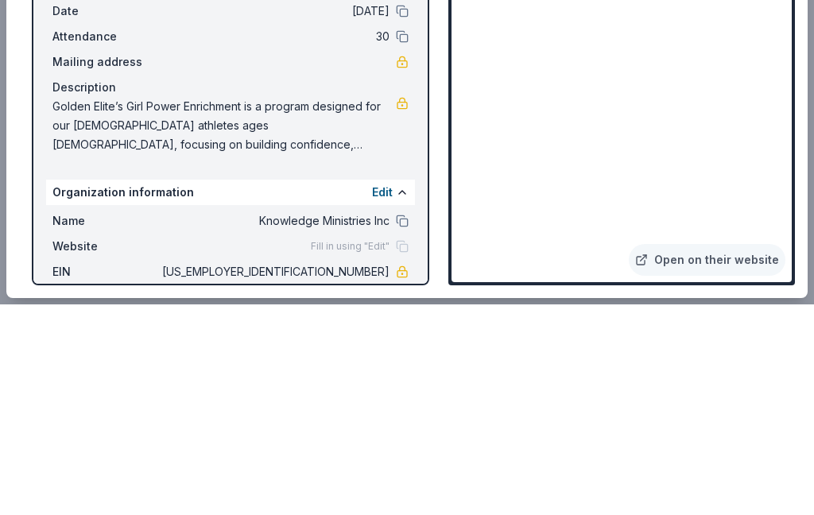
scroll to position [2144, 0]
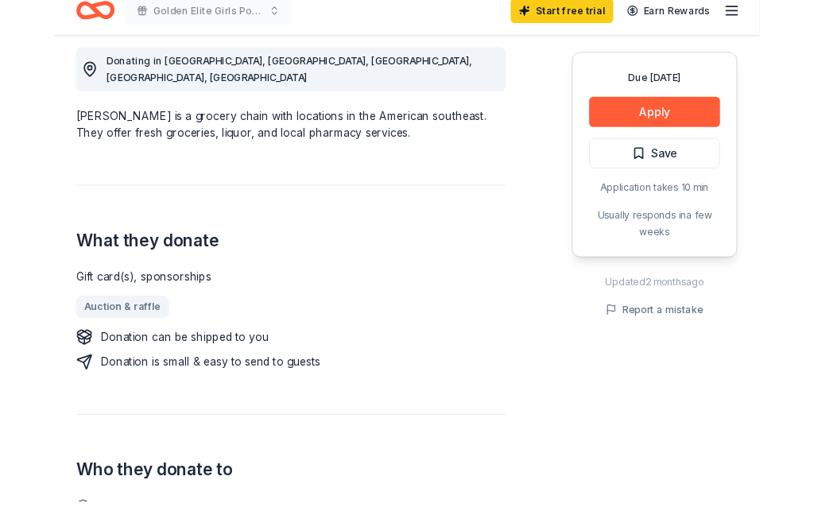
scroll to position [457, 0]
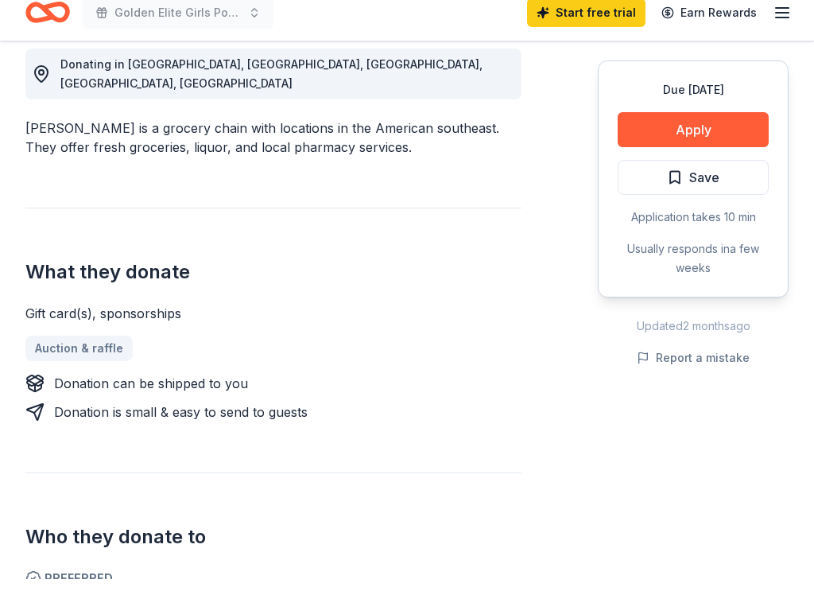
click at [742, 132] on button "Apply" at bounding box center [693, 145] width 151 height 35
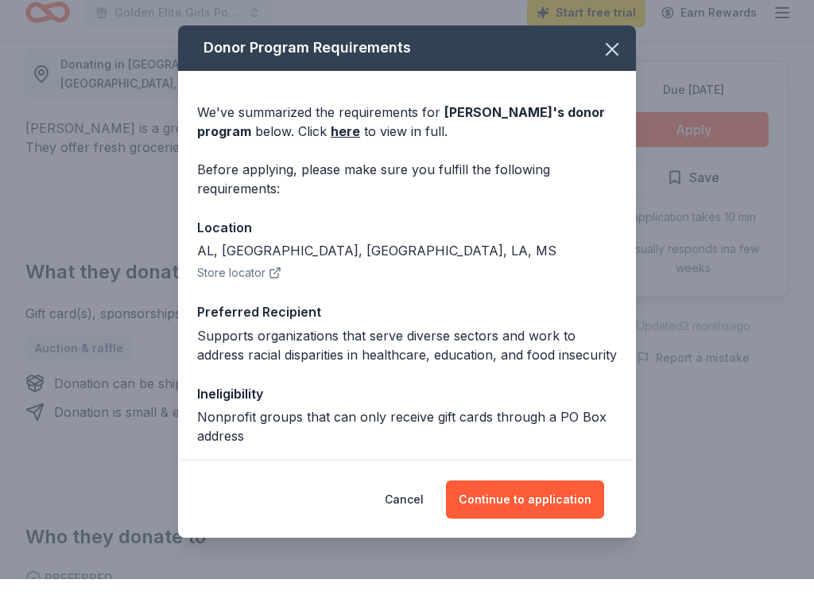
click at [556, 498] on button "Continue to application" at bounding box center [525, 515] width 158 height 38
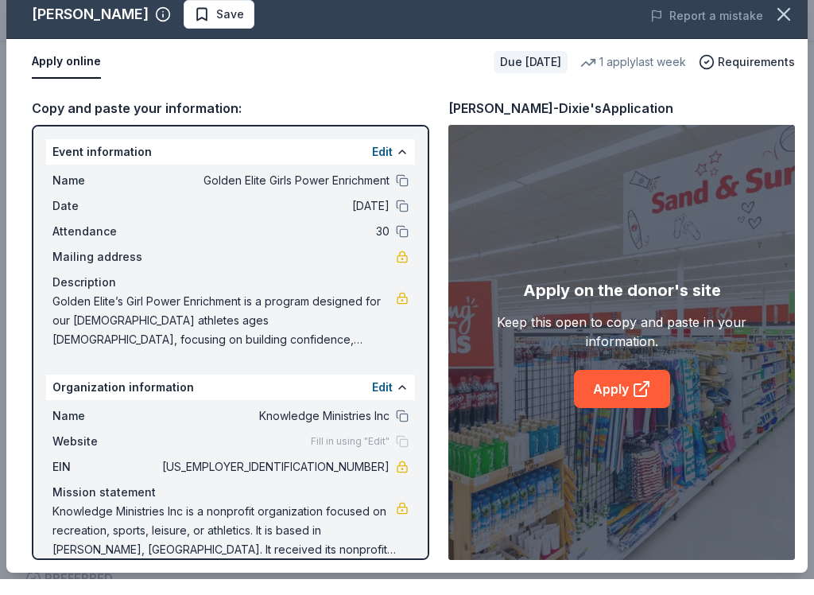
click at [632, 395] on icon at bounding box center [641, 404] width 19 height 19
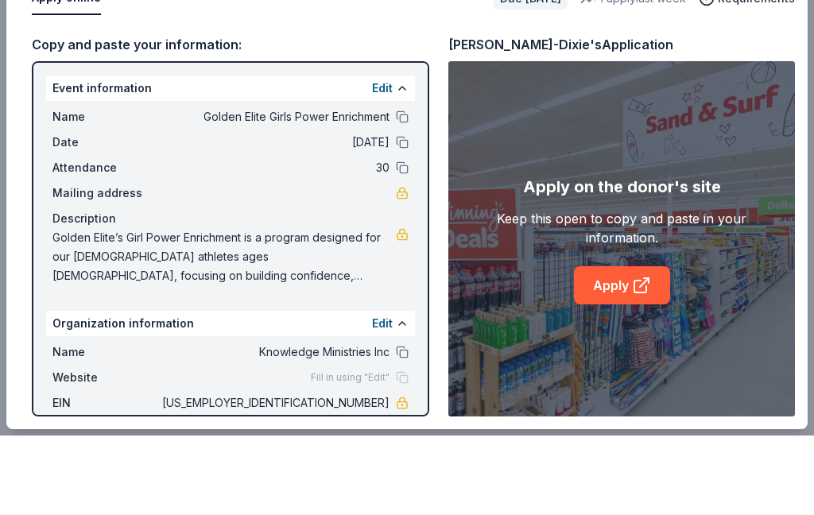
scroll to position [537, 0]
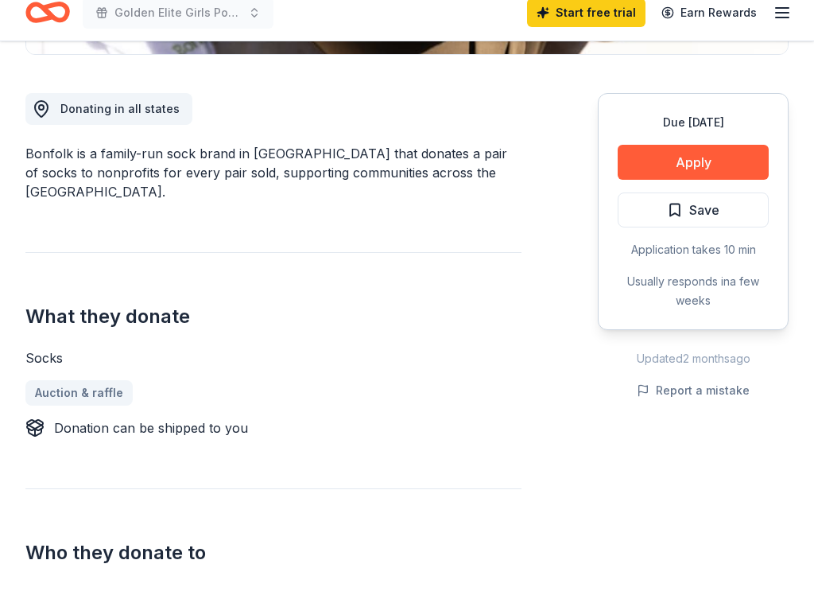
scroll to position [413, 0]
click at [735, 161] on button "Apply" at bounding box center [693, 178] width 151 height 35
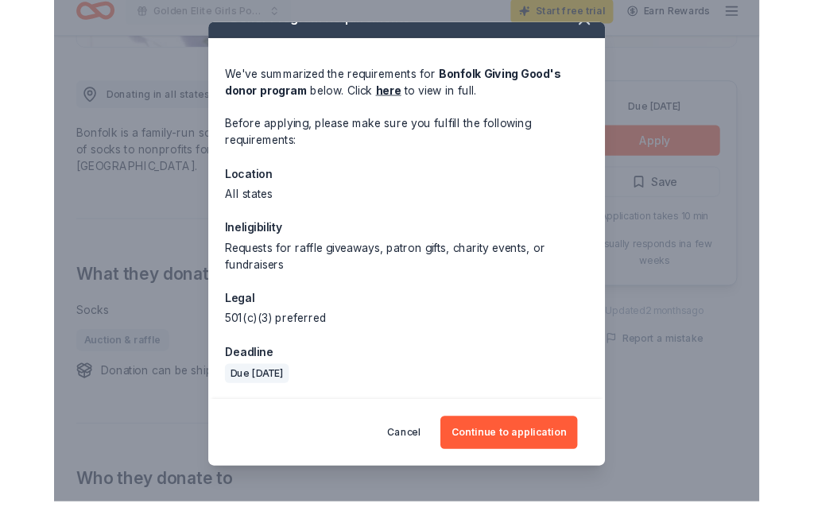
scroll to position [26, 0]
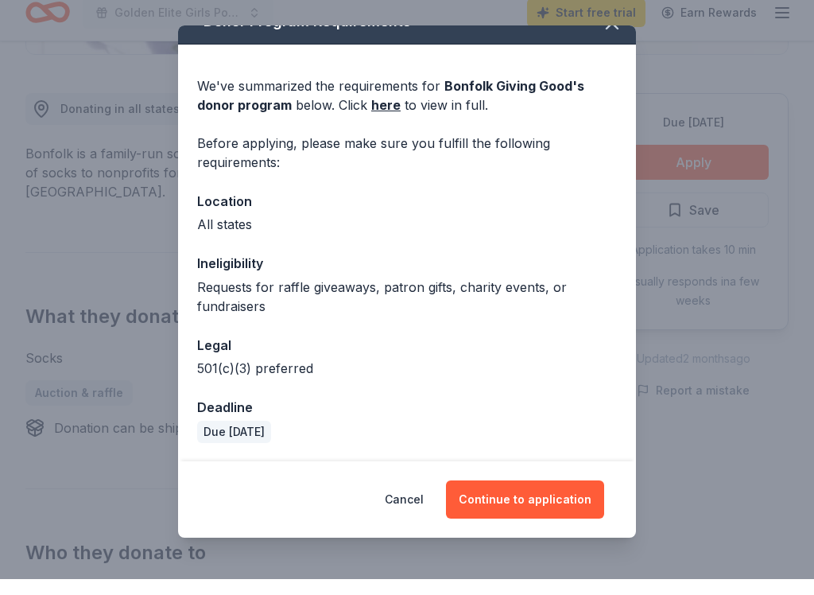
click at [576, 498] on button "Continue to application" at bounding box center [525, 515] width 158 height 38
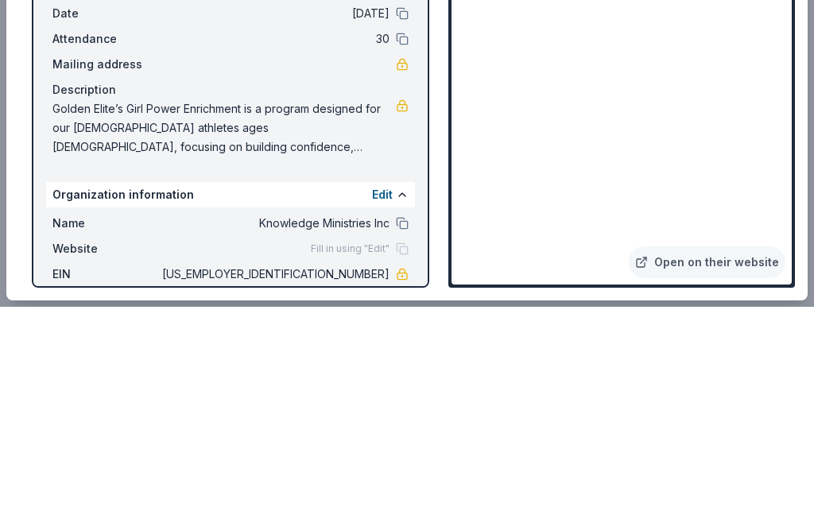
scroll to position [1191, 0]
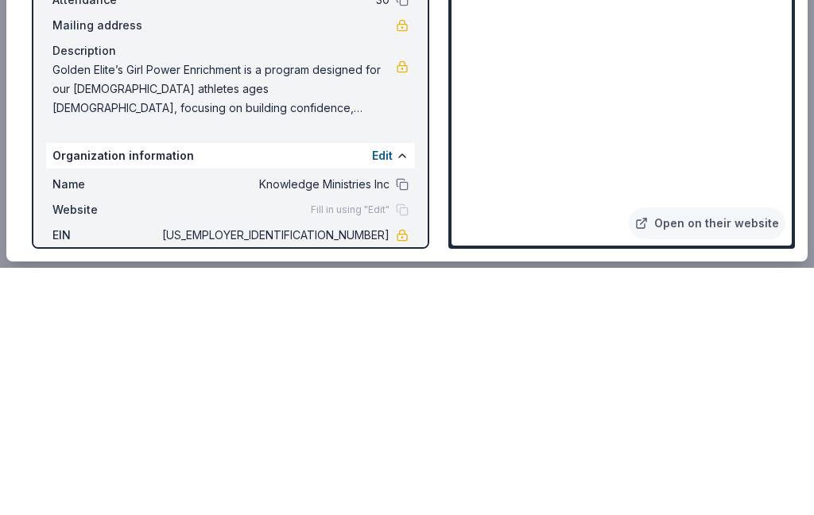
click at [802, 118] on div "Copy and paste your information: Event information Edit Name Golden Elite Girls…" at bounding box center [406, 305] width 801 height 408
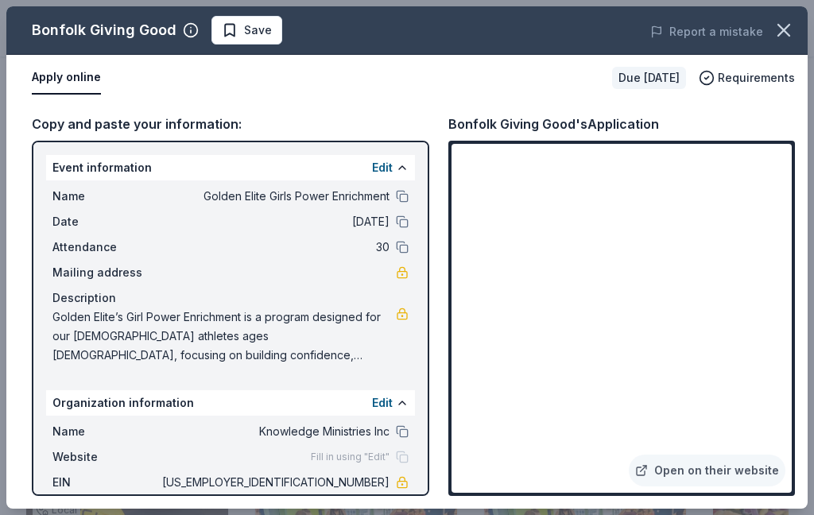
click at [735, 487] on link "Open on their website" at bounding box center [707, 471] width 157 height 32
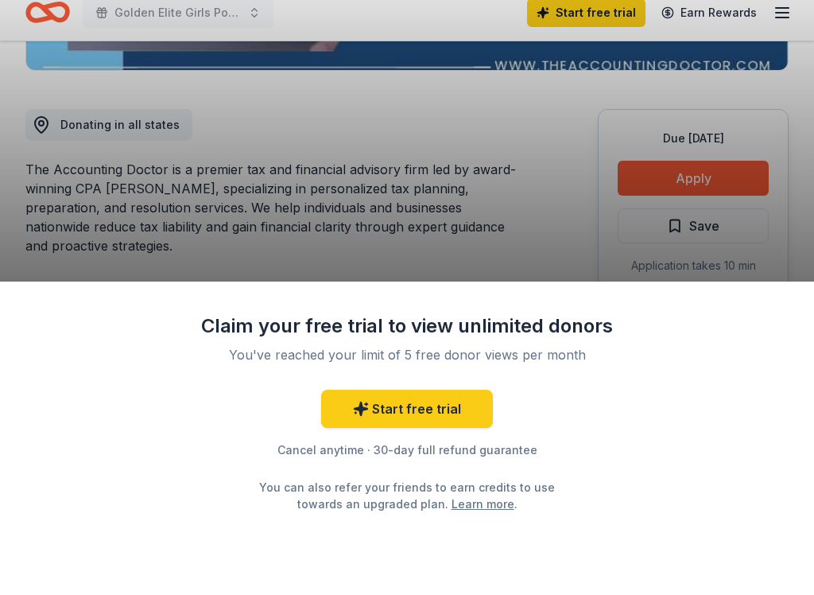
scroll to position [400, 0]
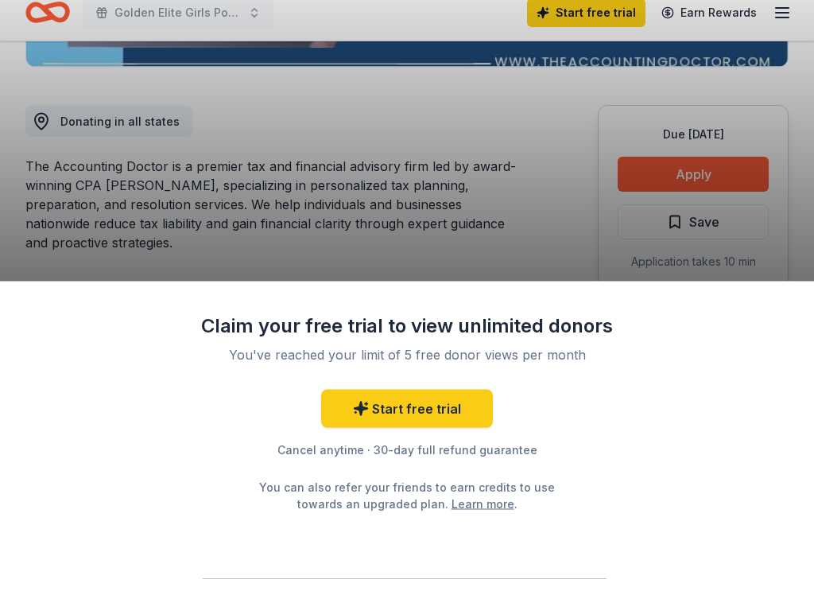
click at [69, 185] on div "Claim your free trial to view unlimited donors You've reached your limit of 5 f…" at bounding box center [407, 297] width 814 height 595
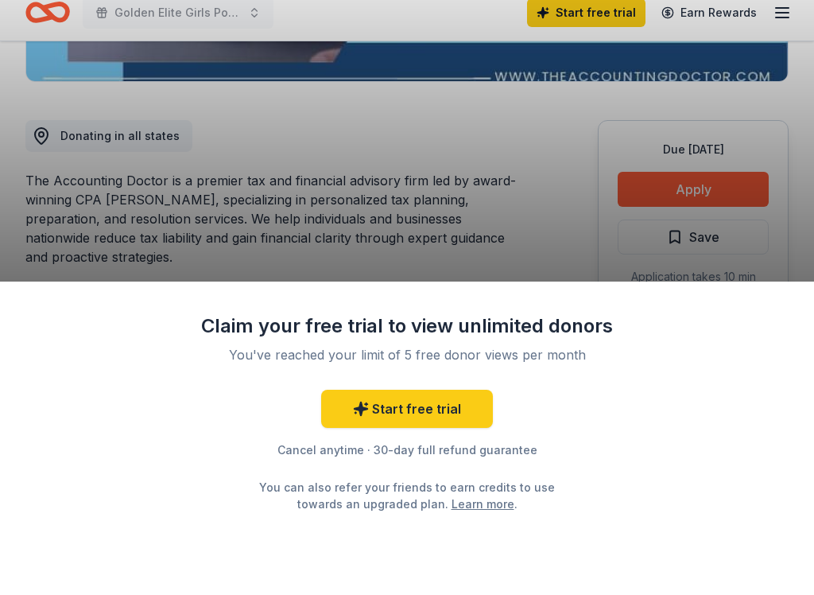
scroll to position [409, 0]
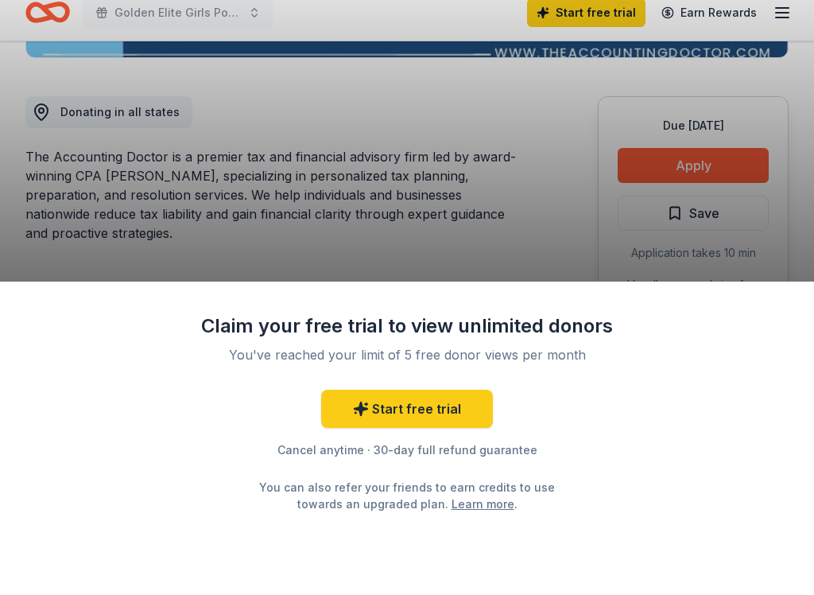
click at [745, 165] on div "Claim your free trial to view unlimited donors You've reached your limit of 5 f…" at bounding box center [407, 297] width 814 height 595
click at [52, 211] on div "Claim your free trial to view unlimited donors You've reached your limit of 5 f…" at bounding box center [407, 297] width 814 height 595
click at [110, 169] on div "Claim your free trial to view unlimited donors You've reached your limit of 5 f…" at bounding box center [407, 297] width 814 height 595
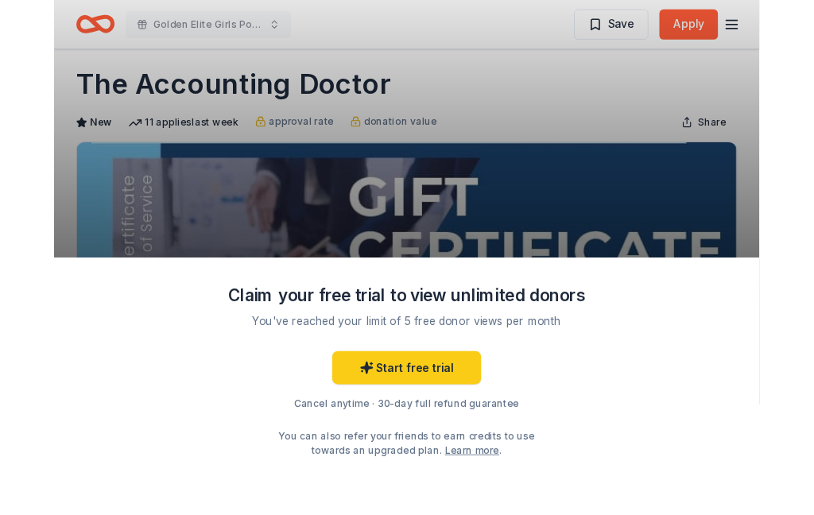
scroll to position [0, 0]
